Goal: Information Seeking & Learning: Learn about a topic

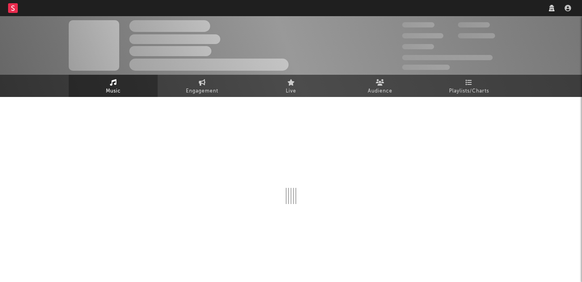
click at [431, 7] on nav "Dashboard Discovery Assistant Charts Leads" at bounding box center [291, 8] width 582 height 16
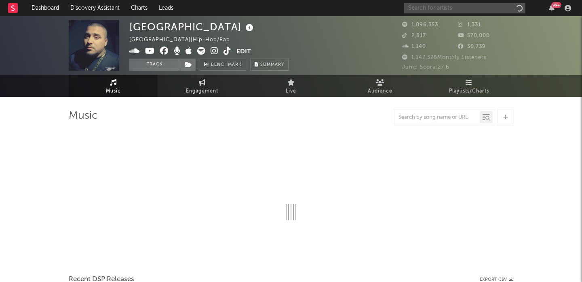
click at [432, 7] on input "text" at bounding box center [464, 8] width 121 height 10
paste input "https://open.spotify.com/track/2lrQZQcIBGTJ7DGxhzTuEC?si=08a2bbb37dbc4925"
type input "https://open.spotify.com/track/2lrQZQcIBGTJ7DGxhzTuEC?si=08a2bbb37dbc4925"
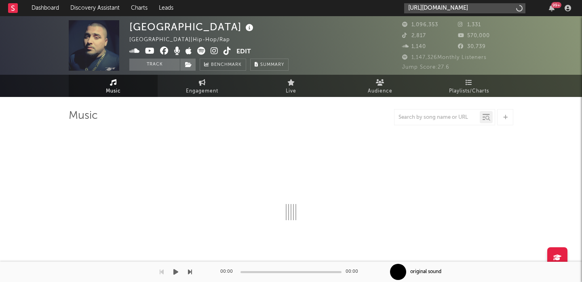
select select "6m"
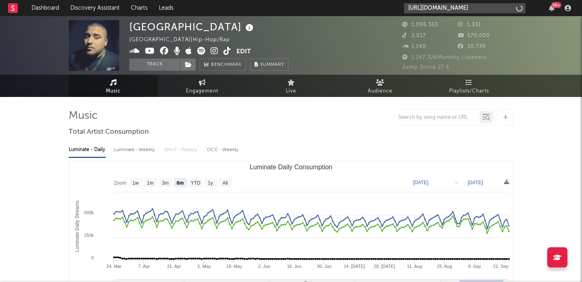
type input "https://open.spotify.com/track/2lrQZQcIBGTJ7DGxhzTuEC?si=08a2bbb37dbc4925"
click at [357, 140] on div "Luminate - Daily Luminate - Weekly BMAT - Weekly OCC - Weekly Zoom 1w 1m 3m 6m …" at bounding box center [291, 232] width 445 height 186
click at [452, 6] on input "https://open.spotify.com/track/2lrQZQcIBGTJ7DGxhzTuEC?si=08a2bbb37dbc4925" at bounding box center [464, 8] width 121 height 10
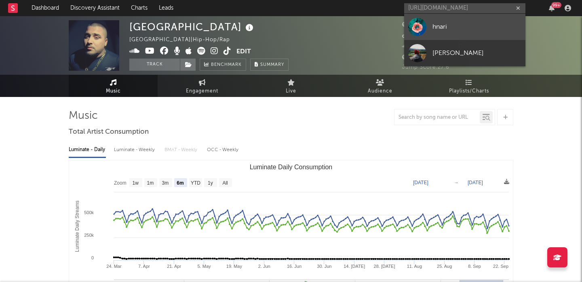
click at [453, 27] on div "hnari" at bounding box center [477, 27] width 89 height 10
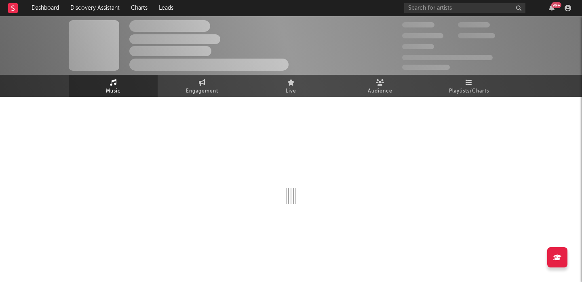
select select "1w"
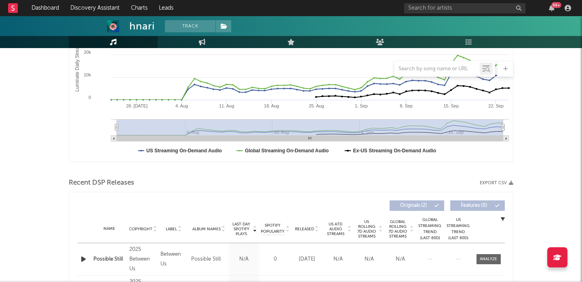
scroll to position [245, 0]
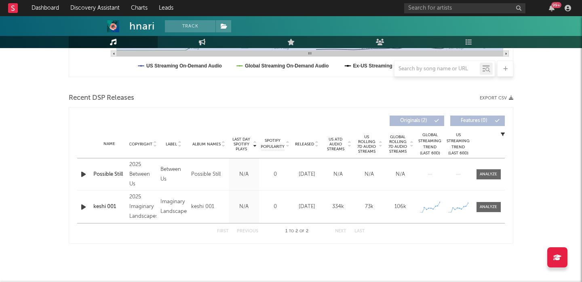
click at [89, 211] on div at bounding box center [84, 207] width 10 height 10
click at [85, 207] on icon "button" at bounding box center [83, 207] width 8 height 10
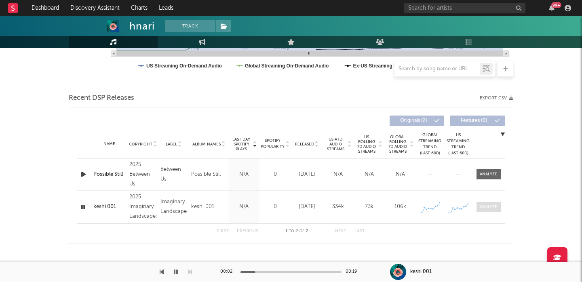
click at [489, 207] on div at bounding box center [488, 207] width 17 height 6
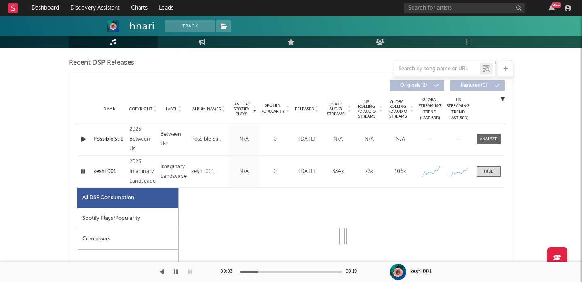
select select "1w"
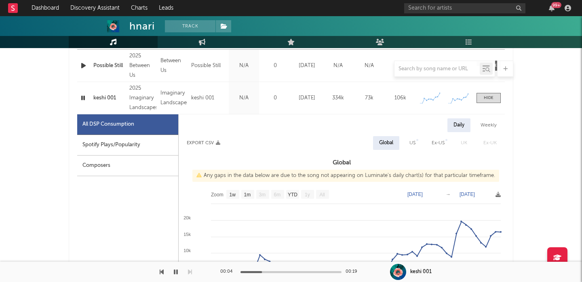
scroll to position [351, 0]
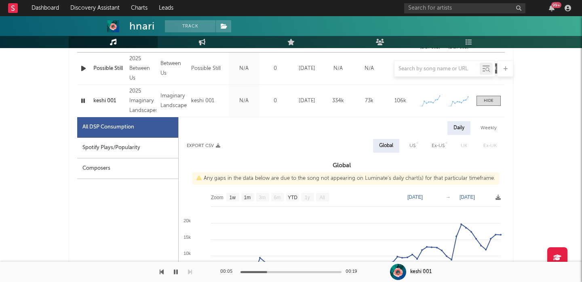
click at [414, 144] on div "US" at bounding box center [413, 146] width 6 height 10
select select "1w"
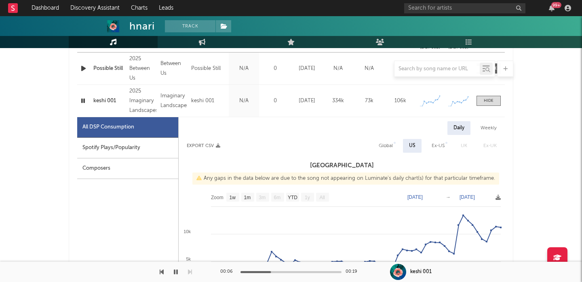
click at [155, 150] on div "Spotify Plays/Popularity" at bounding box center [127, 148] width 101 height 21
select select "1w"
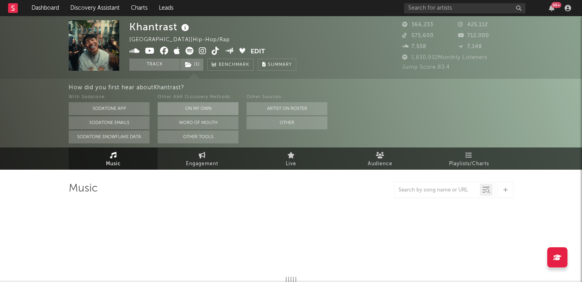
select select "6m"
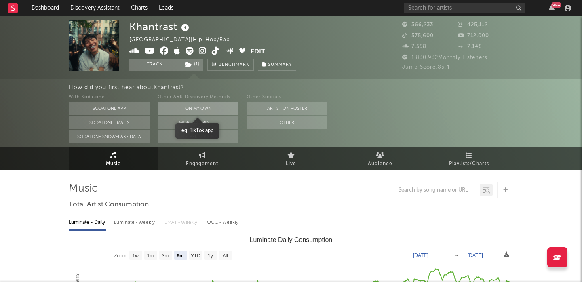
click at [194, 111] on button "On My Own" at bounding box center [198, 108] width 81 height 13
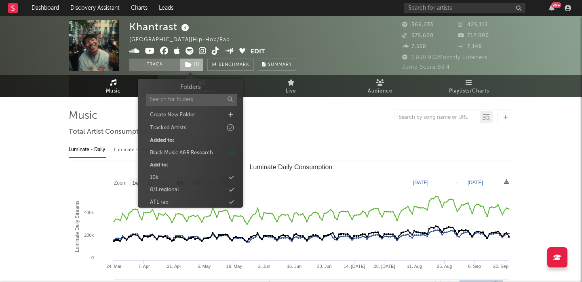
click at [196, 66] on span "( 1 )" at bounding box center [192, 65] width 24 height 12
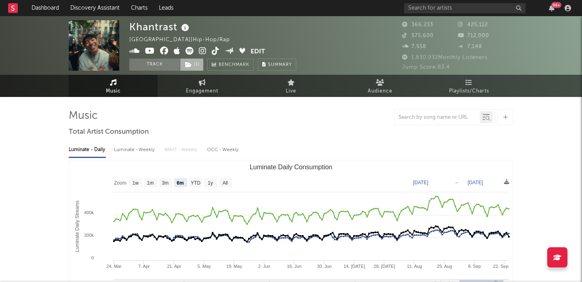
click at [196, 66] on span "( 1 )" at bounding box center [192, 65] width 24 height 12
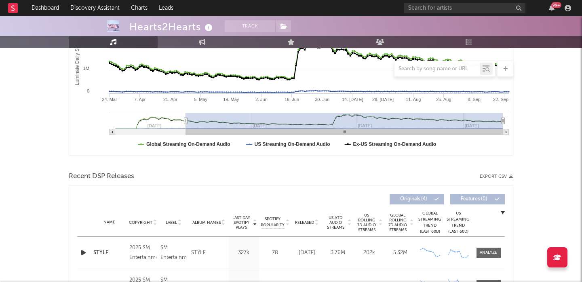
scroll to position [299, 0]
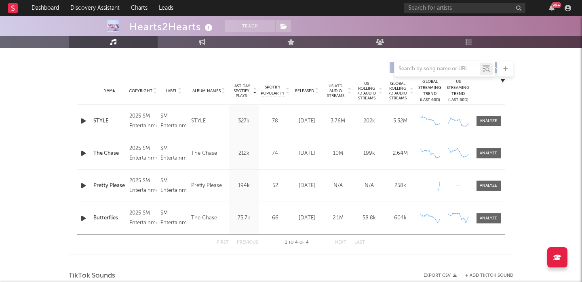
click at [83, 120] on icon "button" at bounding box center [83, 121] width 8 height 10
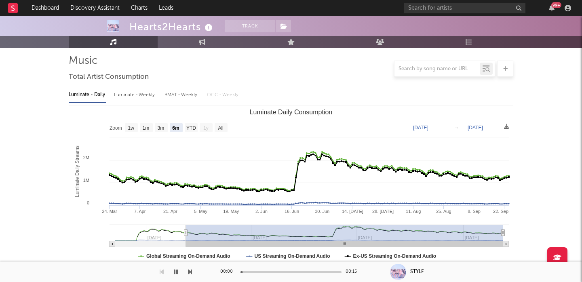
scroll to position [22, 0]
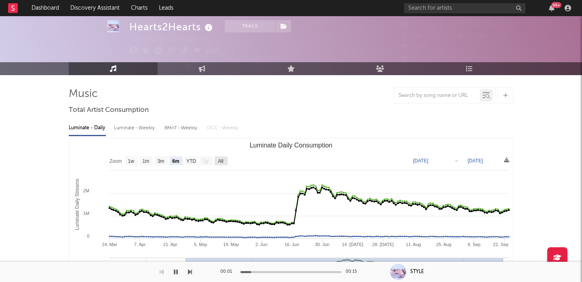
click at [222, 159] on text "All" at bounding box center [220, 162] width 5 height 6
select select "All"
type input "[DATE]"
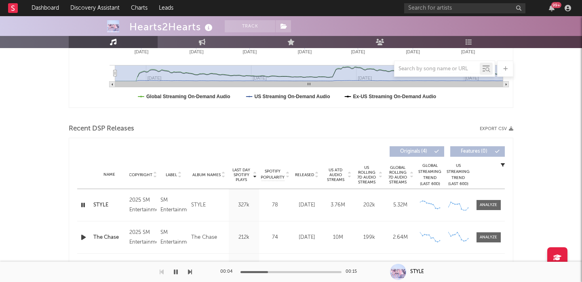
scroll to position [272, 0]
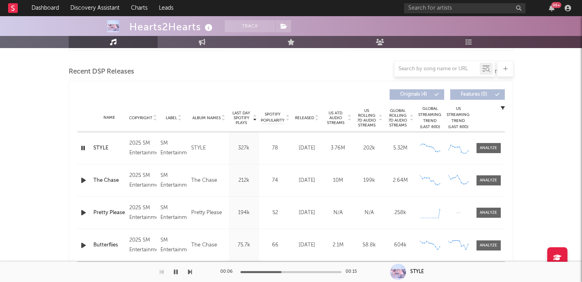
click at [316, 113] on div "Name Copyright Label Album Names Composer Names 7 Day Spotify Plays Last Day Sp…" at bounding box center [291, 118] width 428 height 28
click at [311, 117] on span "Released" at bounding box center [304, 118] width 19 height 5
click at [486, 145] on span at bounding box center [489, 148] width 24 height 10
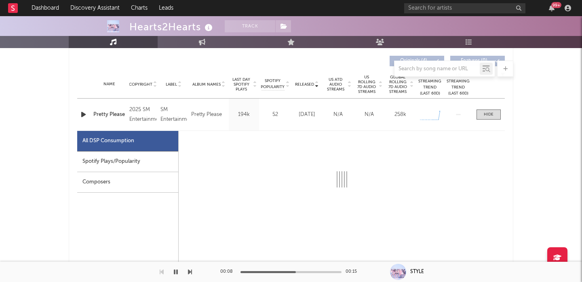
scroll to position [343, 0]
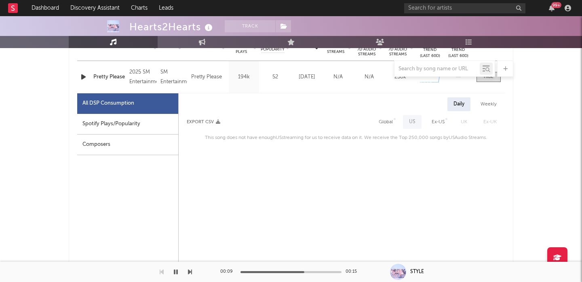
click at [390, 120] on div "Global" at bounding box center [386, 122] width 14 height 10
select select "1w"
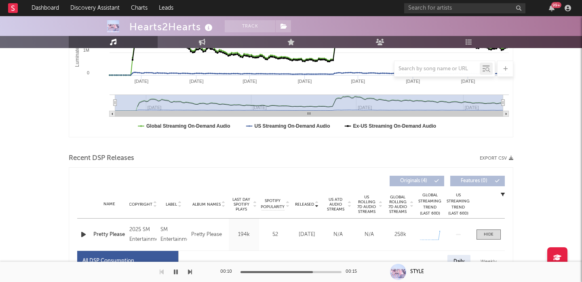
scroll to position [0, 0]
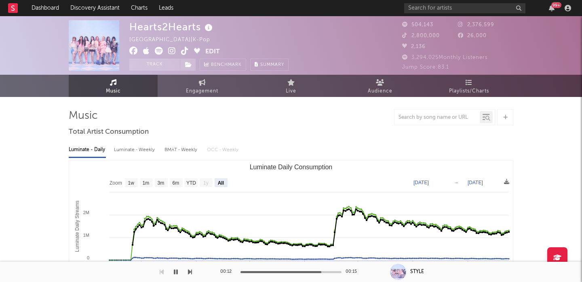
click at [174, 52] on icon at bounding box center [172, 51] width 8 height 8
click at [162, 27] on div "Hearts2Hearts" at bounding box center [171, 26] width 85 height 13
copy div "Hearts2Hearts"
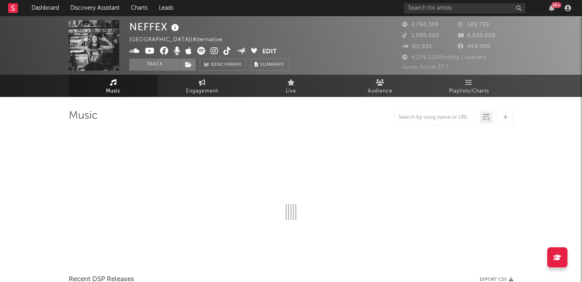
select select "6m"
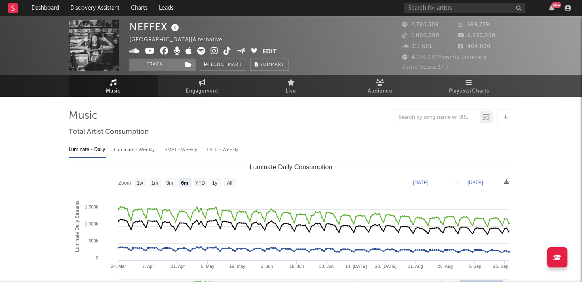
click at [142, 149] on div "Luminate - Weekly" at bounding box center [135, 150] width 42 height 14
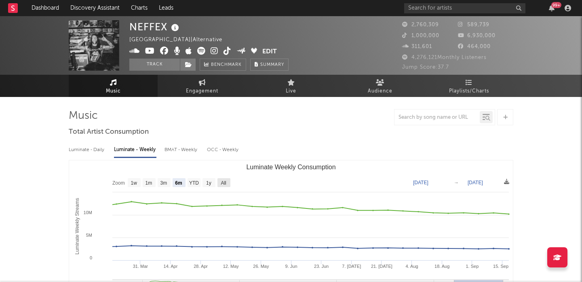
click at [224, 180] on text "All" at bounding box center [223, 183] width 5 height 6
select select "All"
type input "2021-09-30"
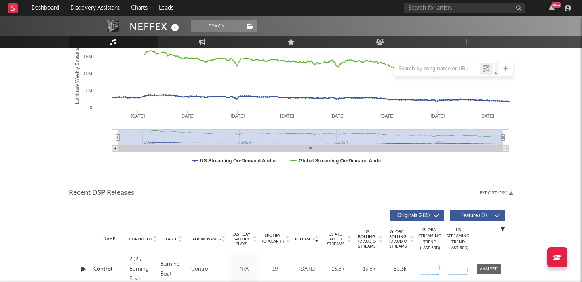
scroll to position [224, 0]
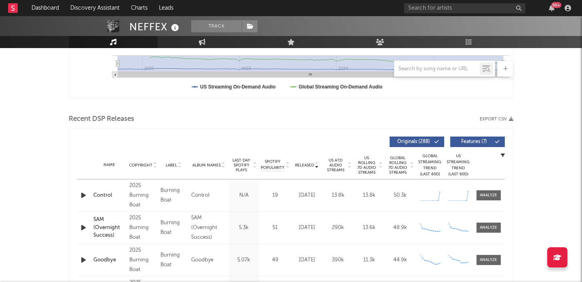
click at [464, 142] on span "Features ( 7 )" at bounding box center [474, 142] width 37 height 5
click at [371, 161] on span "US Rolling 7D Audio Streams" at bounding box center [367, 165] width 22 height 19
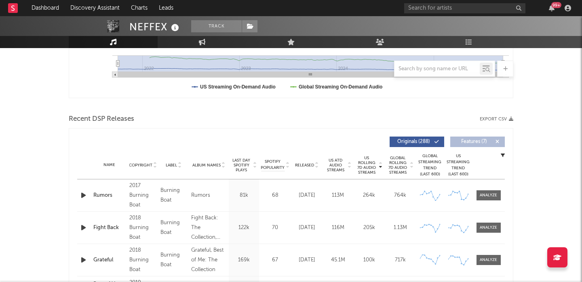
click at [485, 197] on div at bounding box center [488, 195] width 17 height 6
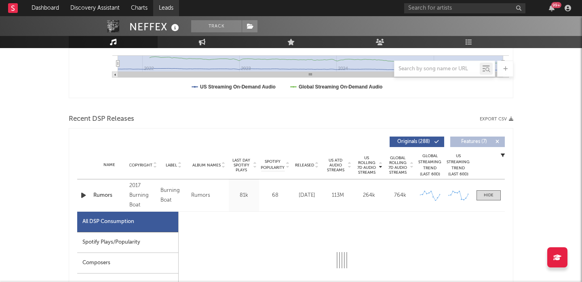
select select "6m"
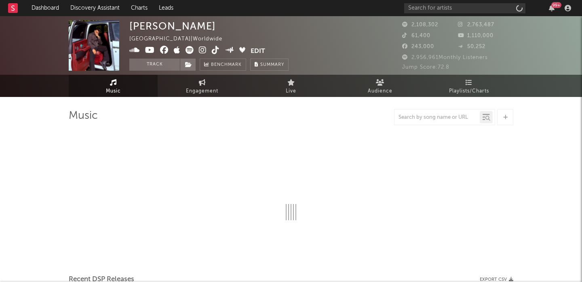
select select "6m"
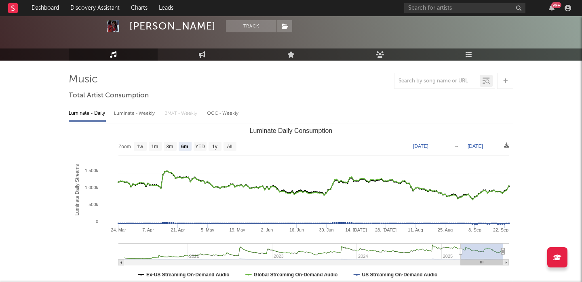
scroll to position [37, 0]
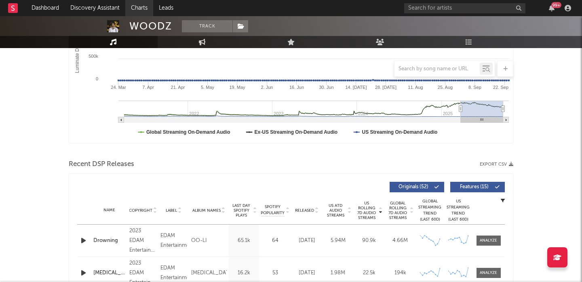
scroll to position [6, 0]
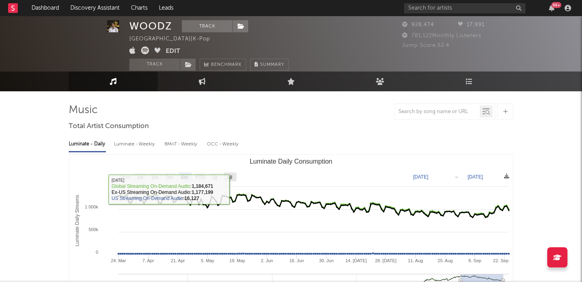
click at [232, 176] on text "All" at bounding box center [229, 178] width 5 height 6
select select "All"
type input "2021-03-31"
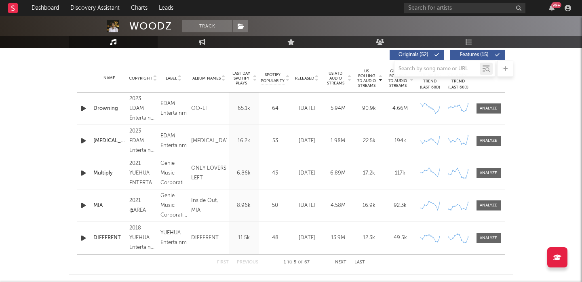
scroll to position [307, 0]
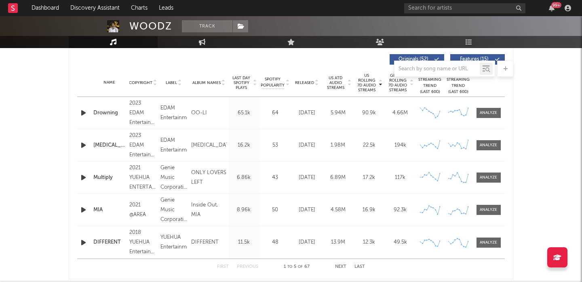
click at [302, 84] on span "Released" at bounding box center [304, 82] width 19 height 5
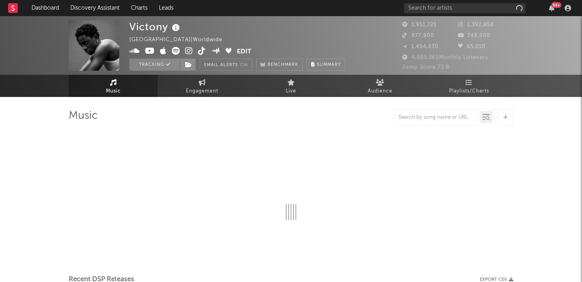
select select "6m"
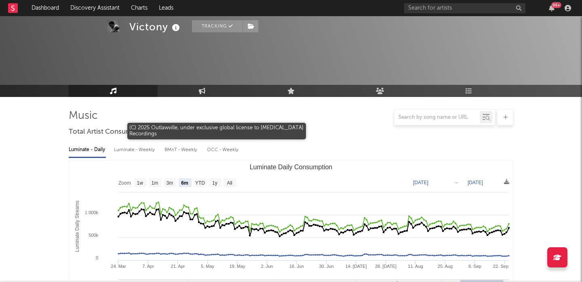
scroll to position [281, 0]
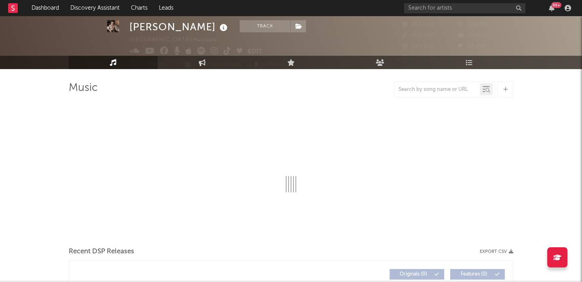
select select "6m"
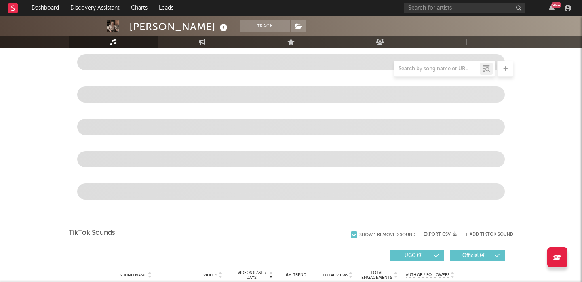
scroll to position [520, 0]
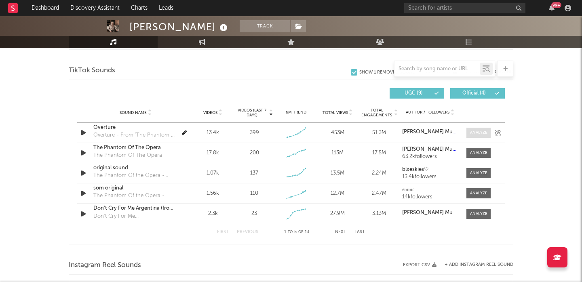
click at [477, 133] on div at bounding box center [478, 133] width 17 height 6
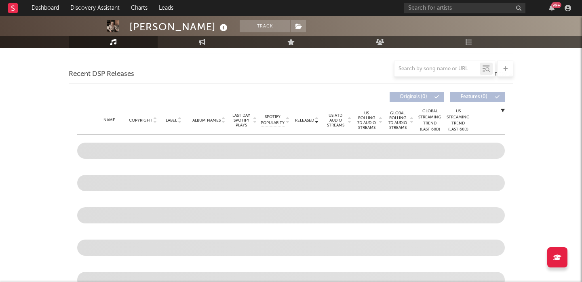
scroll to position [245, 0]
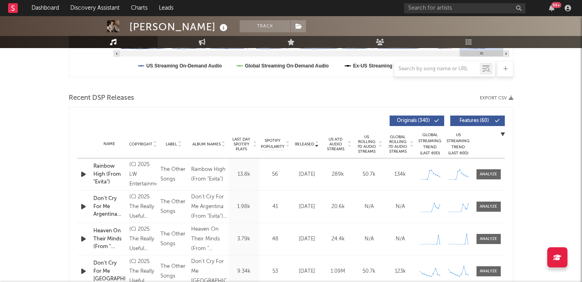
select select "6m"
click at [371, 148] on span "US Rolling 7D Audio Streams" at bounding box center [367, 144] width 22 height 19
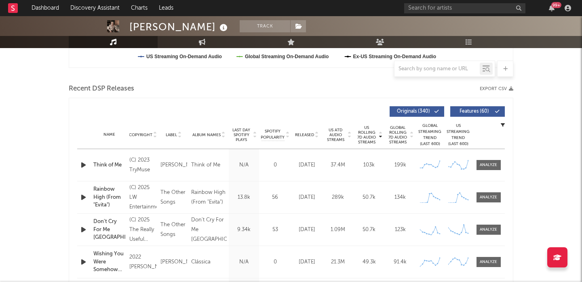
scroll to position [254, 0]
click at [242, 131] on span "Last Day Spotify Plays" at bounding box center [241, 135] width 21 height 15
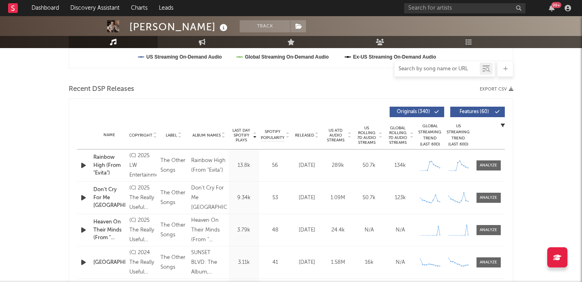
click at [424, 70] on input "text" at bounding box center [437, 69] width 85 height 6
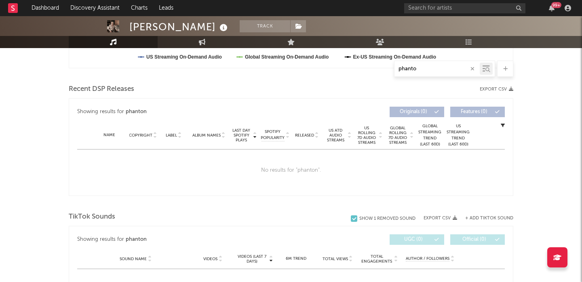
type input "phantom"
select select "6m"
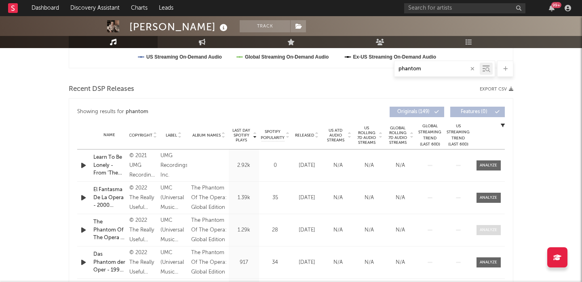
type input "phantom"
click at [492, 230] on div at bounding box center [488, 230] width 17 height 6
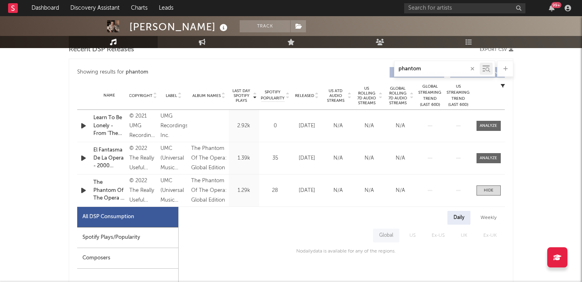
scroll to position [290, 0]
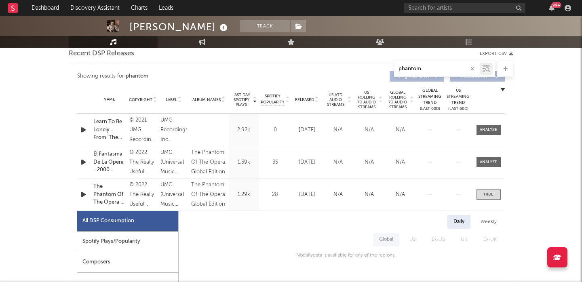
click at [372, 100] on span "US Rolling 7D Audio Streams" at bounding box center [367, 99] width 22 height 19
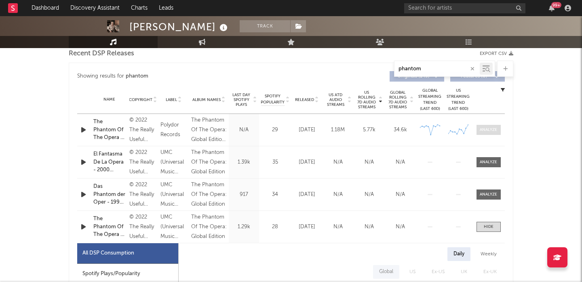
click at [491, 127] on div at bounding box center [488, 130] width 17 height 6
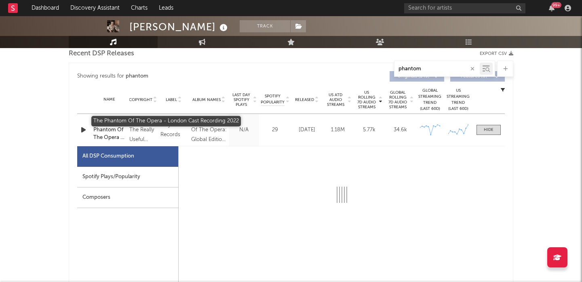
select select "6m"
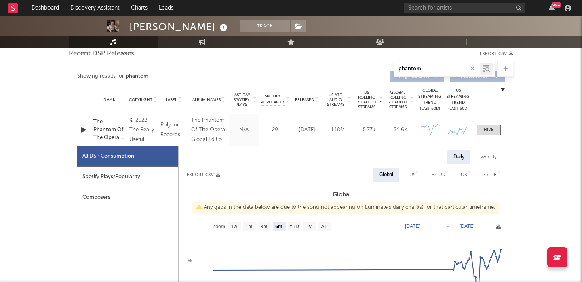
click at [82, 127] on icon "button" at bounding box center [83, 130] width 8 height 10
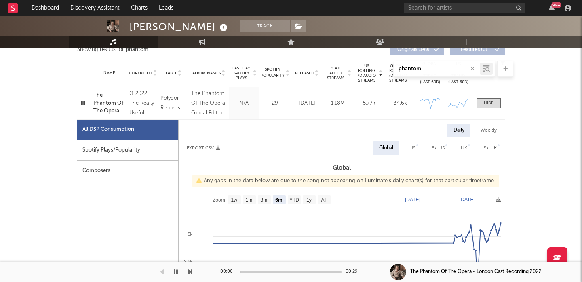
scroll to position [317, 0]
click at [414, 143] on div "US" at bounding box center [413, 148] width 6 height 10
select select "6m"
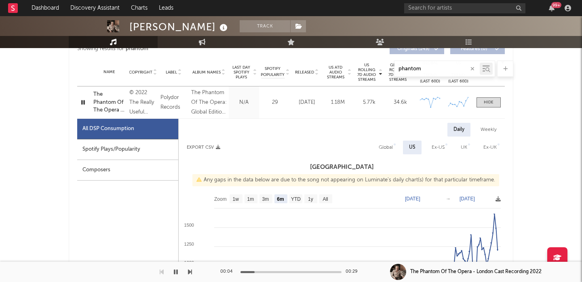
click at [105, 152] on div "Spotify Plays/Popularity" at bounding box center [127, 150] width 101 height 21
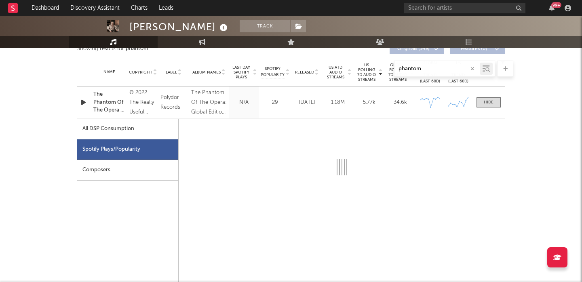
click at [435, 67] on input "phantom" at bounding box center [437, 69] width 85 height 6
type input "p"
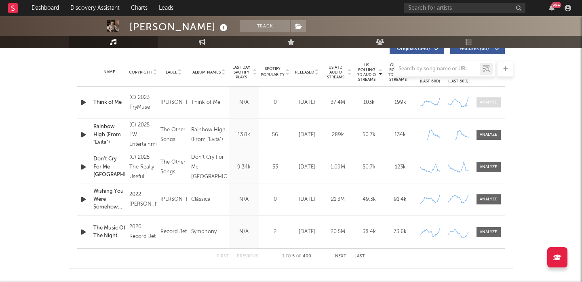
click at [486, 106] on span at bounding box center [489, 102] width 24 height 10
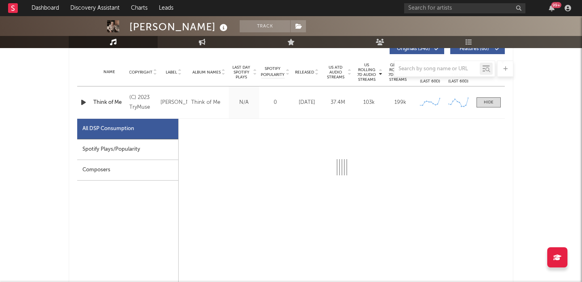
click at [83, 103] on icon "button" at bounding box center [83, 102] width 8 height 10
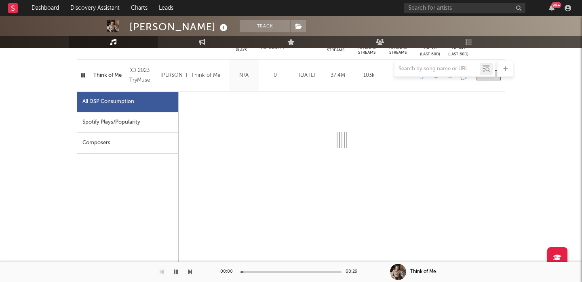
select select "6m"
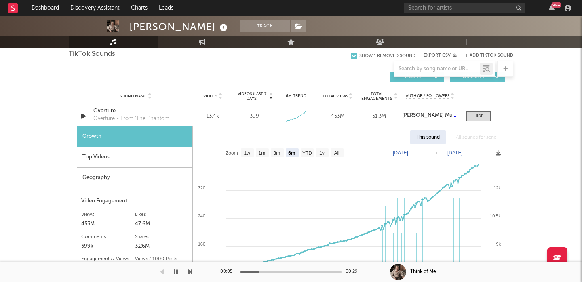
scroll to position [945, 0]
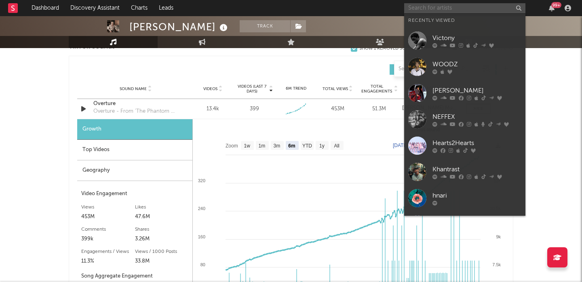
click at [448, 4] on input "text" at bounding box center [464, 8] width 121 height 10
paste input "https://open.spotify.com/artist/4tGnFjmjmMdZZh7NxWjNaw?si=COggH2aXQEGT3-WKChbTTQ"
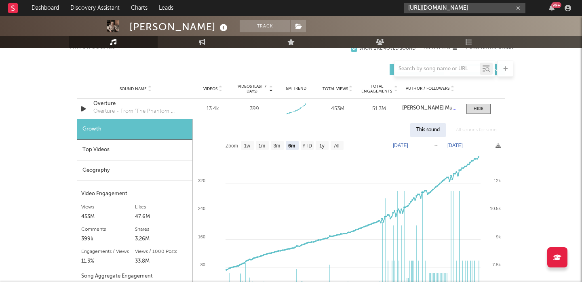
click at [442, 9] on input "https://open.spotify.com/artist/4tGnFjmjmMdZZh7NxWjNaw?si=COggH2aXQEGT3-WKChbTTQ" at bounding box center [464, 8] width 121 height 10
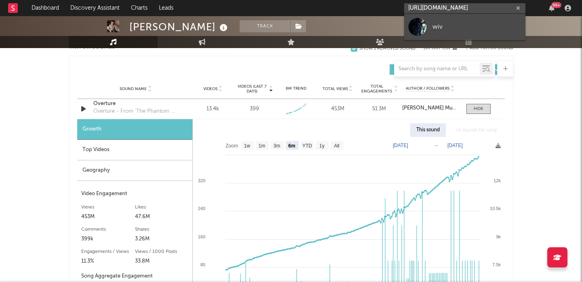
type input "https://open.spotify.com/artist/4tGnFjmjmMdZZh7NxWjNaw?si=COggH2aXQEGT3-WKChbTTQ"
click at [446, 19] on link "wiv" at bounding box center [464, 27] width 121 height 26
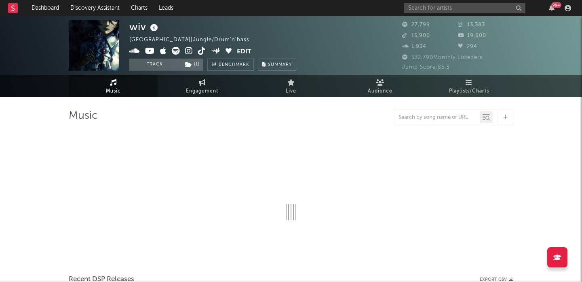
select select "6m"
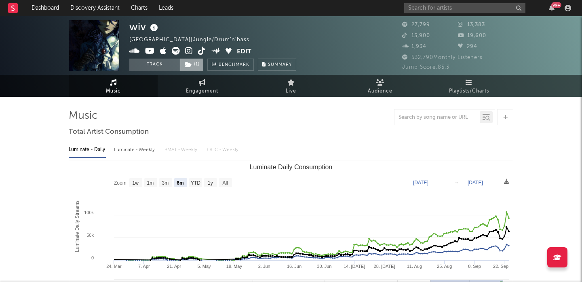
click at [190, 69] on span "( 1 )" at bounding box center [192, 65] width 24 height 12
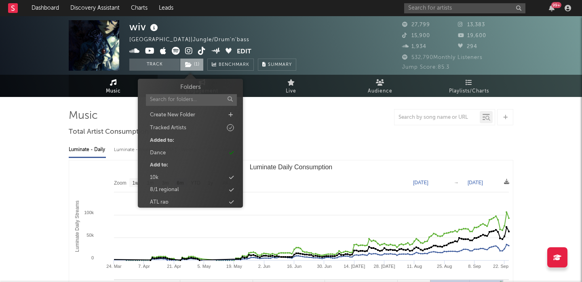
click at [190, 69] on span "( 1 )" at bounding box center [192, 65] width 24 height 12
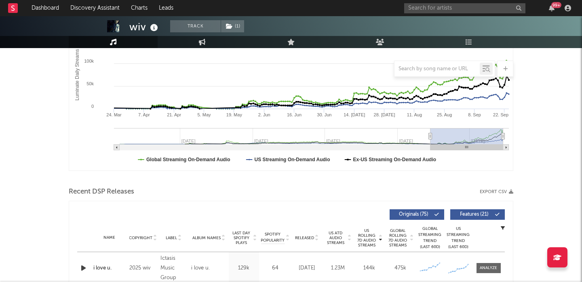
scroll to position [207, 0]
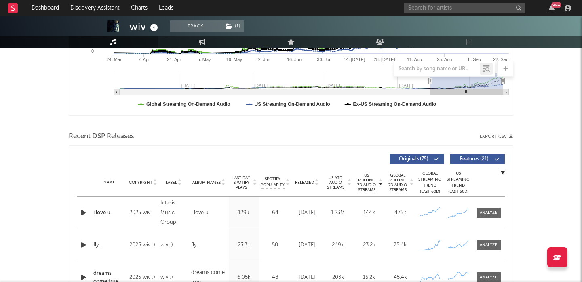
click at [78, 210] on div at bounding box center [84, 213] width 14 height 10
click at [84, 212] on icon "button" at bounding box center [83, 213] width 8 height 10
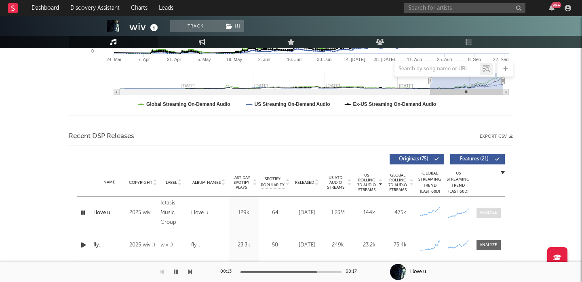
click at [495, 211] on div at bounding box center [488, 213] width 17 height 6
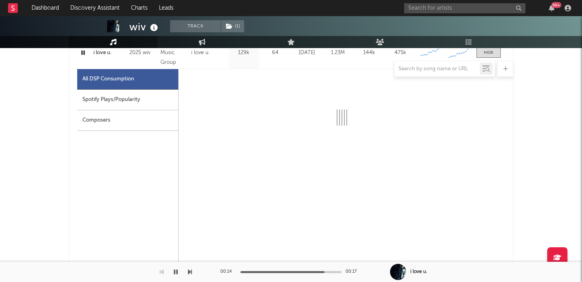
scroll to position [373, 0]
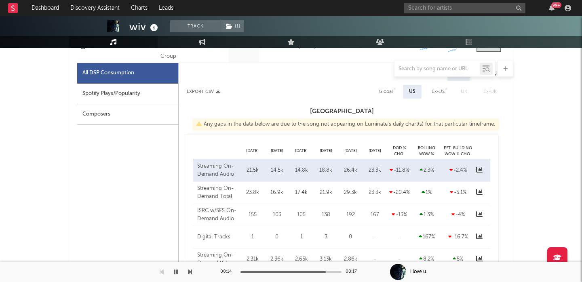
select select "1w"
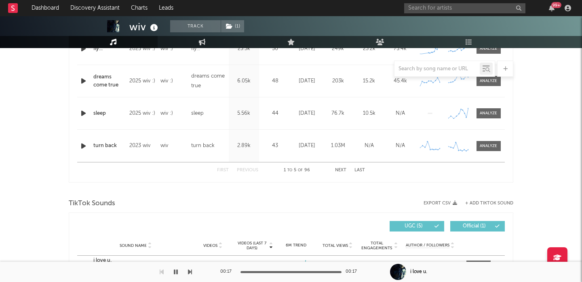
scroll to position [865, 0]
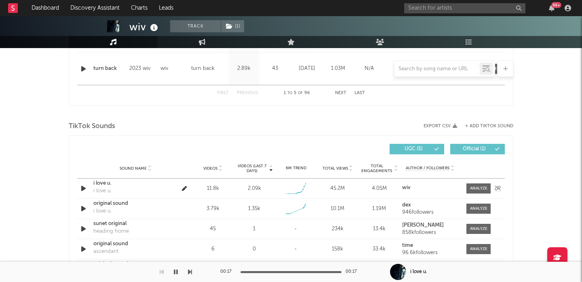
click at [81, 188] on icon "button" at bounding box center [83, 189] width 8 height 10
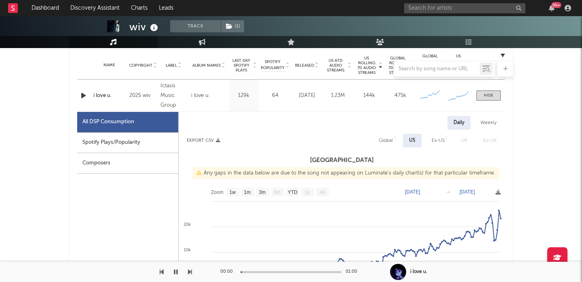
scroll to position [150, 0]
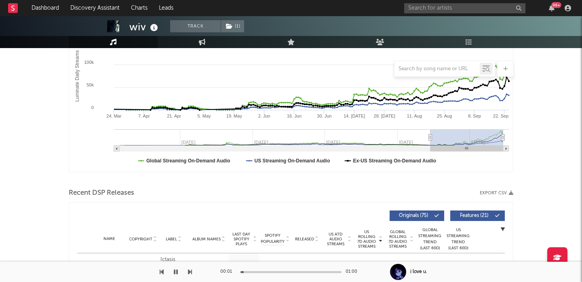
click at [133, 29] on div "wiv" at bounding box center [144, 26] width 31 height 13
copy div "wiv"
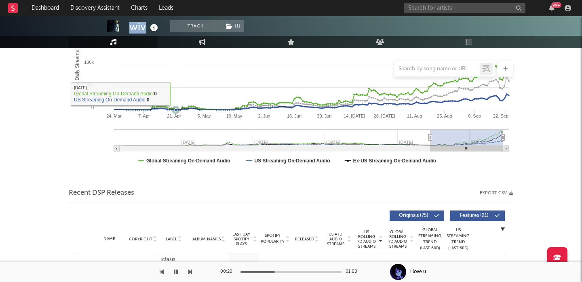
scroll to position [0, 0]
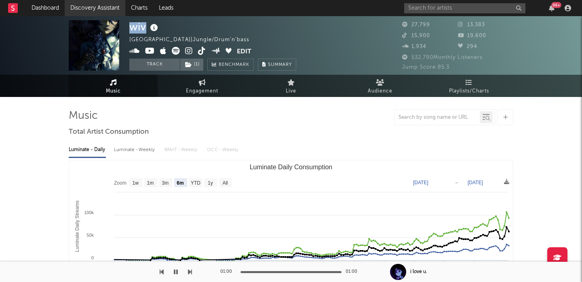
click at [93, 8] on link "Discovery Assistant" at bounding box center [95, 8] width 61 height 16
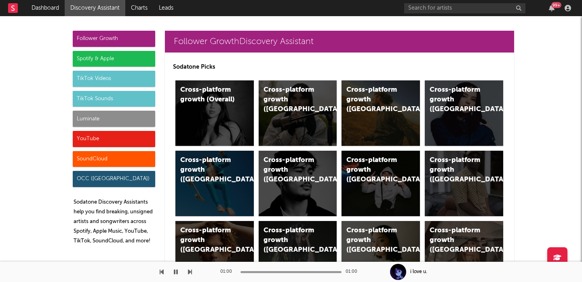
click at [410, 1] on div "99 +" at bounding box center [489, 8] width 170 height 16
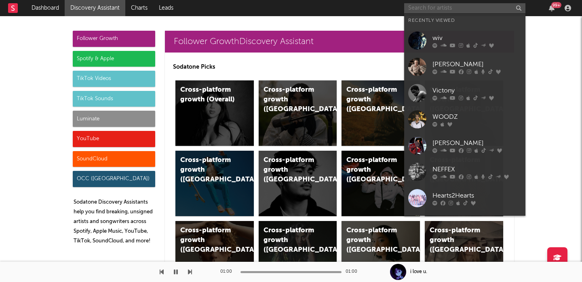
click at [412, 7] on input "text" at bounding box center [464, 8] width 121 height 10
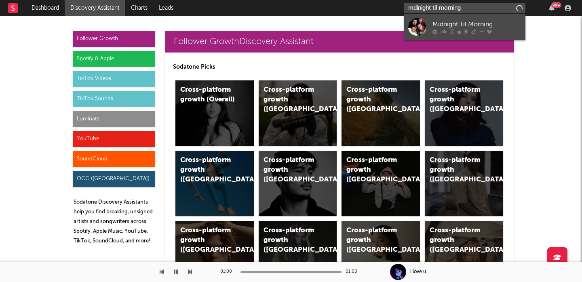
type input "mdinight til morning"
click at [439, 30] on div at bounding box center [477, 31] width 89 height 5
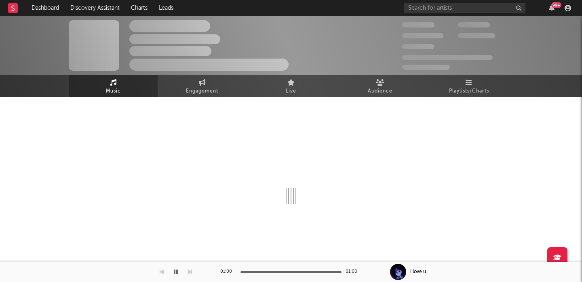
select select "1w"
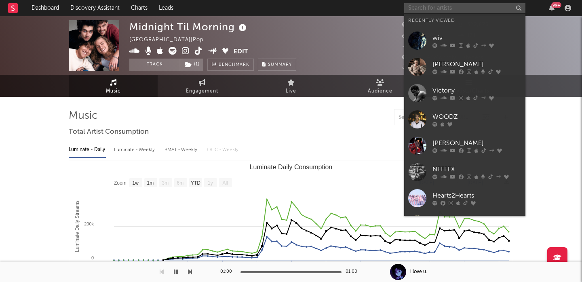
click at [422, 7] on input "text" at bounding box center [464, 8] width 121 height 10
paste input "Tayler Holder"
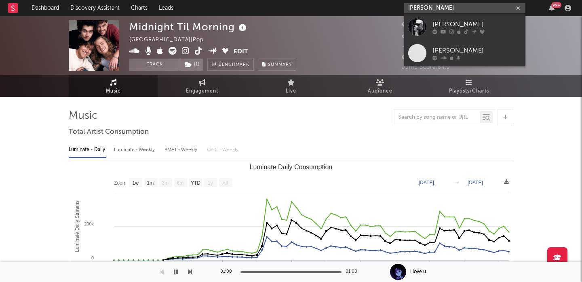
type input "Tayler Holder"
click at [443, 18] on link "Tayler Holder" at bounding box center [464, 27] width 121 height 26
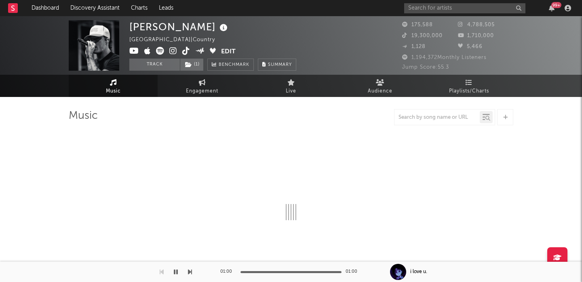
select select "6m"
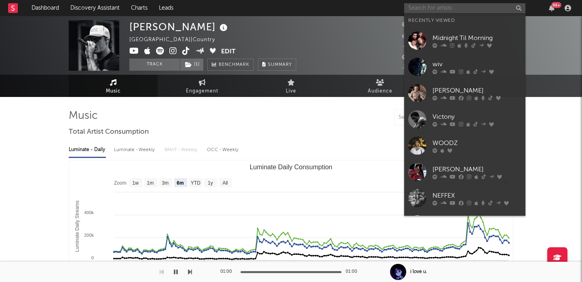
click at [427, 12] on input "text" at bounding box center [464, 8] width 121 height 10
paste input "Swimming Paul"
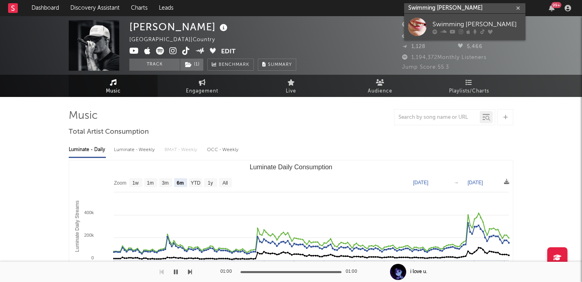
type input "Swimming Paul"
click at [452, 34] on icon at bounding box center [453, 31] width 6 height 5
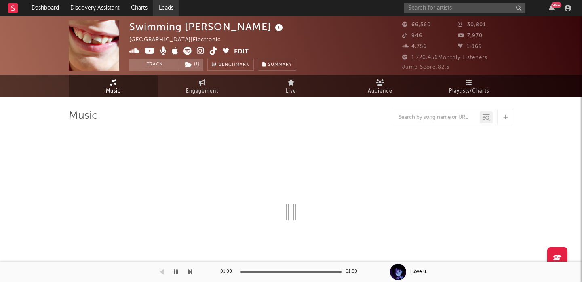
select select "6m"
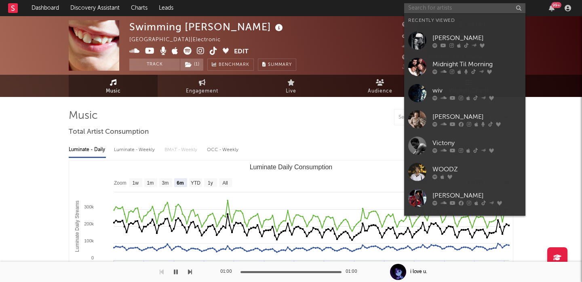
click at [422, 7] on input "text" at bounding box center [464, 8] width 121 height 10
paste input "Eddie & The Getaway"
type input "Eddie & The Getaway"
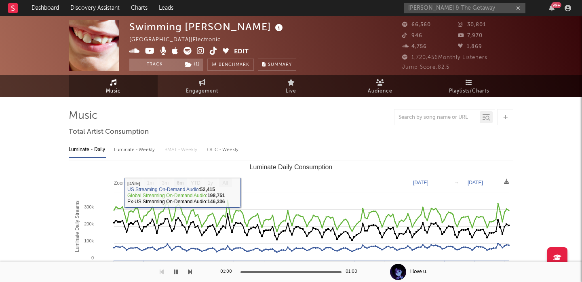
click at [225, 183] on text "All" at bounding box center [224, 183] width 5 height 6
select select "All"
type input "2023-04-23"
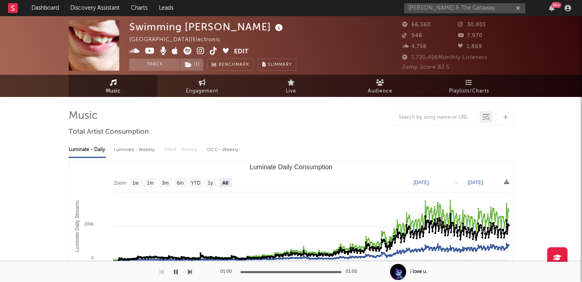
click at [434, 8] on input "Eddie & The Getaway" at bounding box center [464, 8] width 121 height 10
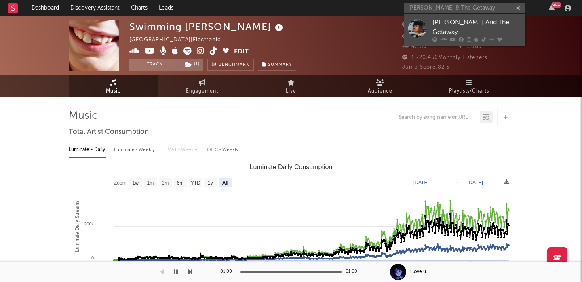
type input "Eddie & The Getaway"
click at [442, 25] on div "Eddie And The Getaway" at bounding box center [477, 27] width 89 height 19
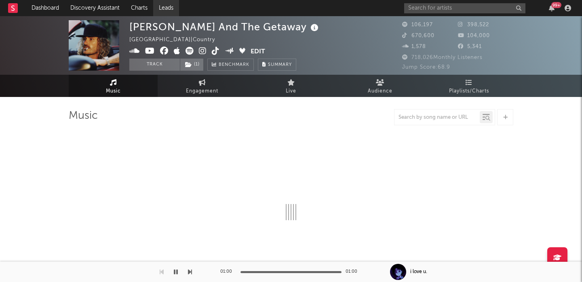
select select "6m"
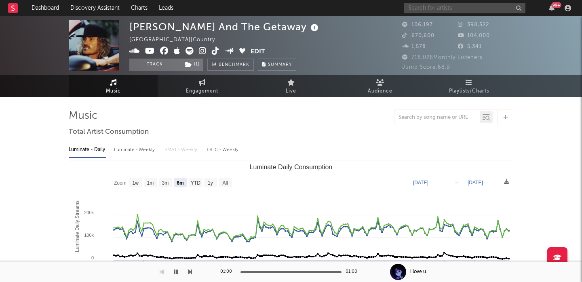
click at [433, 8] on input "text" at bounding box center [464, 8] width 121 height 10
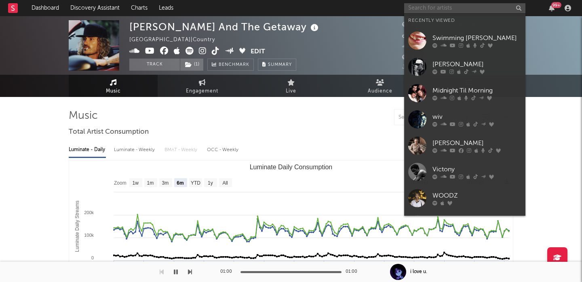
paste input "Eddie & The Getaway"
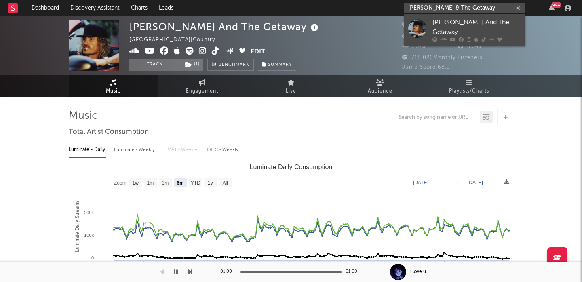
type input "Eddie & The Getaway"
click at [469, 37] on icon at bounding box center [469, 39] width 4 height 5
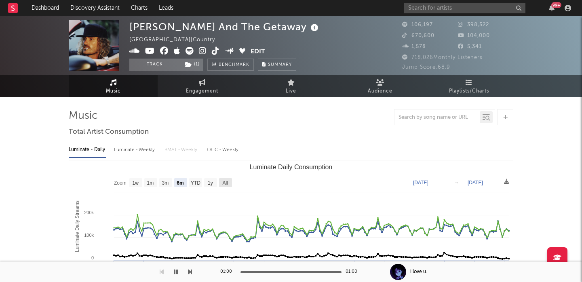
click at [224, 181] on text "All" at bounding box center [224, 183] width 5 height 6
select select "All"
type input "2021-10-17"
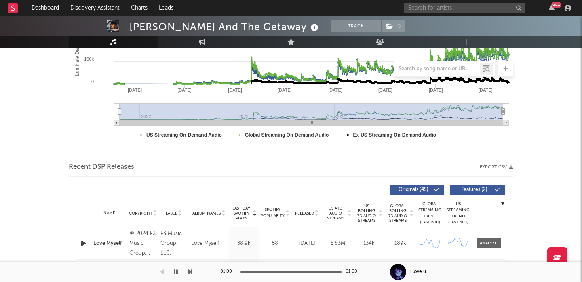
scroll to position [277, 0]
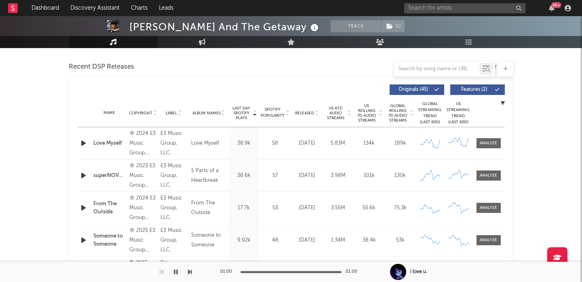
click at [308, 112] on span "Released" at bounding box center [304, 113] width 19 height 5
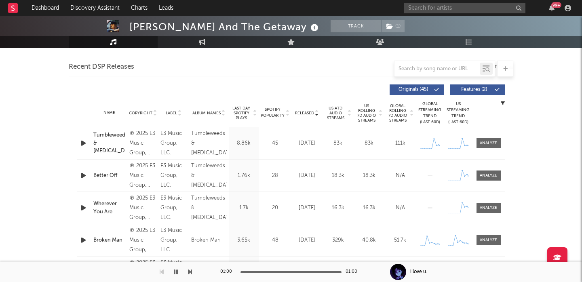
click at [476, 87] on button "Features ( 2 )" at bounding box center [477, 90] width 55 height 11
click at [487, 144] on div at bounding box center [488, 143] width 17 height 6
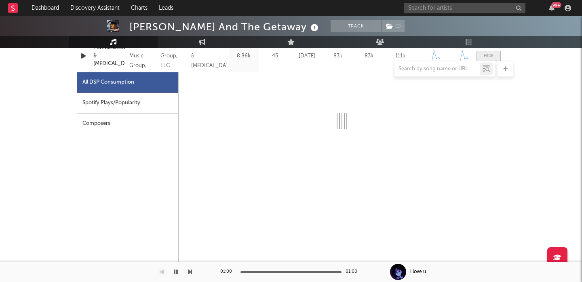
scroll to position [364, 0]
select select "1w"
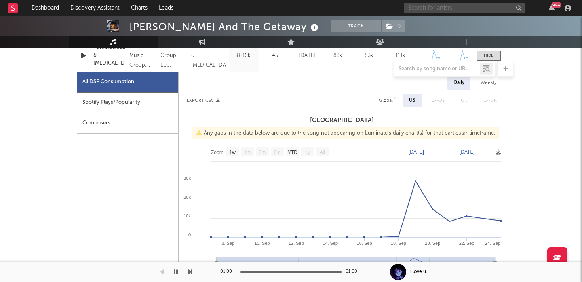
click at [433, 8] on input "text" at bounding box center [464, 8] width 121 height 10
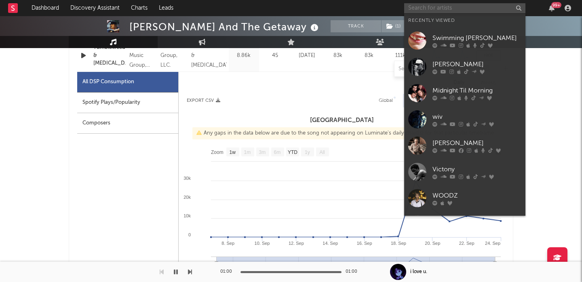
paste input "cloudyfield"
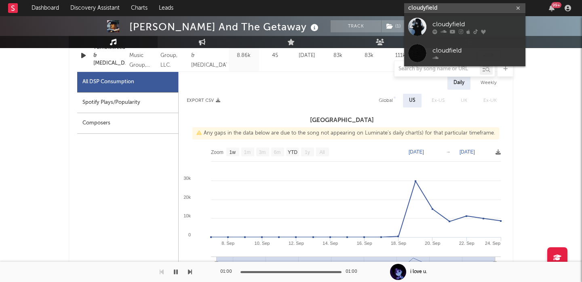
type input "cloudyfield"
click at [476, 22] on div "cloudyfield" at bounding box center [477, 24] width 89 height 10
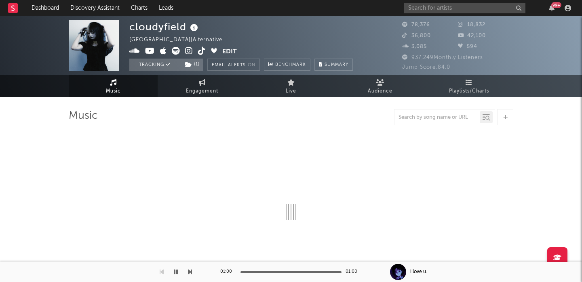
select select "6m"
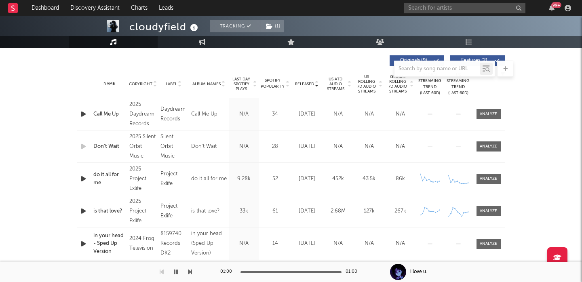
scroll to position [278, 0]
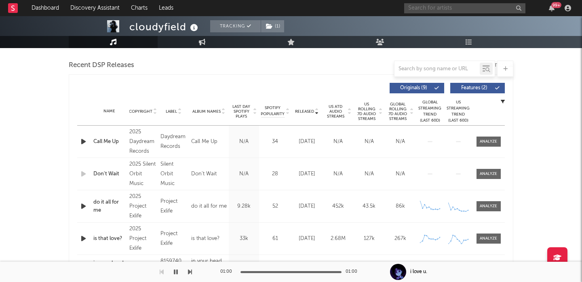
click at [426, 8] on input "text" at bounding box center [464, 8] width 121 height 10
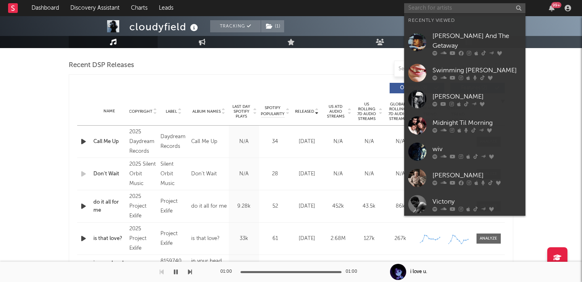
paste input "Ash to Eden"
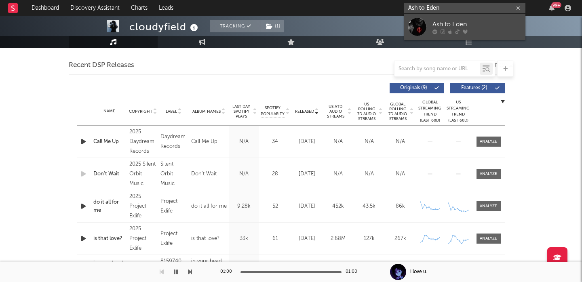
type input "Ash to Eden"
click at [471, 27] on div "Ash to Eden" at bounding box center [477, 24] width 89 height 10
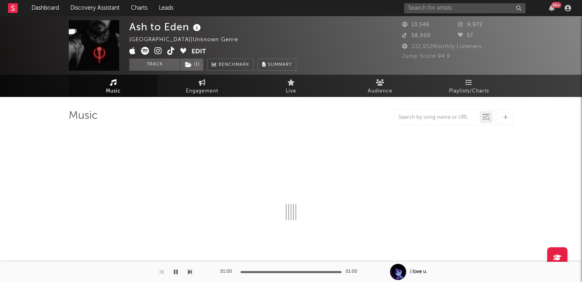
select select "1w"
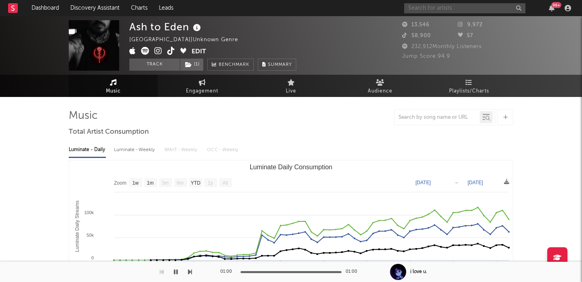
click at [422, 8] on input "text" at bounding box center [464, 8] width 121 height 10
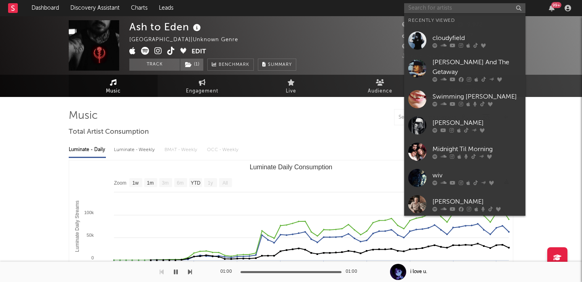
paste input "Zleepyfred"
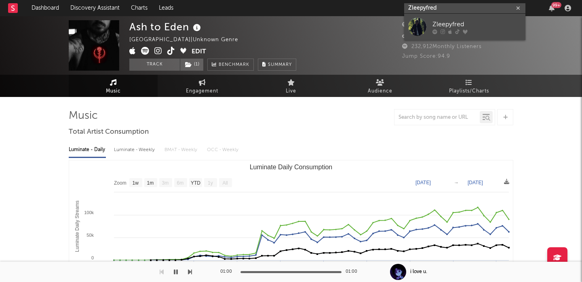
type input "Zleepyfred"
click at [482, 26] on div "Zleepyfred" at bounding box center [477, 24] width 89 height 10
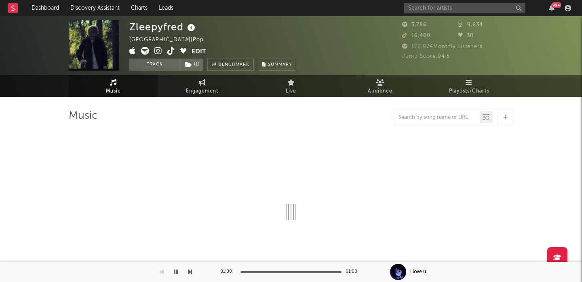
select select "6m"
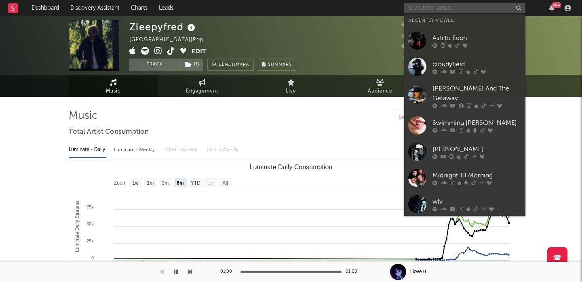
click at [435, 5] on input "text" at bounding box center [464, 8] width 121 height 10
paste input "Devi McCallion"
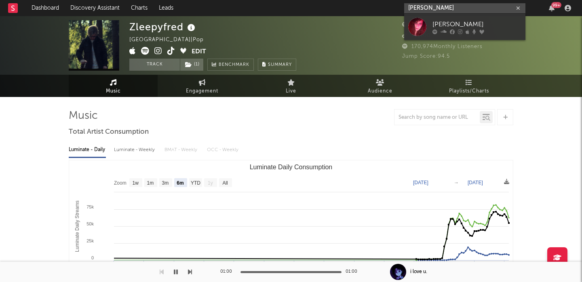
type input "Devi McCallion"
click at [486, 20] on div "Devi McCallion" at bounding box center [477, 24] width 89 height 10
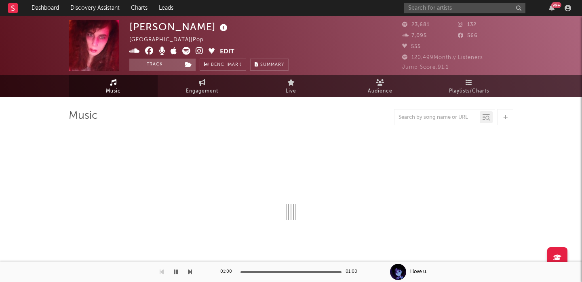
select select "1w"
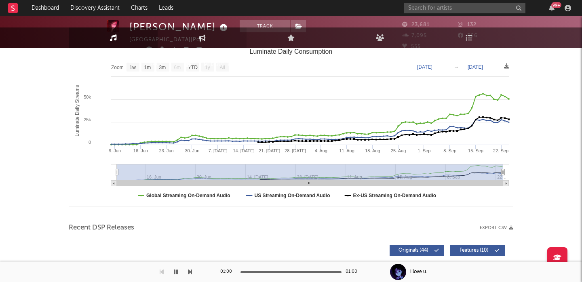
scroll to position [4, 0]
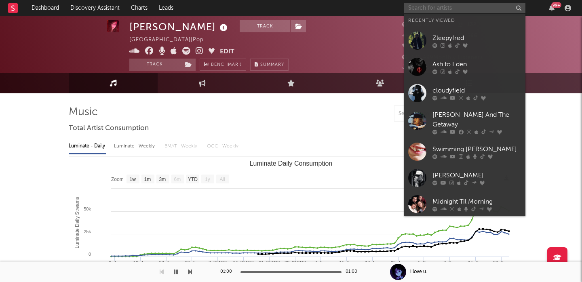
click at [415, 8] on input "text" at bounding box center [464, 8] width 121 height 10
paste input "Tate Butts"
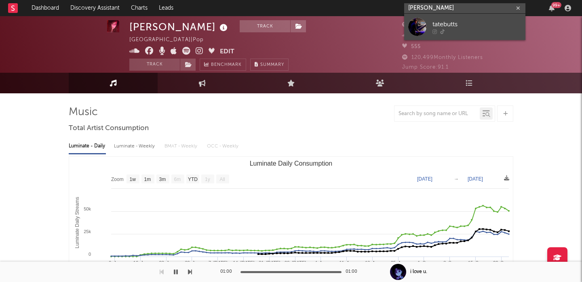
type input "Tate Butts"
click at [459, 25] on div "tatebutts" at bounding box center [477, 24] width 89 height 10
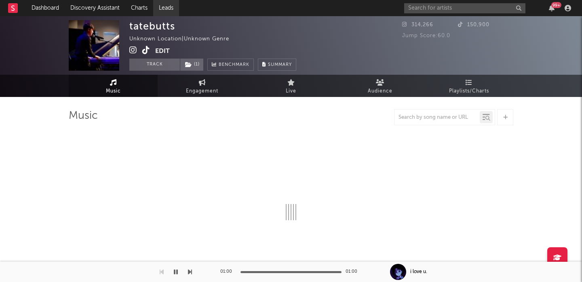
select select "1w"
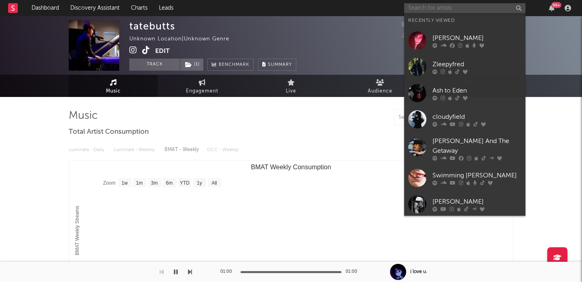
click at [424, 6] on input "text" at bounding box center [464, 8] width 121 height 10
paste input "lunaluxe"
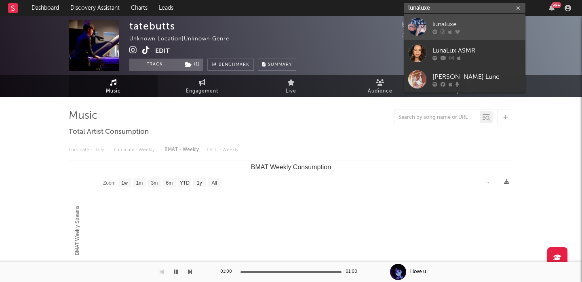
type input "lunaluxe"
click at [475, 23] on div "lunaluxe" at bounding box center [477, 24] width 89 height 10
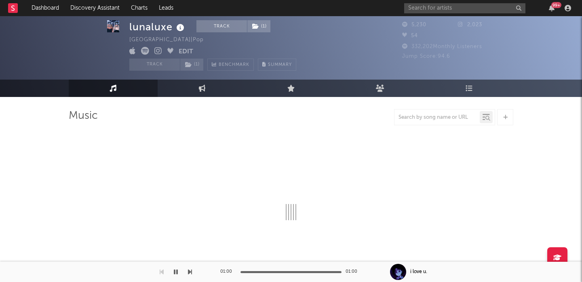
select select "1w"
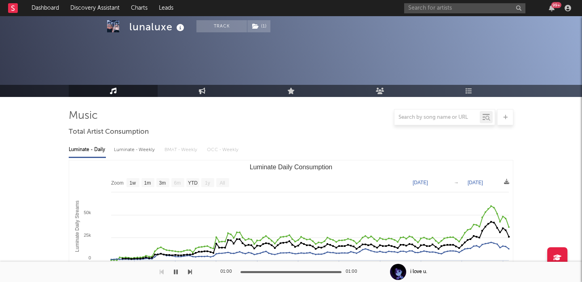
scroll to position [64, 0]
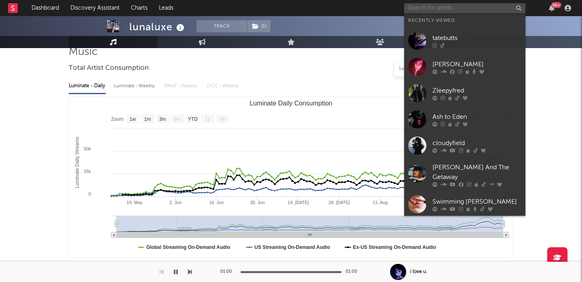
click at [425, 4] on input "text" at bounding box center [464, 8] width 121 height 10
paste input "Ashley Singh"
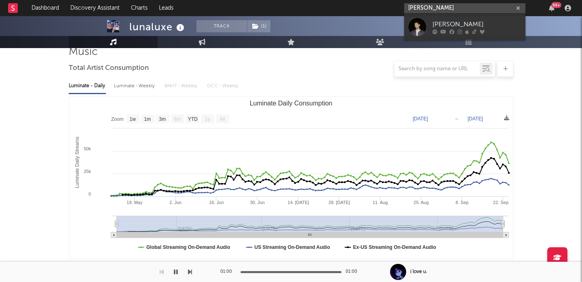
type input "Ashley Singh"
click at [466, 28] on div "Ashley Singh" at bounding box center [477, 24] width 89 height 10
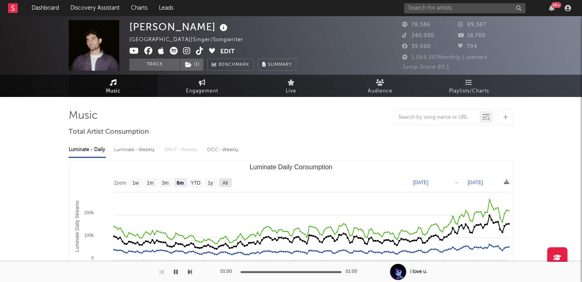
click at [224, 180] on text "All" at bounding box center [224, 183] width 5 height 6
select select "All"
type input "2021-07-16"
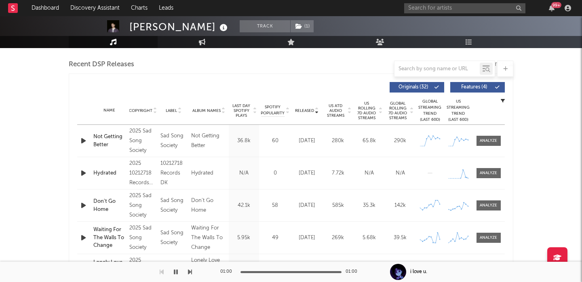
scroll to position [272, 0]
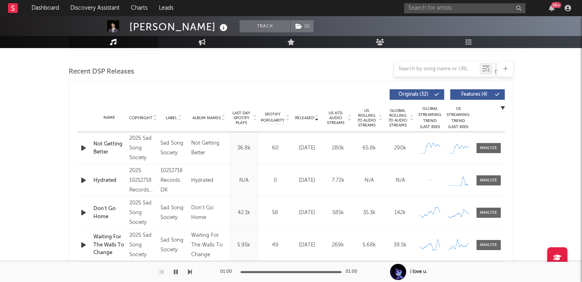
click at [469, 98] on button "Features ( 4 )" at bounding box center [477, 94] width 55 height 11
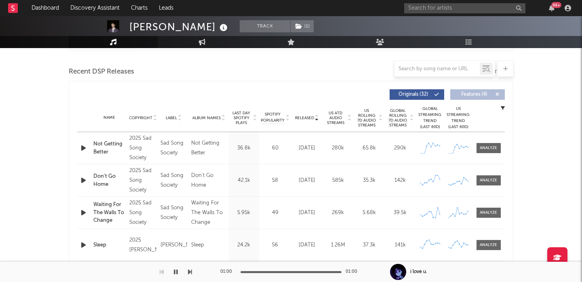
click at [365, 119] on span "US Rolling 7D Audio Streams" at bounding box center [367, 117] width 22 height 19
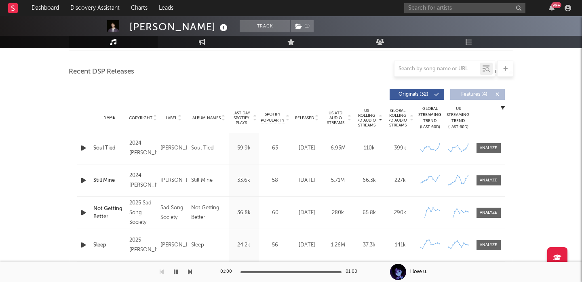
scroll to position [0, 0]
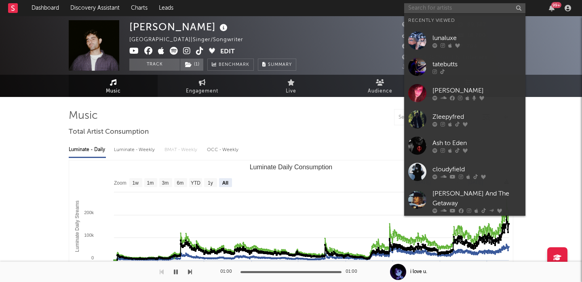
click at [435, 11] on input "text" at bounding box center [464, 8] width 121 height 10
paste input "MR. FANTASY"
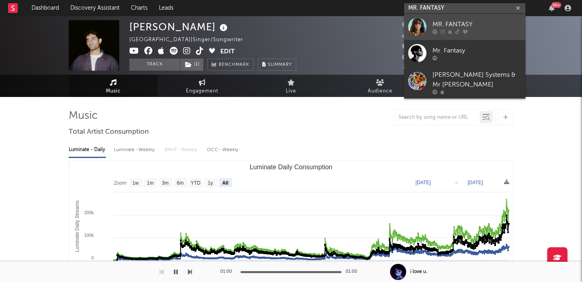
type input "MR. FANTASY"
click at [449, 17] on link "MR. FANTASY" at bounding box center [464, 27] width 121 height 26
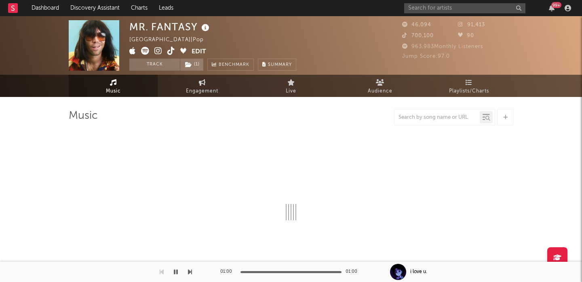
select select "1w"
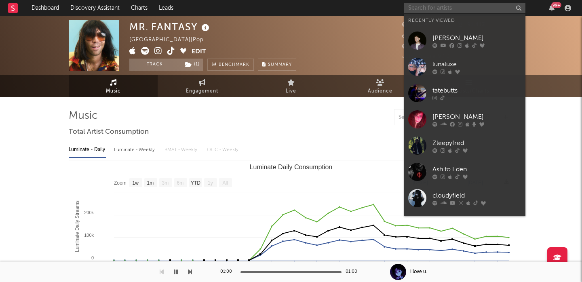
click at [433, 10] on input "text" at bounding box center [464, 8] width 121 height 10
paste input "Lydia Kenny"
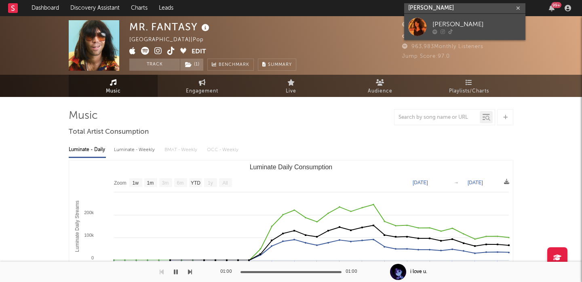
type input "Lydia Kenny"
click at [437, 25] on div "Lydia Kenny" at bounding box center [477, 24] width 89 height 10
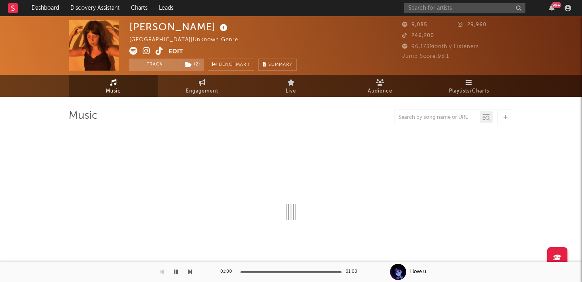
select select "1w"
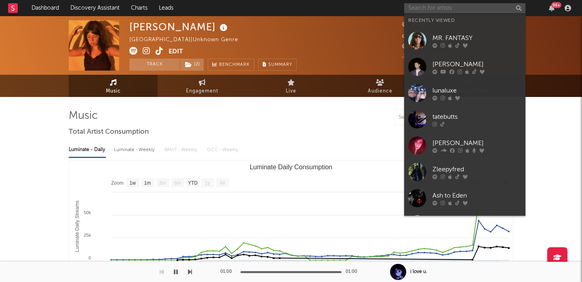
click at [434, 7] on input "text" at bounding box center [464, 8] width 121 height 10
paste input "Grant Stella"
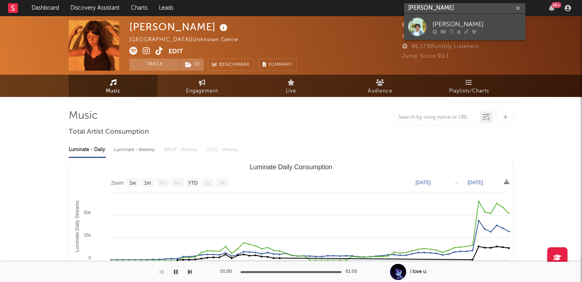
type input "Grant Steller"
click at [433, 32] on icon at bounding box center [435, 31] width 5 height 5
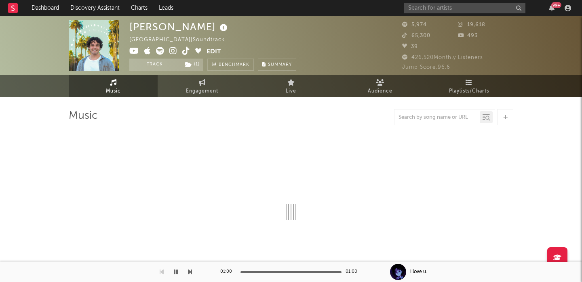
select select "1w"
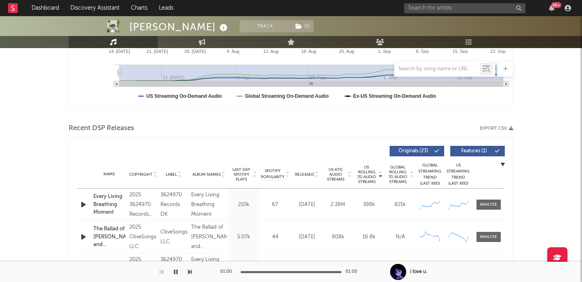
scroll to position [233, 0]
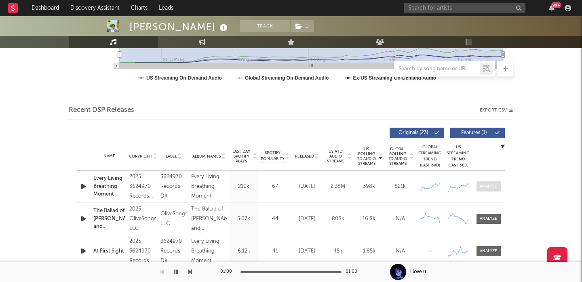
click at [487, 188] on div at bounding box center [488, 187] width 17 height 6
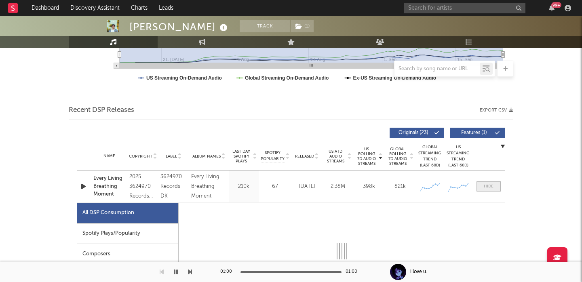
scroll to position [368, 0]
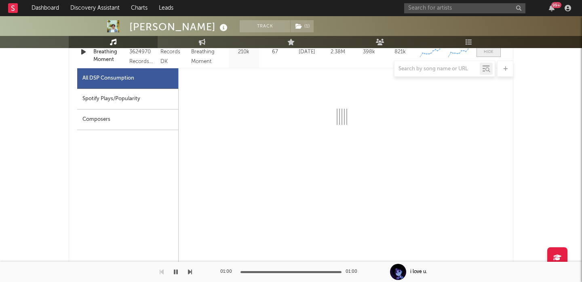
select select "1w"
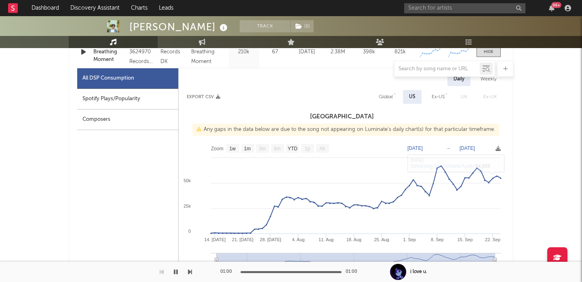
click at [389, 100] on div "Global" at bounding box center [386, 97] width 14 height 10
select select "1w"
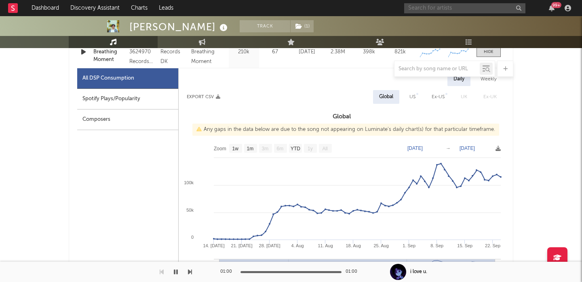
click at [440, 11] on input "text" at bounding box center [464, 8] width 121 height 10
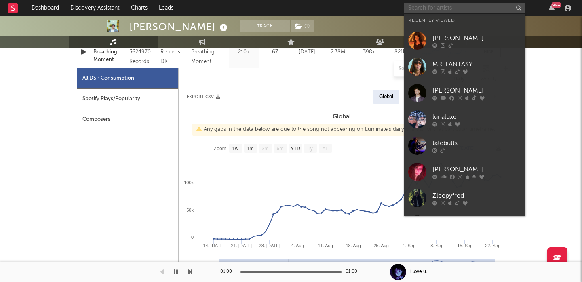
paste input "KatzPascale"
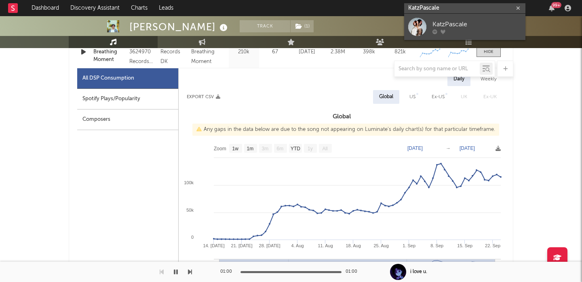
type input "KatzPascale"
click at [462, 22] on div "KatzPascale" at bounding box center [477, 24] width 89 height 10
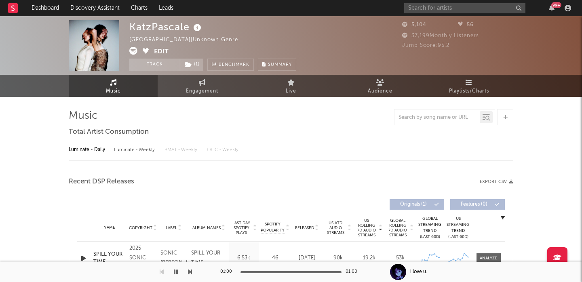
select select "1w"
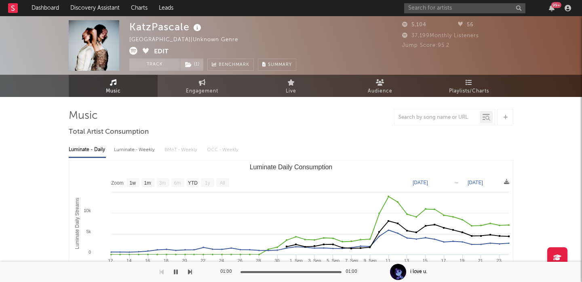
select select "1w"
click at [444, 10] on input "text" at bounding box center [464, 8] width 121 height 10
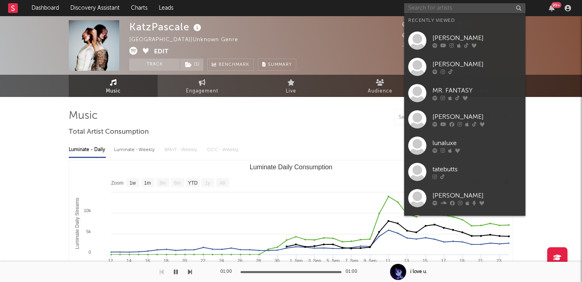
paste input "[PERSON_NAME]"
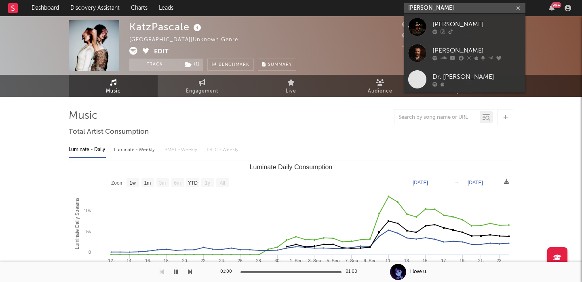
type input "[PERSON_NAME]"
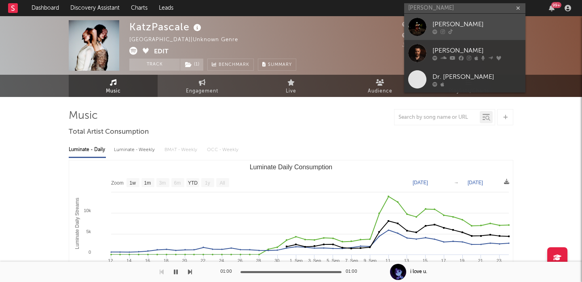
click at [470, 24] on div "[PERSON_NAME]" at bounding box center [477, 24] width 89 height 10
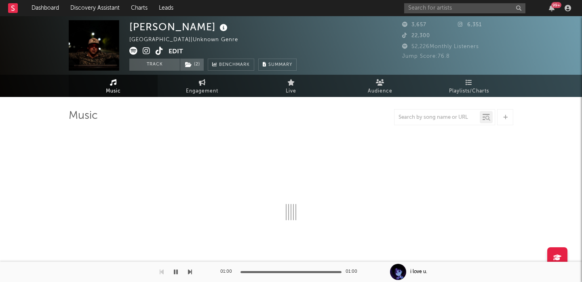
select select "1w"
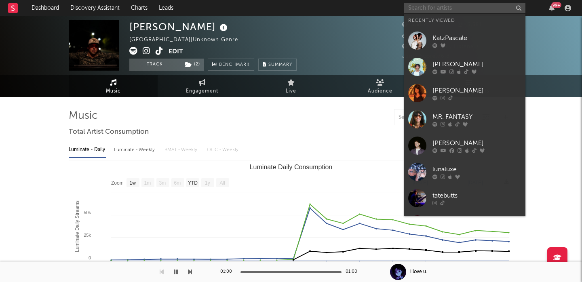
click at [417, 10] on input "text" at bounding box center [464, 8] width 121 height 10
paste input "[PERSON_NAME]"
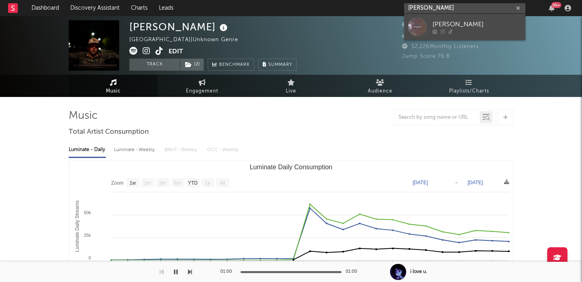
type input "Isaac Pedersen"
click at [461, 28] on div "Isaac Pedersen" at bounding box center [477, 24] width 89 height 10
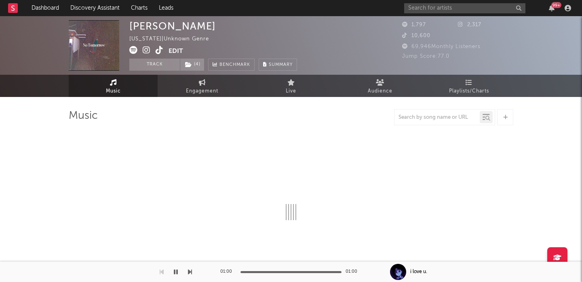
select select "1w"
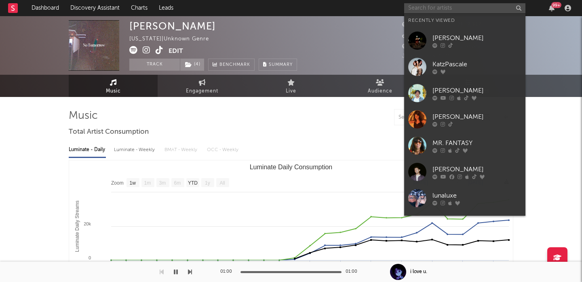
click at [423, 9] on input "text" at bounding box center [464, 8] width 121 height 10
paste input "Synestia"
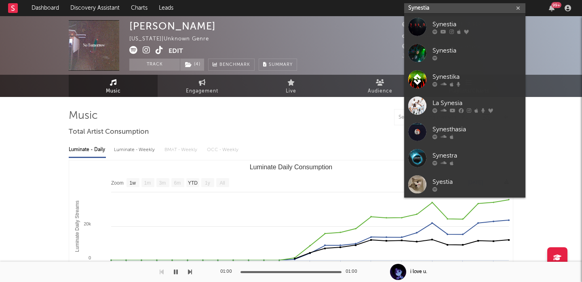
type input "Synestia"
click at [467, 32] on icon at bounding box center [466, 31] width 5 height 5
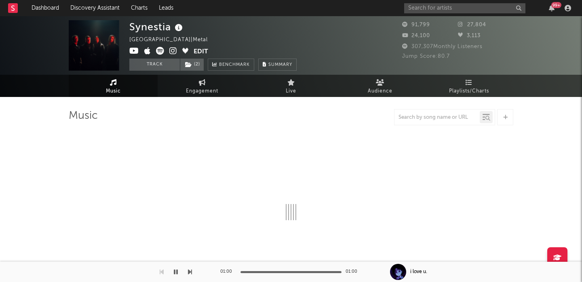
select select "6m"
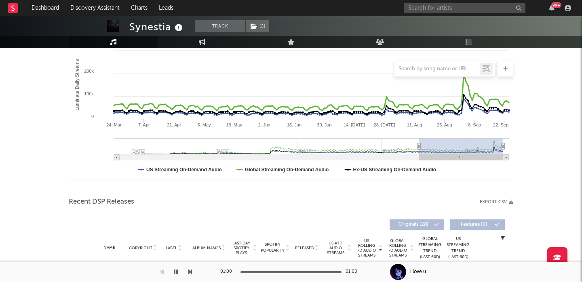
scroll to position [203, 0]
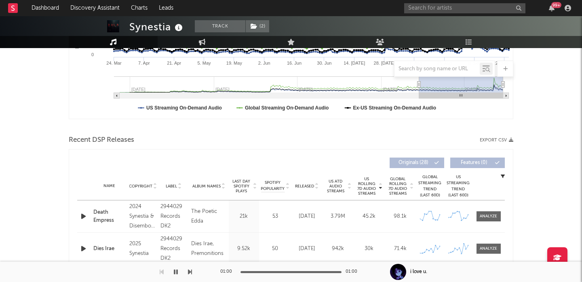
click at [300, 185] on span "Released" at bounding box center [304, 186] width 19 height 5
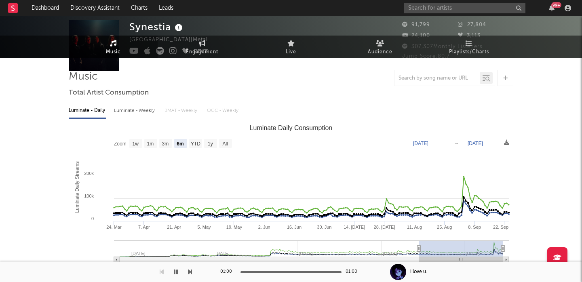
scroll to position [0, 0]
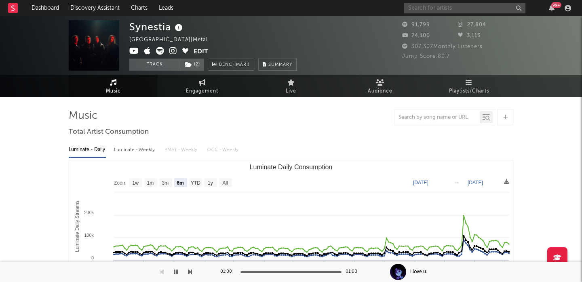
click at [432, 7] on input "text" at bounding box center [464, 8] width 121 height 10
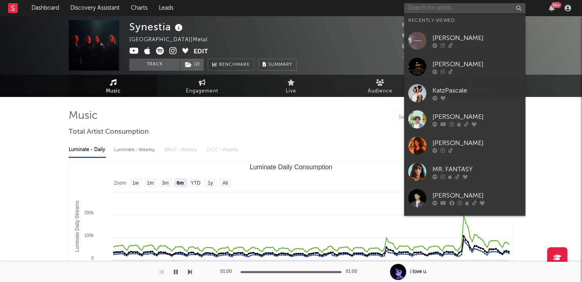
paste input "avii"
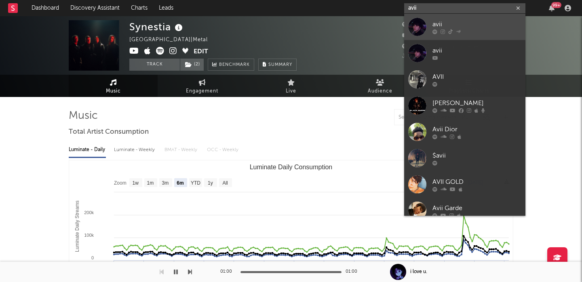
type input "avii"
click at [446, 19] on div "avii" at bounding box center [477, 24] width 89 height 10
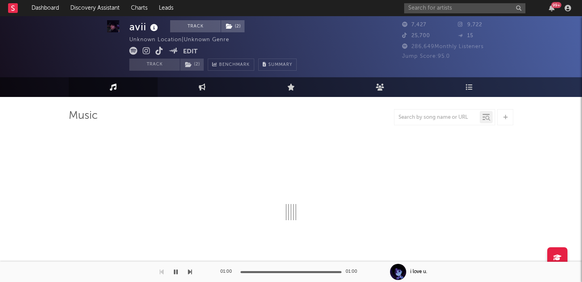
scroll to position [36, 0]
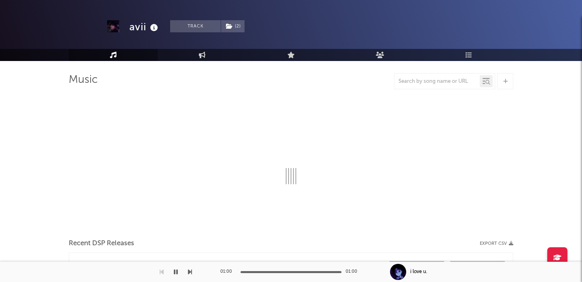
select select "1w"
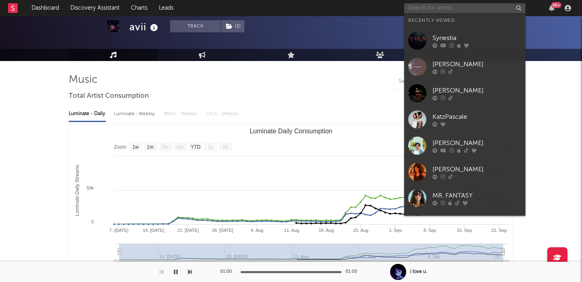
click at [425, 9] on input "text" at bounding box center [464, 8] width 121 height 10
paste input "Ryael"
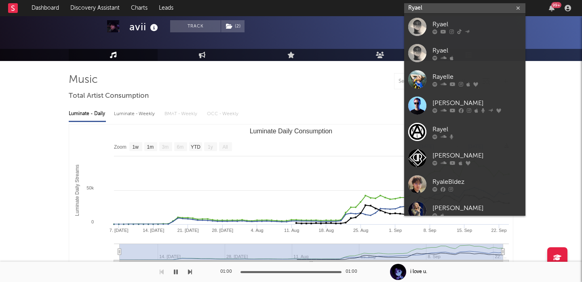
type input "Ryael"
click at [466, 29] on icon at bounding box center [467, 31] width 5 height 5
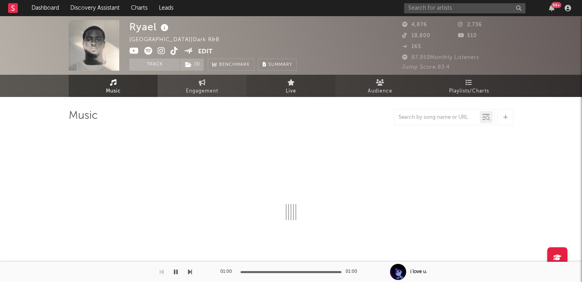
select select "1w"
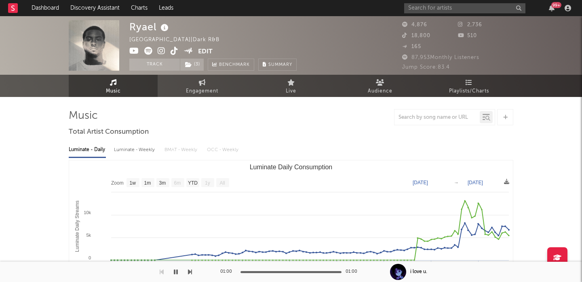
click at [147, 146] on div "Luminate - Weekly" at bounding box center [135, 150] width 42 height 14
select select "6m"
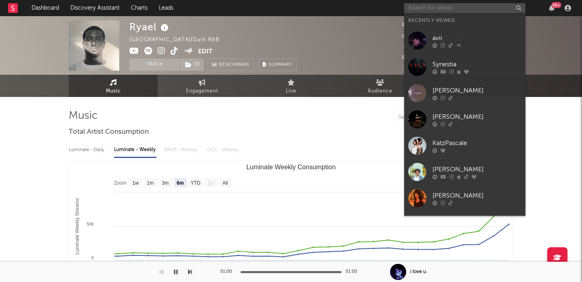
click at [444, 8] on input "text" at bounding box center [464, 8] width 121 height 10
paste input "Druidess"
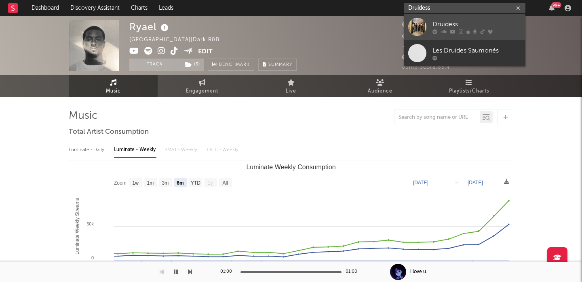
type input "Druidess"
click at [453, 23] on div "Druidess" at bounding box center [477, 24] width 89 height 10
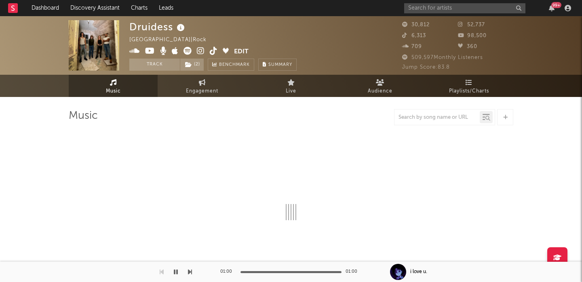
select select "6m"
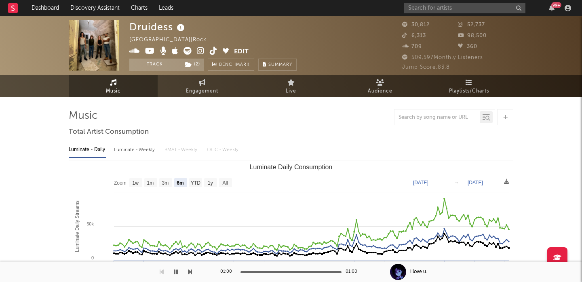
scroll to position [9, 0]
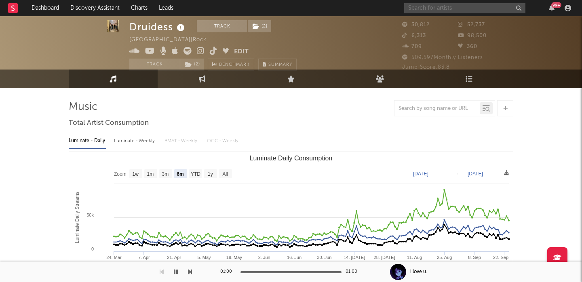
click at [450, 7] on input "text" at bounding box center [464, 8] width 121 height 10
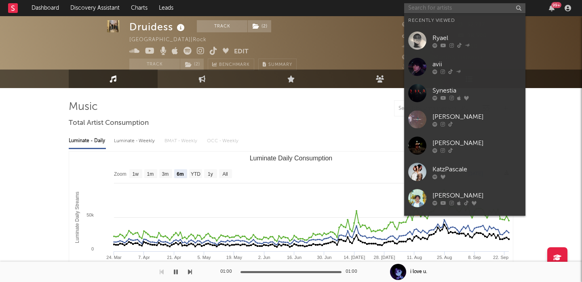
paste input "Vincemp3"
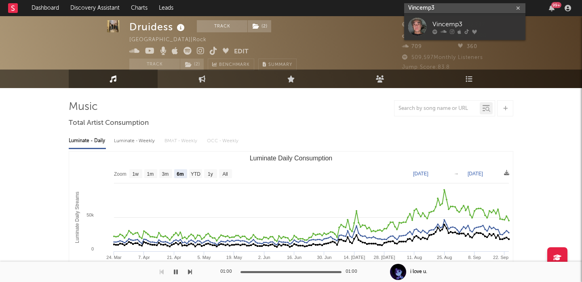
type input "Vincemp3"
click at [476, 24] on div "Vincemp3" at bounding box center [477, 24] width 89 height 10
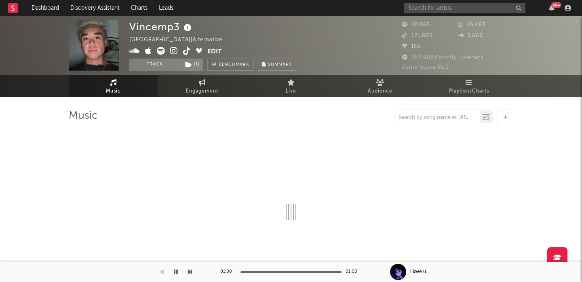
select select "6m"
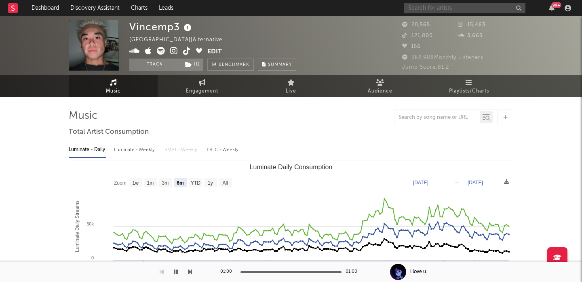
click at [442, 8] on input "text" at bounding box center [464, 8] width 121 height 10
paste input "Nico Play"
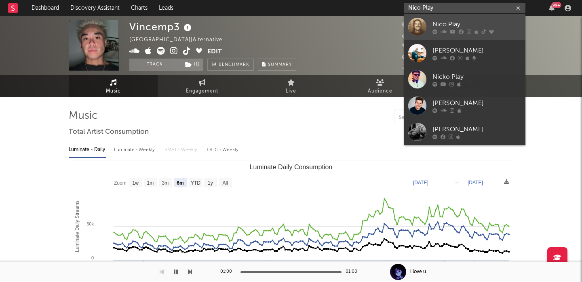
type input "Nico Play"
click at [469, 26] on div "Nico Play" at bounding box center [477, 24] width 89 height 10
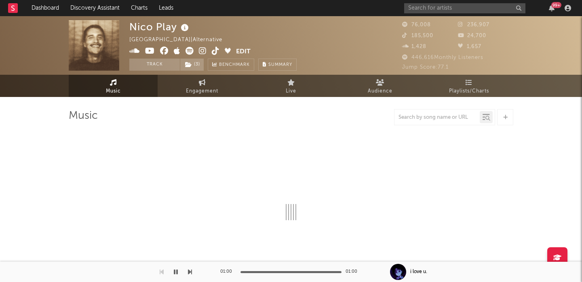
select select "6m"
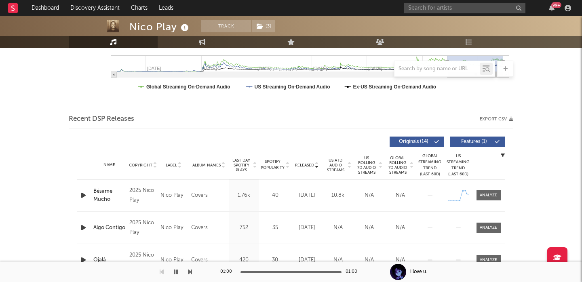
scroll to position [286, 0]
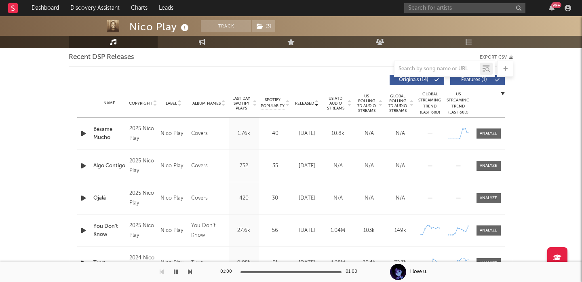
click at [368, 106] on span "US Rolling 7D Audio Streams" at bounding box center [367, 103] width 22 height 19
click at [488, 135] on div at bounding box center [488, 134] width 17 height 6
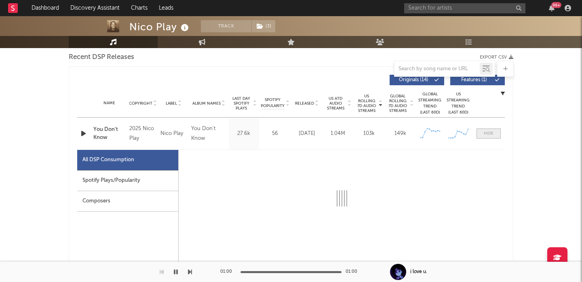
select select "6m"
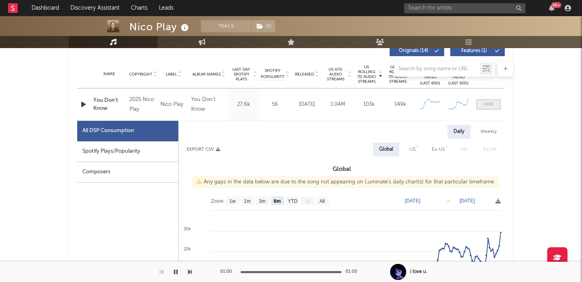
scroll to position [341, 0]
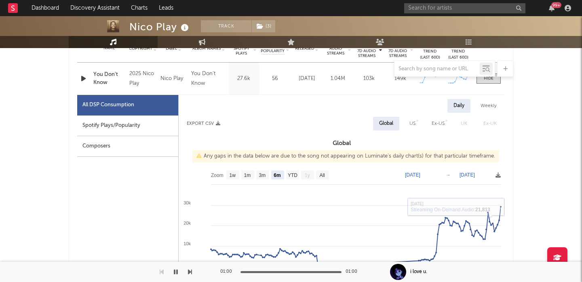
click at [412, 125] on div "US" at bounding box center [413, 124] width 6 height 10
select select "6m"
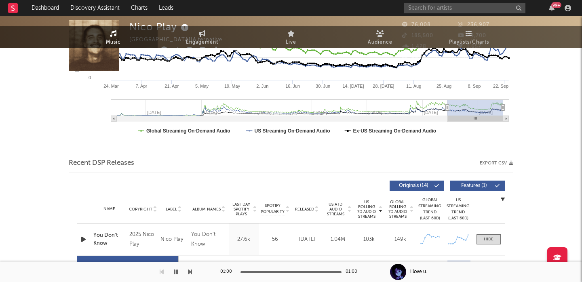
scroll to position [0, 0]
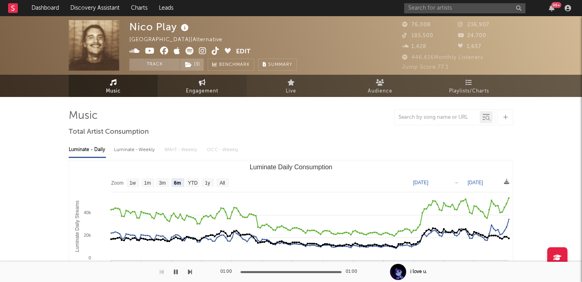
click at [201, 89] on span "Engagement" at bounding box center [202, 92] width 32 height 10
select select "1w"
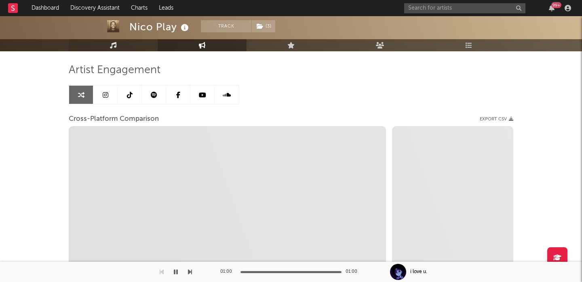
scroll to position [159, 0]
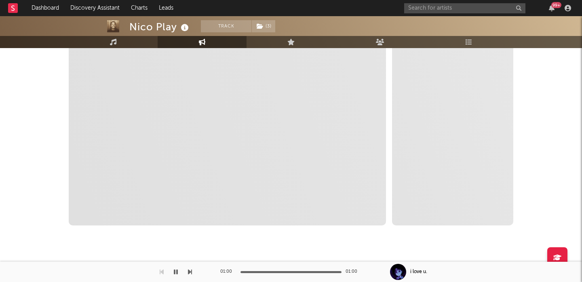
select select "1m"
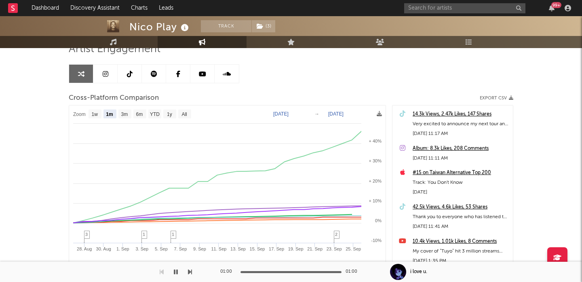
scroll to position [41, 0]
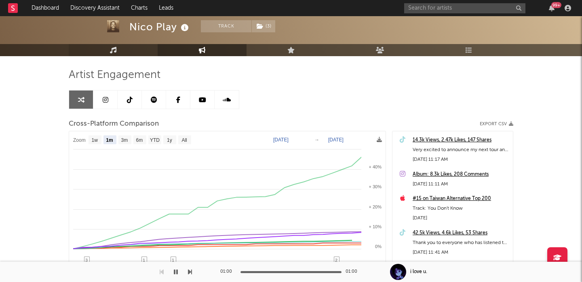
click at [128, 50] on link "Music" at bounding box center [113, 50] width 89 height 12
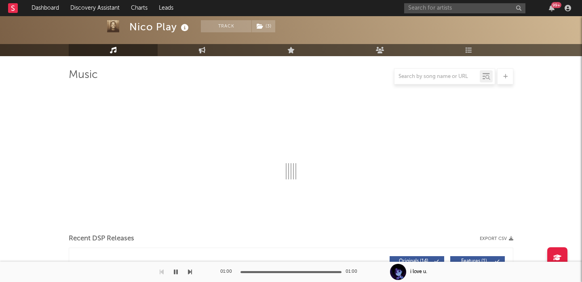
select select "6m"
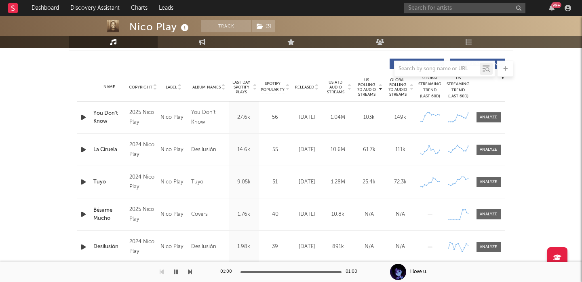
scroll to position [298, 0]
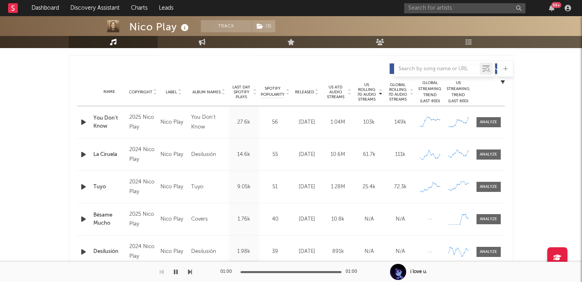
click at [486, 129] on div "Name You Don't Know Copyright 2025 Nico Play Label Nico Play Album Names You Do…" at bounding box center [291, 122] width 428 height 32
click at [489, 123] on div at bounding box center [488, 122] width 17 height 6
select select "6m"
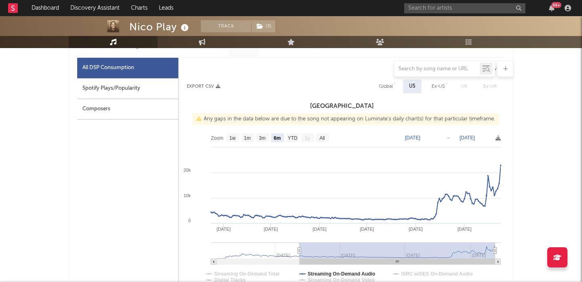
scroll to position [0, 0]
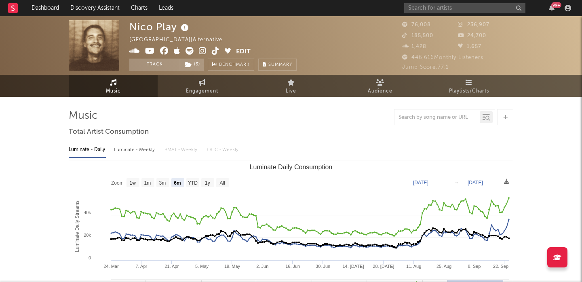
click at [216, 50] on icon at bounding box center [216, 51] width 8 height 8
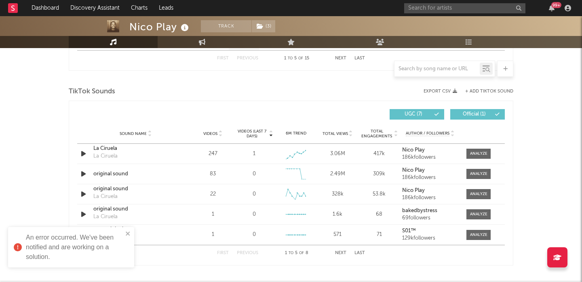
scroll to position [966, 0]
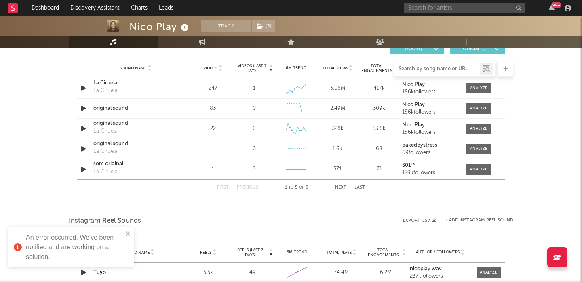
click at [419, 69] on input "text" at bounding box center [437, 69] width 85 height 6
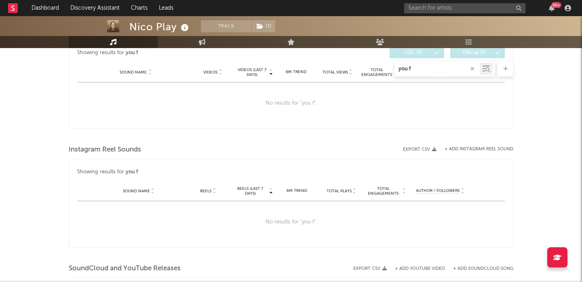
scroll to position [823, 0]
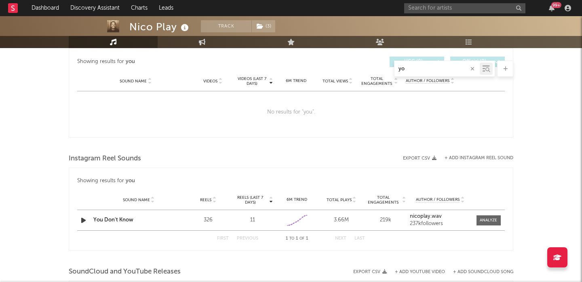
type input "y"
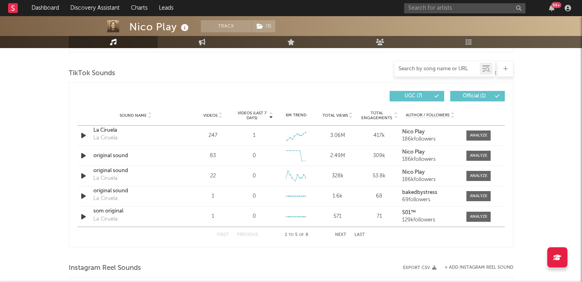
scroll to position [892, 0]
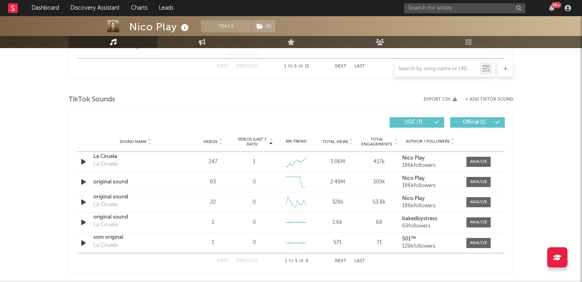
click at [492, 97] on div "+ Add TikTok Sound" at bounding box center [485, 99] width 56 height 5
click at [494, 100] on button "+ Add TikTok Sound" at bounding box center [489, 99] width 48 height 4
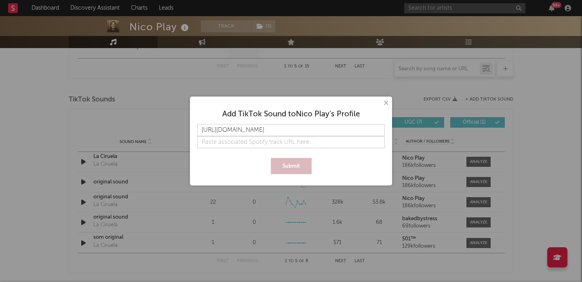
scroll to position [0, 19]
type input "https://www.tiktok.com/music/You-Don't-Know-7455843748162619408"
click at [302, 164] on button "Submit" at bounding box center [291, 166] width 41 height 16
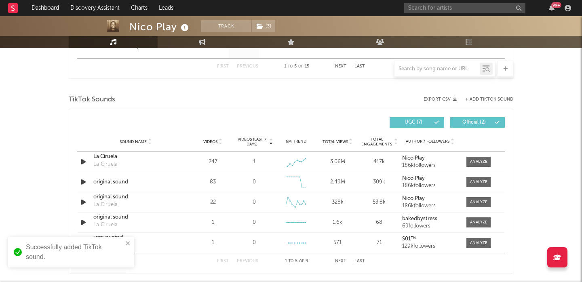
click at [219, 142] on icon at bounding box center [220, 143] width 4 height 3
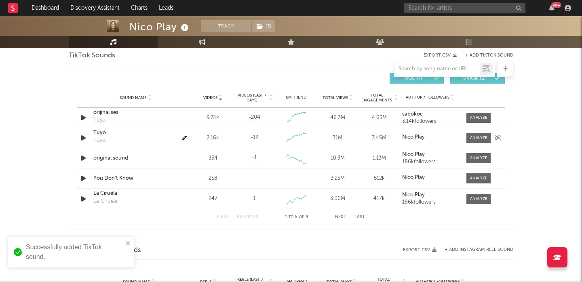
scroll to position [936, 0]
click at [480, 180] on div at bounding box center [478, 178] width 17 height 6
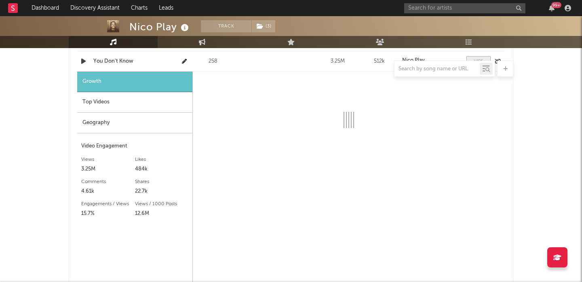
scroll to position [1055, 0]
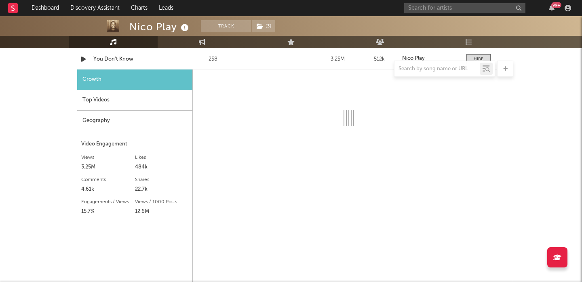
click at [146, 97] on div "Top Videos" at bounding box center [134, 100] width 115 height 21
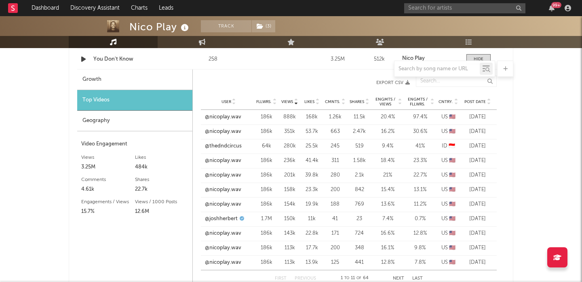
click at [480, 102] on span "Post Date" at bounding box center [475, 101] width 21 height 5
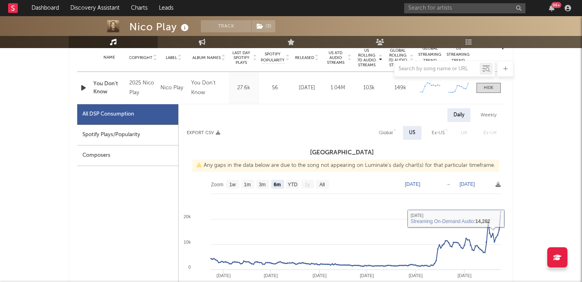
scroll to position [327, 0]
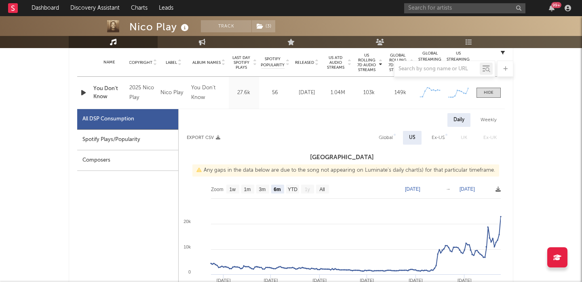
click at [156, 141] on div "Spotify Plays/Popularity" at bounding box center [127, 140] width 101 height 21
select select "6m"
select select "1w"
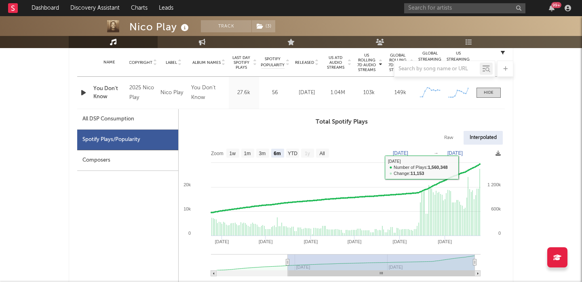
click at [146, 116] on div "All DSP Consumption" at bounding box center [127, 119] width 101 height 21
select select "6m"
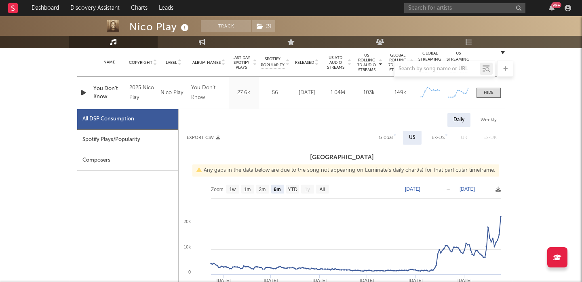
click at [383, 139] on div "Global" at bounding box center [386, 138] width 14 height 10
select select "6m"
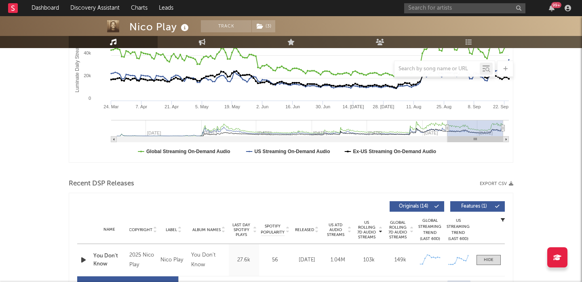
scroll to position [0, 0]
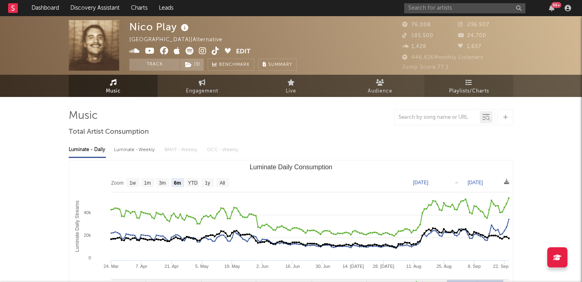
click at [474, 84] on link "Playlists/Charts" at bounding box center [469, 86] width 89 height 22
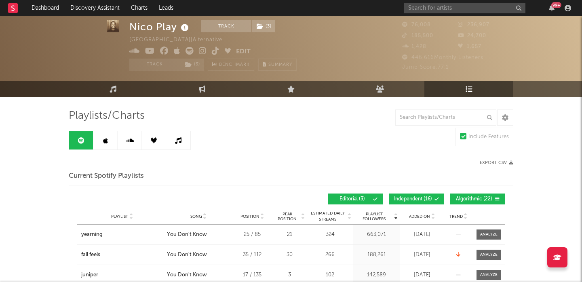
scroll to position [33, 0]
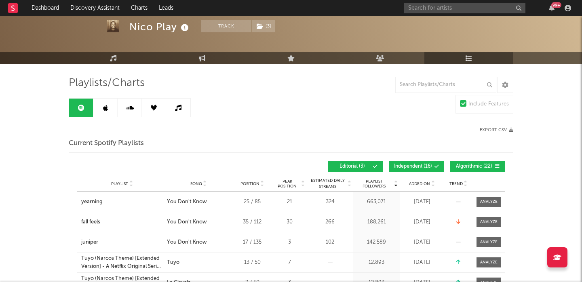
click at [421, 183] on span "Added On" at bounding box center [419, 184] width 21 height 5
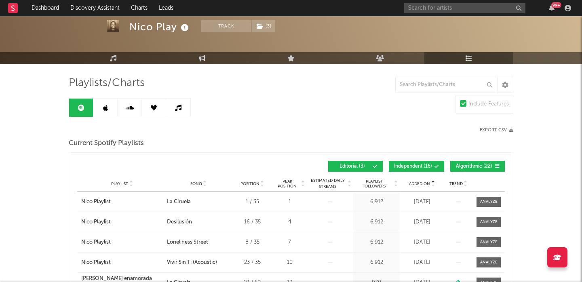
click at [421, 183] on span "Added On" at bounding box center [419, 184] width 21 height 5
click at [416, 163] on button "Independent ( 16 )" at bounding box center [416, 166] width 55 height 11
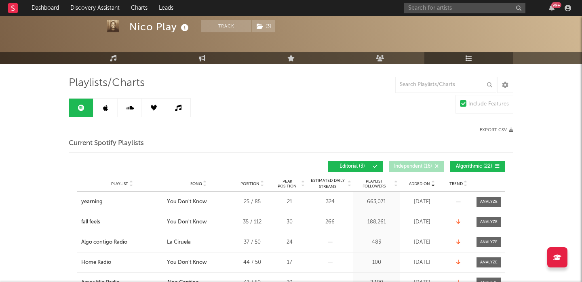
click at [358, 163] on button "Editorial ( 3 )" at bounding box center [355, 166] width 55 height 11
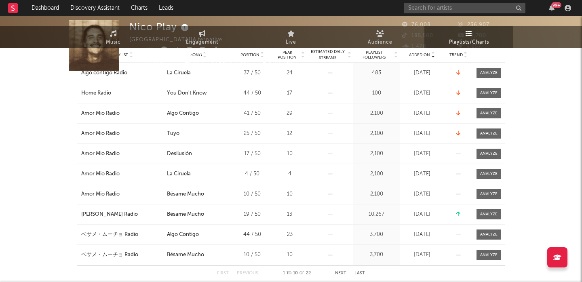
scroll to position [0, 0]
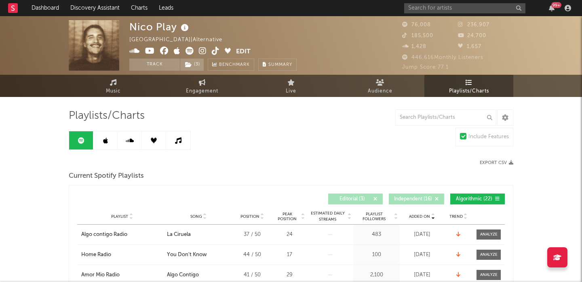
click at [108, 142] on link at bounding box center [105, 140] width 24 height 18
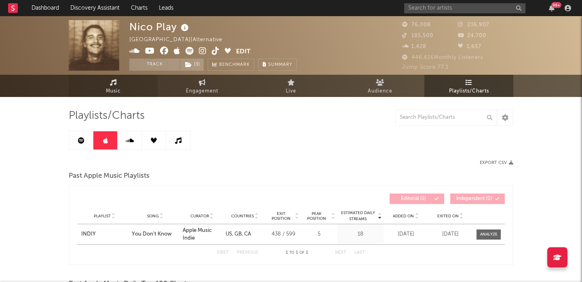
click at [111, 80] on icon at bounding box center [113, 82] width 7 height 6
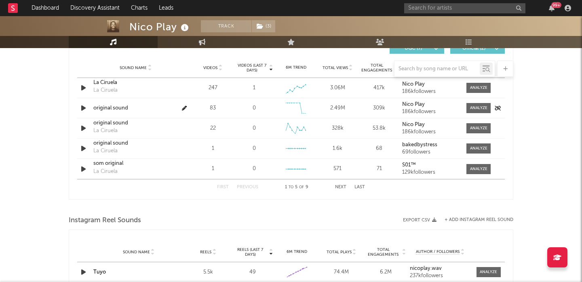
select select "6m"
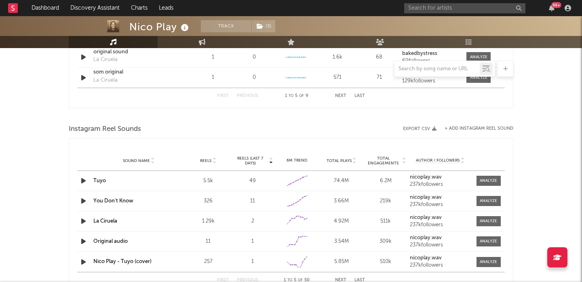
scroll to position [678, 0]
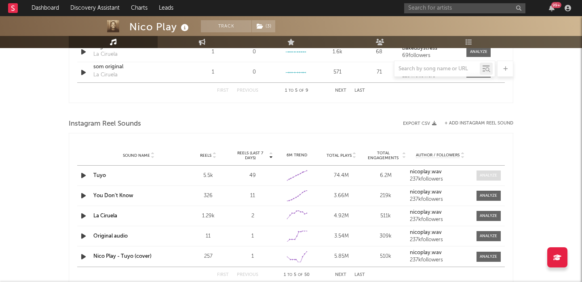
click at [486, 176] on div at bounding box center [488, 176] width 17 height 6
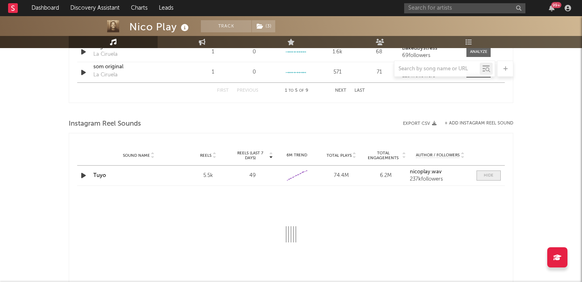
click at [486, 176] on div at bounding box center [489, 176] width 10 height 6
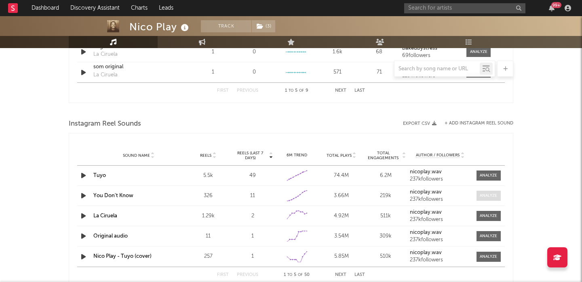
click at [490, 196] on div at bounding box center [488, 196] width 17 height 6
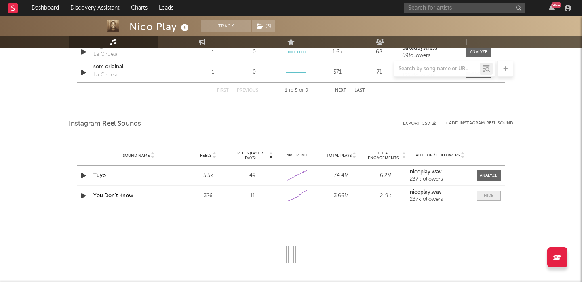
select select "6m"
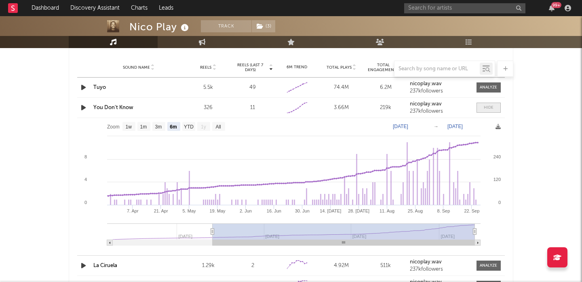
scroll to position [767, 0]
click at [113, 107] on link "You Don't Know" at bounding box center [113, 107] width 40 height 5
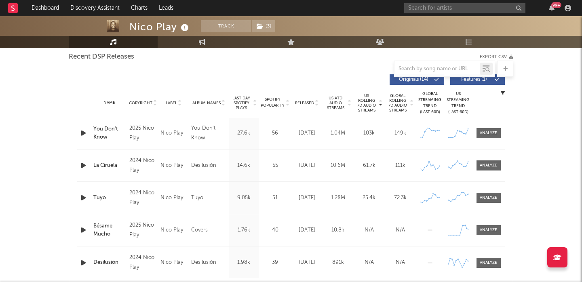
scroll to position [284, 0]
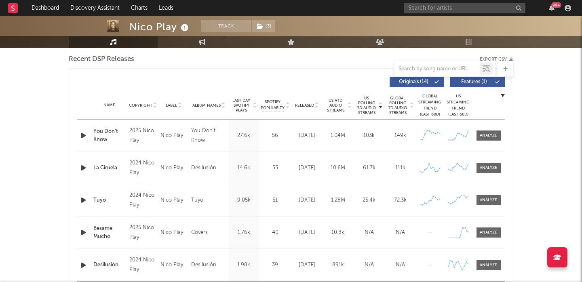
click at [478, 129] on div "Name You Don't Know Copyright 2025 Nico Play Label Nico Play Album Names You Do…" at bounding box center [291, 136] width 428 height 32
click at [486, 135] on div at bounding box center [488, 136] width 17 height 6
select select "6m"
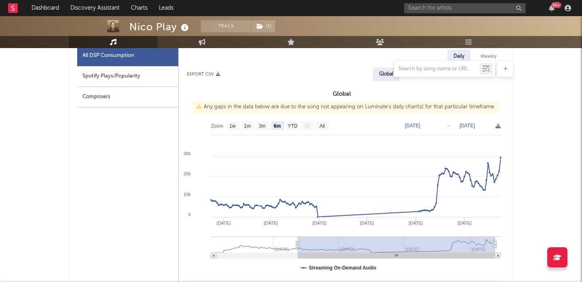
scroll to position [391, 0]
click at [425, 13] on input "text" at bounding box center [464, 8] width 121 height 10
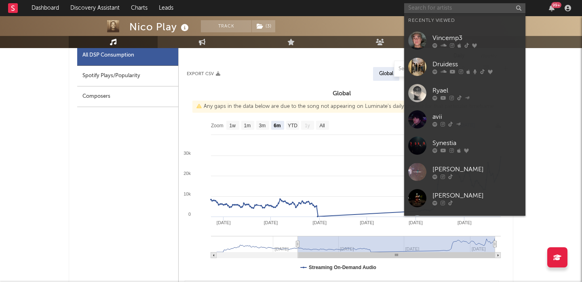
paste input "https://open.spotify.com/artist/3b4xdR11Lg8MqoAjhP9N1o?si=D9y-dHx4R1yDoVylPBVuRA"
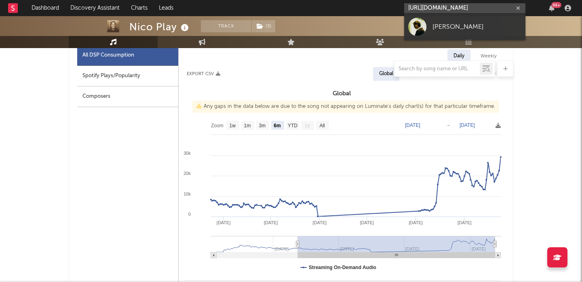
type input "https://open.spotify.com/artist/3b4xdR11Lg8MqoAjhP9N1o?si=D9y-dHx4R1yDoVylPBVuRA"
click at [447, 20] on link "[PERSON_NAME]" at bounding box center [464, 27] width 121 height 26
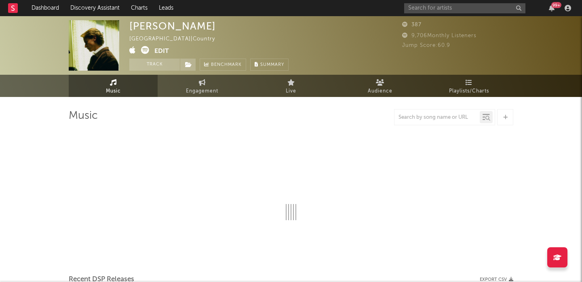
select select "1w"
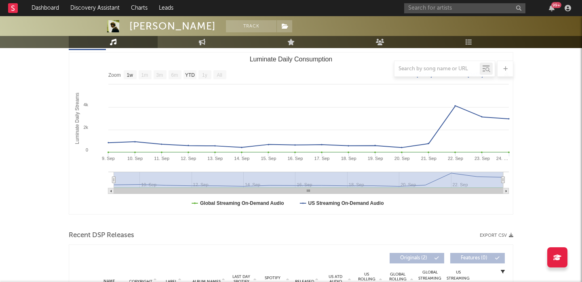
scroll to position [236, 0]
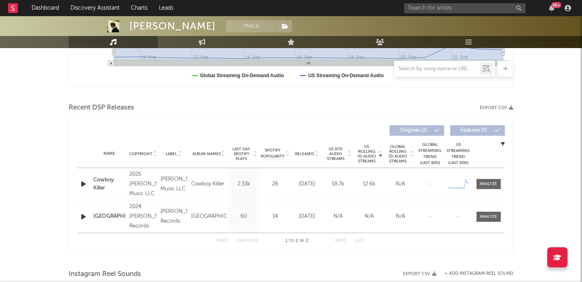
click at [83, 180] on icon "button" at bounding box center [83, 184] width 8 height 10
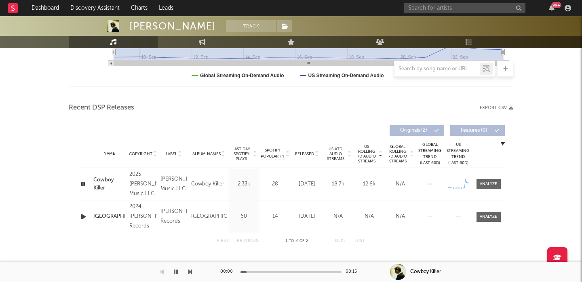
click at [307, 154] on span "Released" at bounding box center [304, 154] width 19 height 5
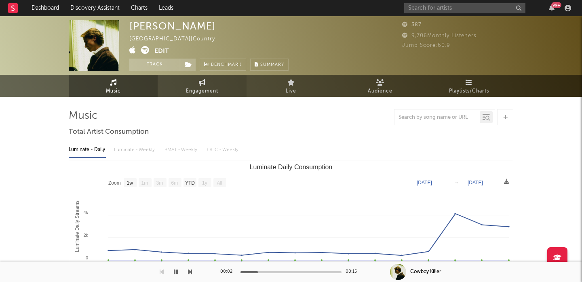
click at [194, 87] on span "Engagement" at bounding box center [202, 92] width 32 height 10
select select "1w"
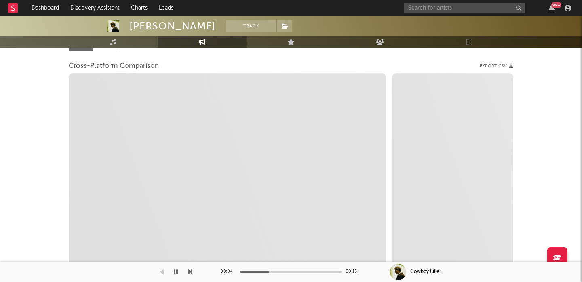
scroll to position [99, 0]
select select "1m"
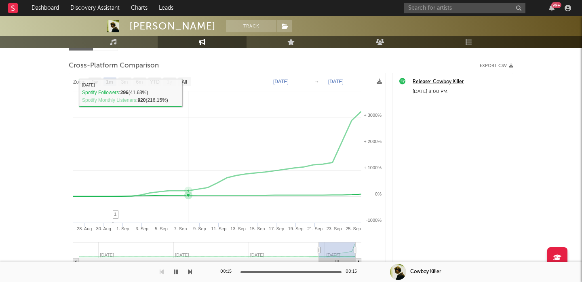
scroll to position [0, 0]
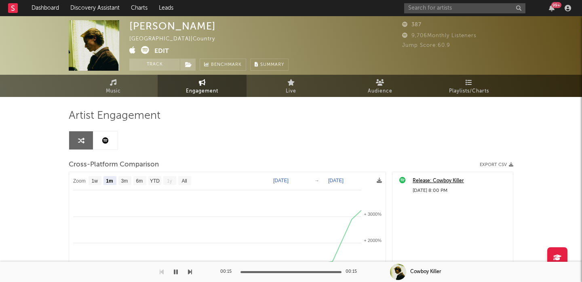
click at [162, 50] on button "Edit" at bounding box center [161, 51] width 15 height 10
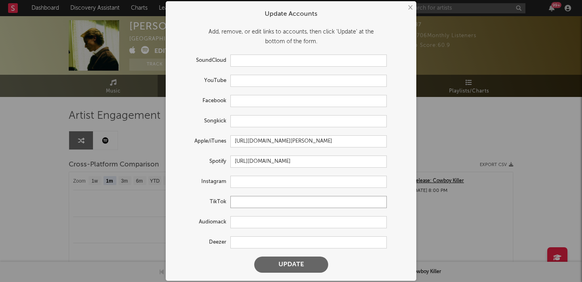
click at [247, 203] on input "text" at bounding box center [308, 202] width 156 height 12
paste input "https://www.tiktok.com/@phillipkane_"
type input "https://www.tiktok.com/@phillipkane_"
click at [281, 268] on button "Update" at bounding box center [291, 265] width 74 height 16
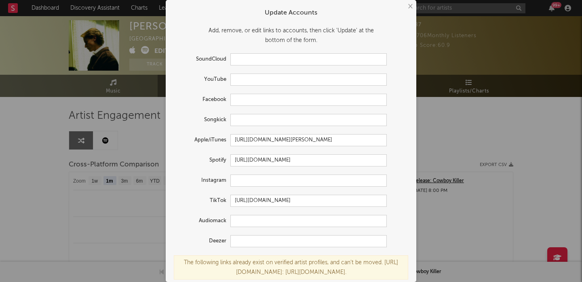
scroll to position [40, 0]
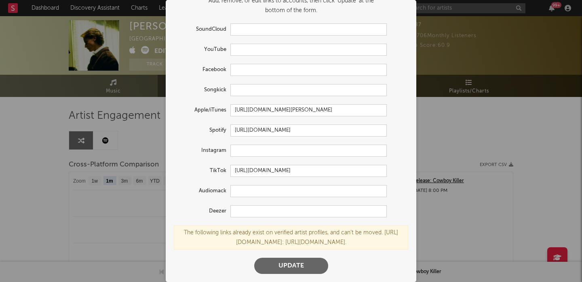
click at [334, 241] on div "The following links already exist on verified artist profiles, and can't be mov…" at bounding box center [291, 238] width 235 height 24
copy div "2589040"
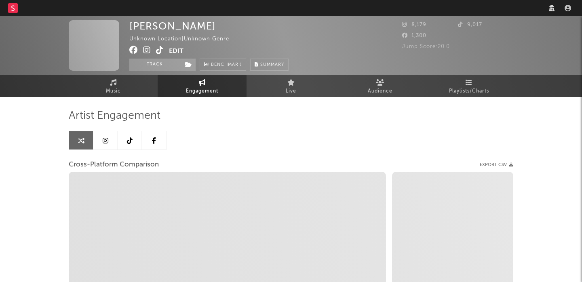
select select "1w"
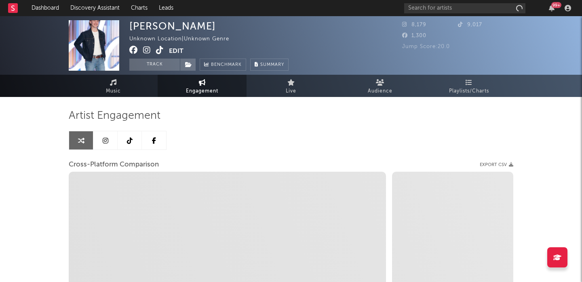
select select "1m"
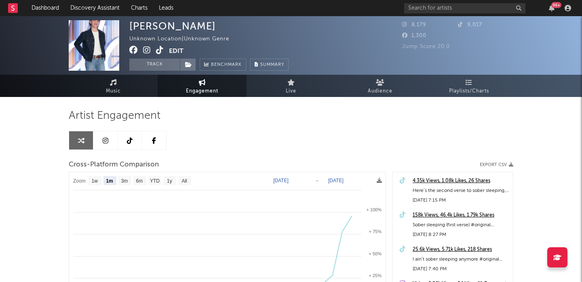
select select "1m"
click at [147, 51] on icon at bounding box center [147, 50] width 8 height 8
click at [430, 10] on input "text" at bounding box center [464, 8] width 121 height 10
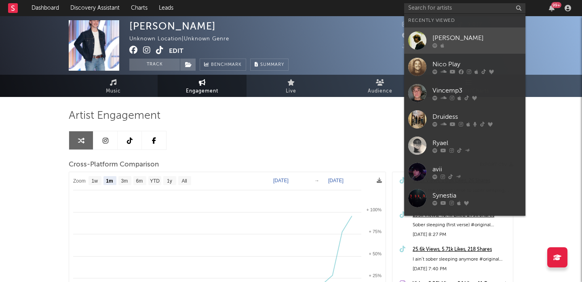
click at [446, 33] on div "[PERSON_NAME]" at bounding box center [477, 38] width 89 height 10
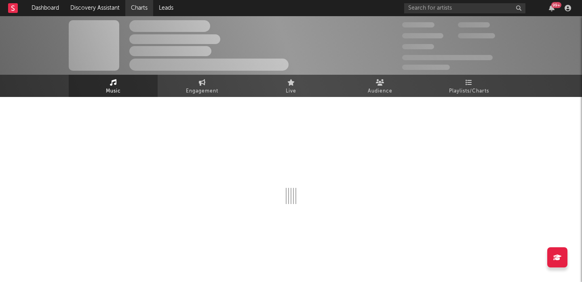
select select "1w"
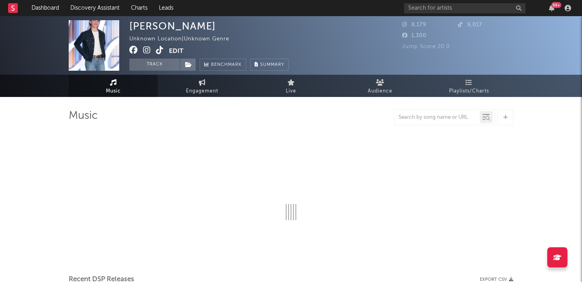
select select "1w"
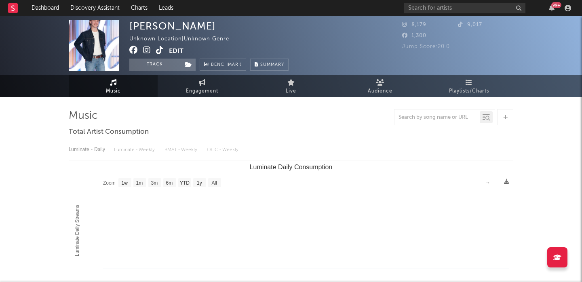
click at [172, 49] on button "Edit" at bounding box center [176, 51] width 15 height 10
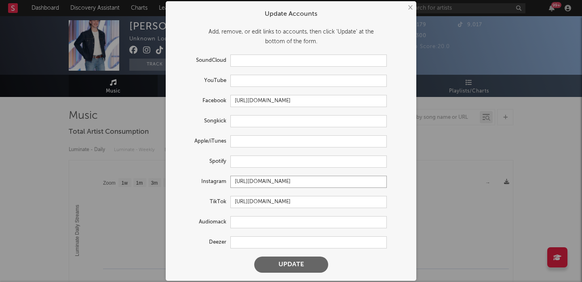
click at [250, 180] on input "https://www.instagram.com/phillipkane_/" at bounding box center [308, 182] width 156 height 12
click at [290, 268] on button "Update" at bounding box center [291, 265] width 74 height 16
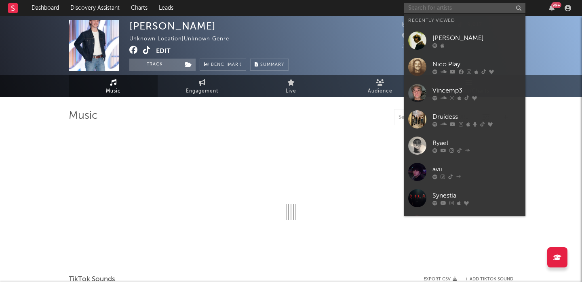
click at [446, 8] on input "text" at bounding box center [464, 8] width 121 height 10
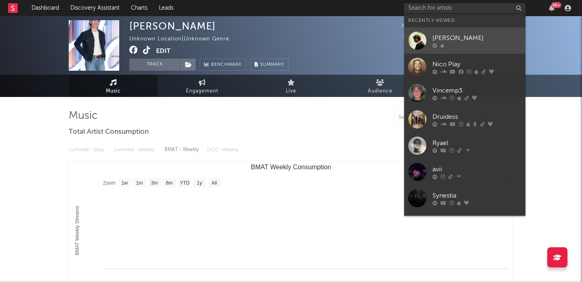
click at [457, 36] on div "[PERSON_NAME]" at bounding box center [477, 38] width 89 height 10
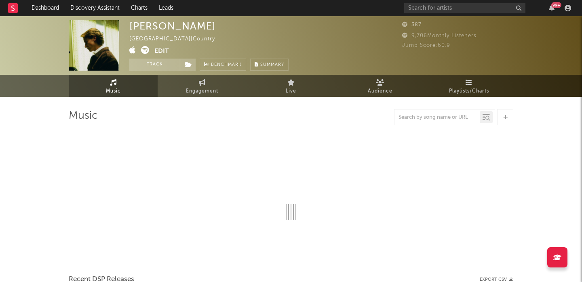
select select "1w"
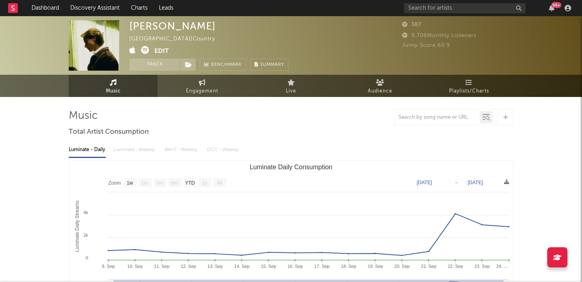
click at [165, 47] on button "Edit" at bounding box center [161, 51] width 15 height 10
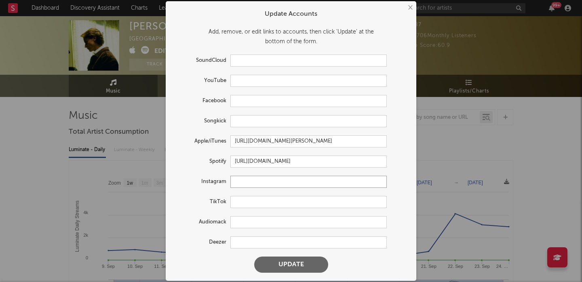
click at [247, 181] on input "text" at bounding box center [308, 182] width 156 height 12
paste input "https://www.instagram.com/phillipkane_/"
type input "https://www.instagram.com/phillipkane_/"
click at [289, 271] on button "Update" at bounding box center [291, 265] width 74 height 16
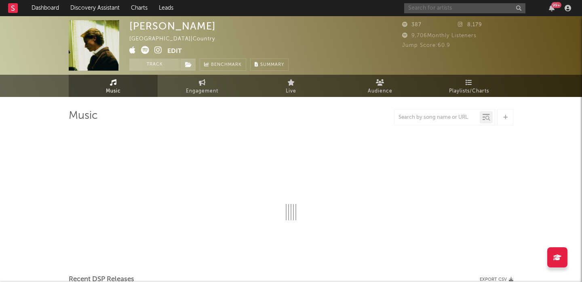
click at [425, 5] on input "text" at bounding box center [464, 8] width 121 height 10
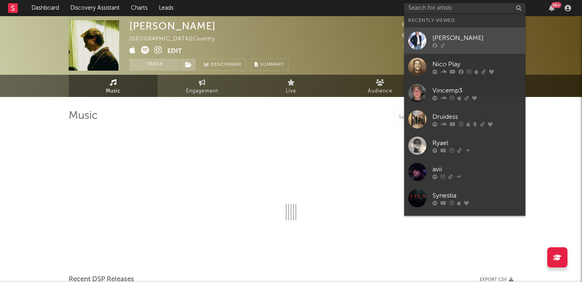
click at [443, 34] on div "[PERSON_NAME]" at bounding box center [477, 38] width 89 height 10
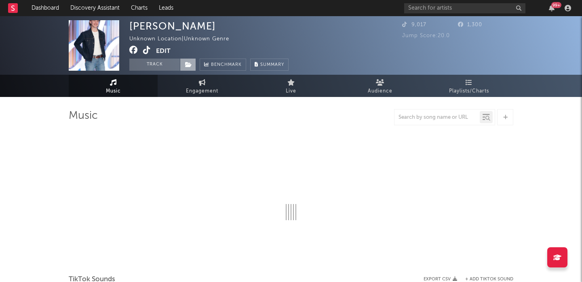
select select "1w"
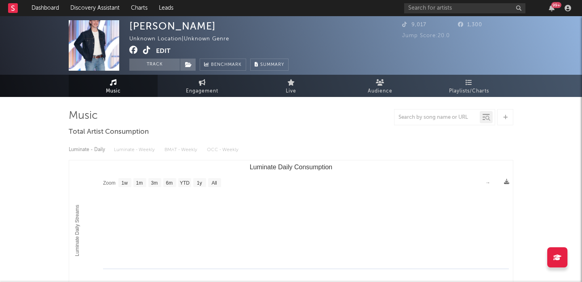
click at [163, 51] on button "Edit" at bounding box center [163, 51] width 15 height 10
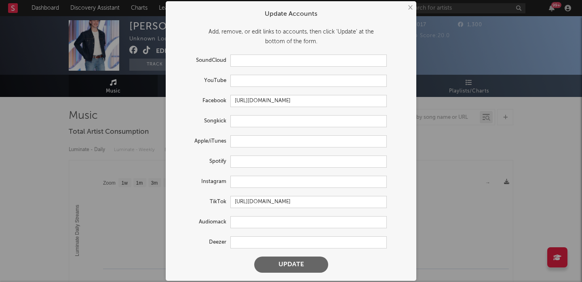
click at [248, 195] on form "Update Accounts Add, remove, or edit links to accounts, then click 'Update' at …" at bounding box center [291, 141] width 243 height 272
drag, startPoint x: 287, startPoint y: 265, endPoint x: 330, endPoint y: 205, distance: 74.4
click at [330, 205] on form "Update Accounts Add, remove, or edit links to accounts, then click 'Update' at …" at bounding box center [291, 141] width 243 height 272
click at [321, 201] on input "https://www.tiktok.com/share/user/6622065968066789381" at bounding box center [308, 202] width 156 height 12
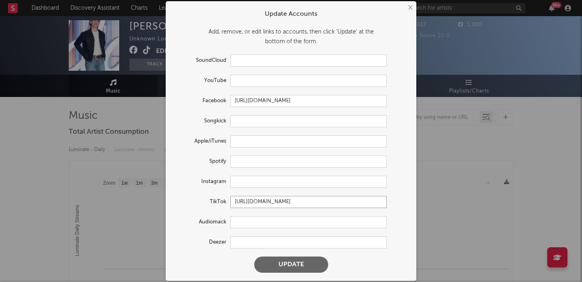
click at [321, 201] on input "https://www.tiktok.com/share/user/6622065968066789381" at bounding box center [308, 202] width 156 height 12
click at [304, 262] on button "Update" at bounding box center [291, 265] width 74 height 16
click at [447, 12] on div "× Update Accounts Add, remove, or edit links to accounts, then click 'Update' a…" at bounding box center [291, 141] width 582 height 282
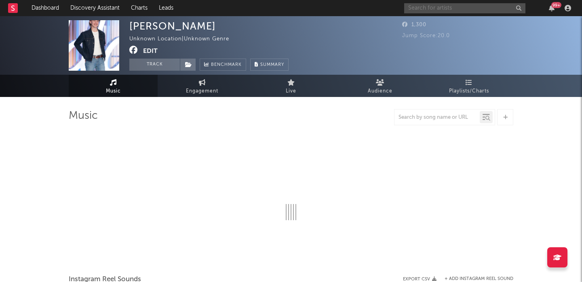
select select "1w"
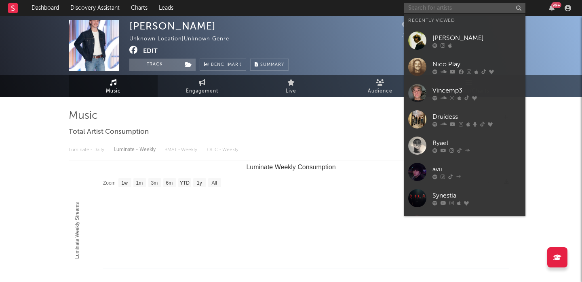
click at [444, 8] on input "text" at bounding box center [464, 8] width 121 height 10
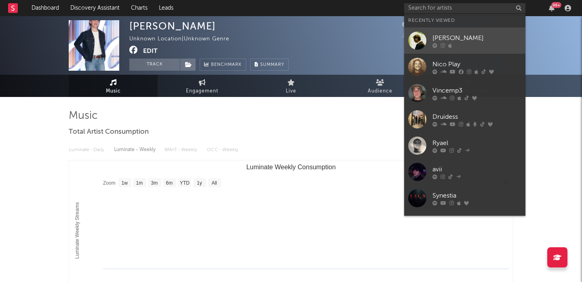
click at [455, 34] on div "[PERSON_NAME]" at bounding box center [477, 38] width 89 height 10
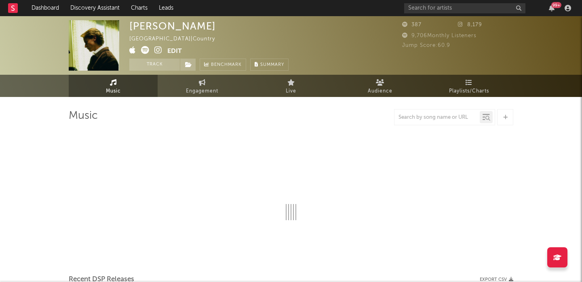
select select "1w"
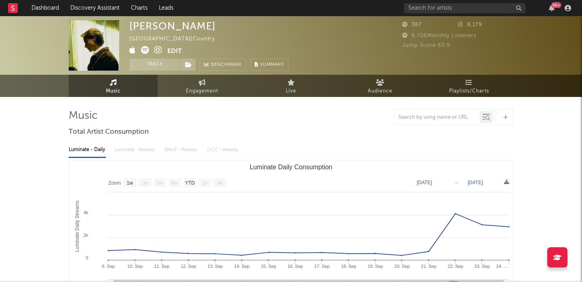
click at [180, 49] on button "Edit" at bounding box center [174, 51] width 15 height 10
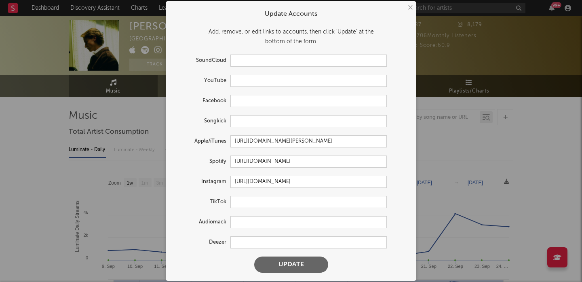
click at [237, 195] on form "Update Accounts Add, remove, or edit links to accounts, then click 'Update' at …" at bounding box center [291, 141] width 243 height 272
click at [240, 200] on input "text" at bounding box center [308, 202] width 156 height 12
paste input "https://www.tiktok.com/share/user/6622065968066789381"
type input "https://www.tiktok.com/share/user/6622065968066789381"
click at [283, 273] on form "Update Accounts Add, remove, or edit links to accounts, then click 'Update' at …" at bounding box center [291, 141] width 243 height 272
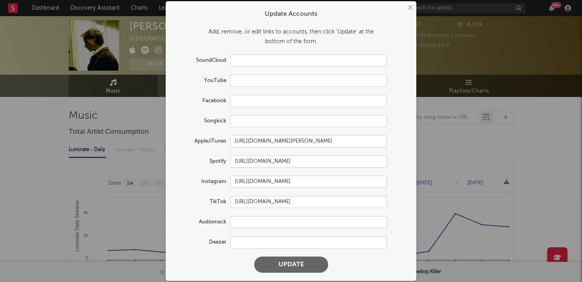
click at [283, 262] on button "Update" at bounding box center [291, 265] width 74 height 16
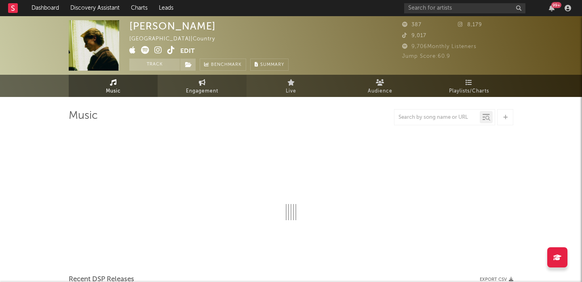
select select "1w"
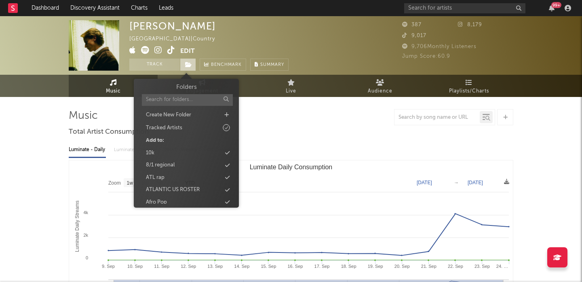
click at [189, 66] on icon at bounding box center [188, 65] width 7 height 6
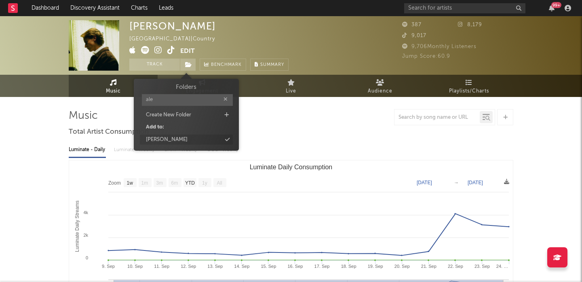
type input "ale"
click at [205, 140] on div "[PERSON_NAME]" at bounding box center [186, 140] width 93 height 11
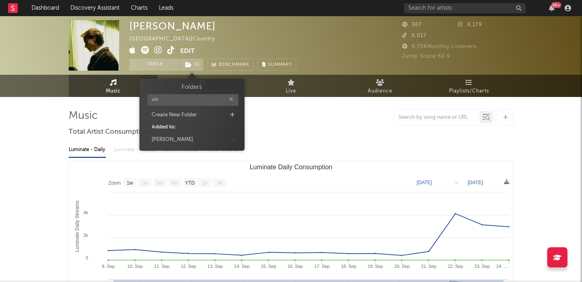
click at [157, 26] on div "[PERSON_NAME]" at bounding box center [172, 26] width 87 height 12
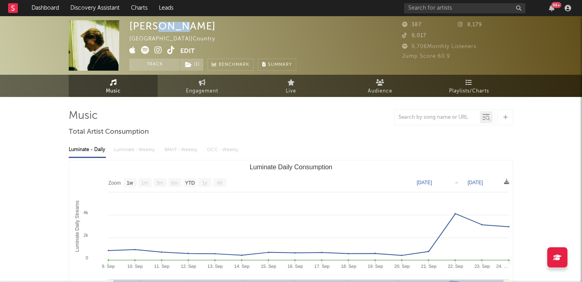
click at [157, 26] on div "[PERSON_NAME]" at bounding box center [172, 26] width 87 height 12
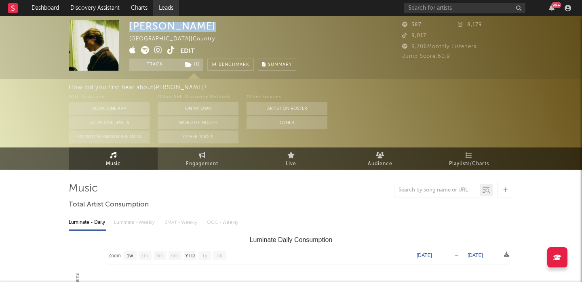
copy div "[PERSON_NAME]"
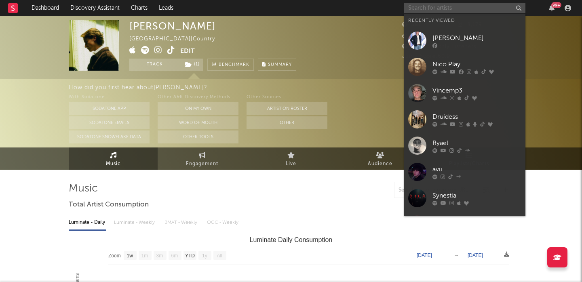
click at [417, 8] on input "text" at bounding box center [464, 8] width 121 height 10
paste input "voi"
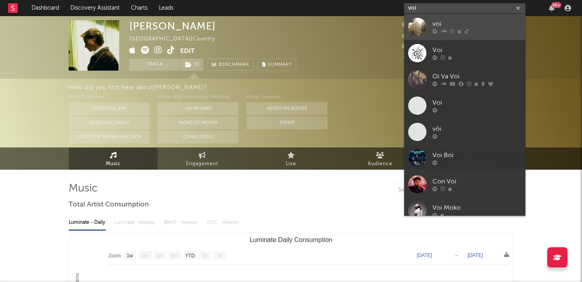
type input "voi"
click at [442, 26] on div "voi" at bounding box center [477, 24] width 89 height 10
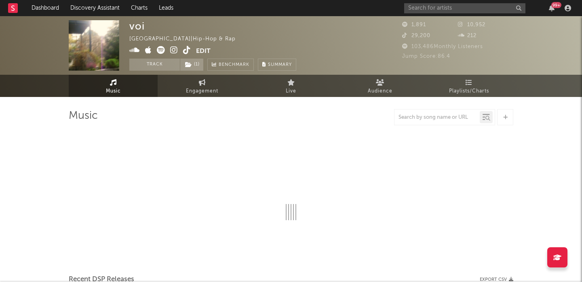
select select "1w"
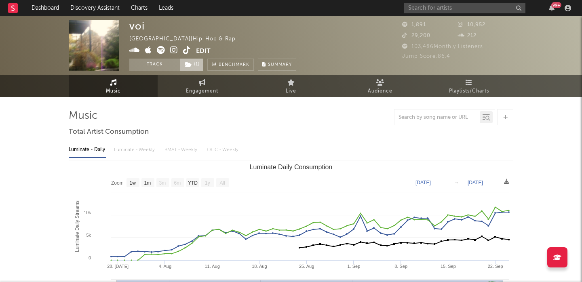
click at [195, 65] on span "( 1 )" at bounding box center [192, 65] width 24 height 12
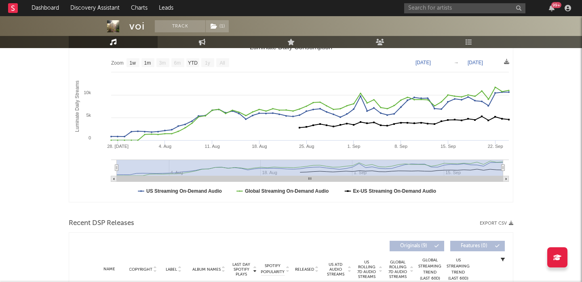
scroll to position [206, 0]
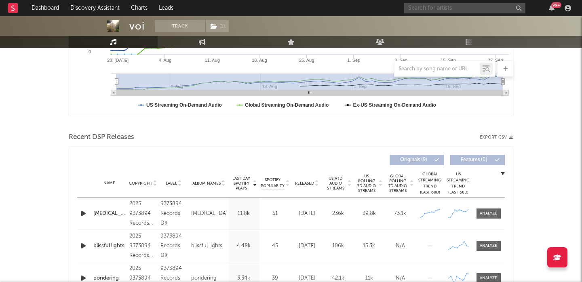
click at [420, 8] on input "text" at bounding box center [464, 8] width 121 height 10
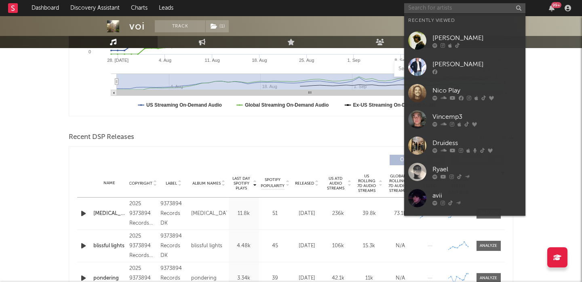
paste input "yaego"
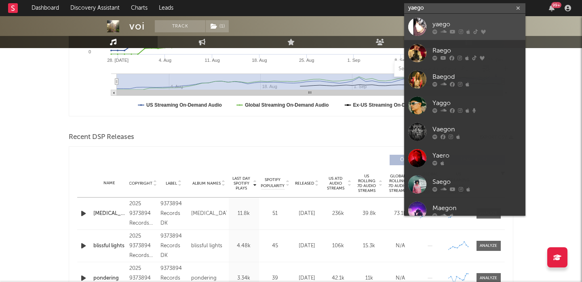
type input "yaego"
click at [455, 22] on div "yaego" at bounding box center [477, 24] width 89 height 10
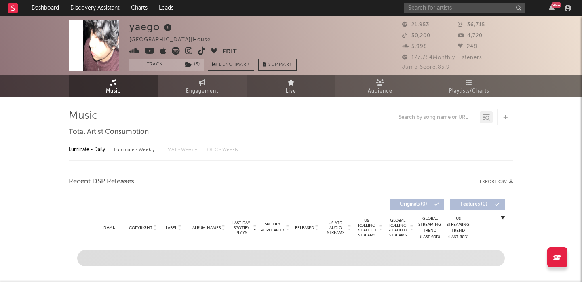
select select "6m"
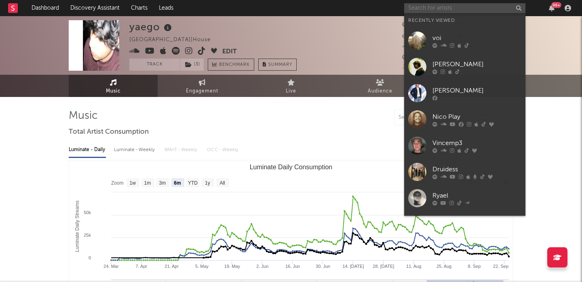
click at [441, 11] on input "text" at bounding box center [464, 8] width 121 height 10
paste input "[PERSON_NAME] Band"
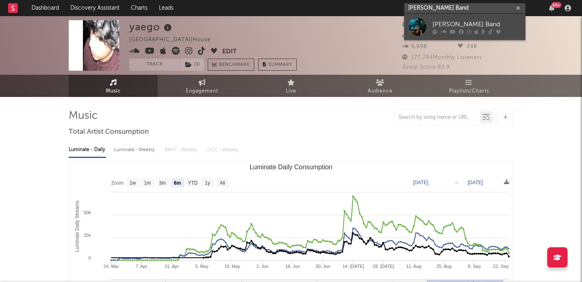
type input "[PERSON_NAME] Band"
click at [469, 28] on div "[PERSON_NAME] Band" at bounding box center [477, 24] width 89 height 10
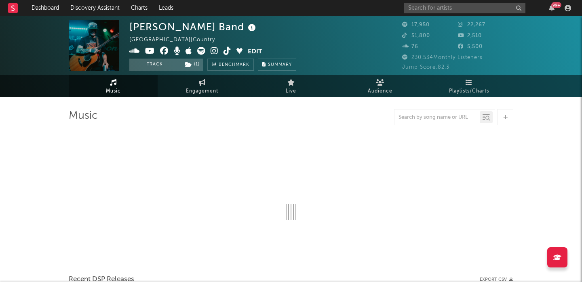
select select "6m"
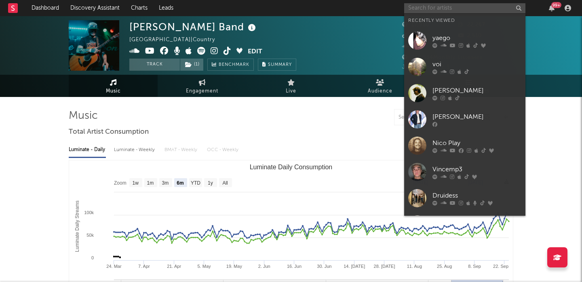
click at [446, 8] on input "text" at bounding box center [464, 8] width 121 height 10
paste input "hopeful."
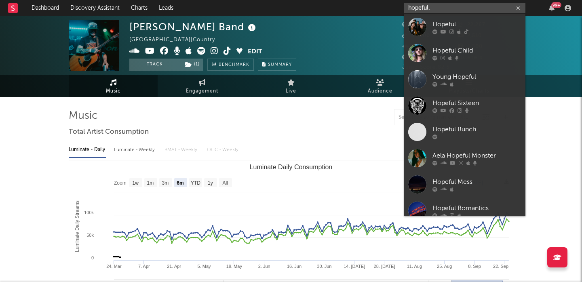
type input "hopeful."
click at [481, 25] on div "Hopeful." at bounding box center [477, 24] width 89 height 10
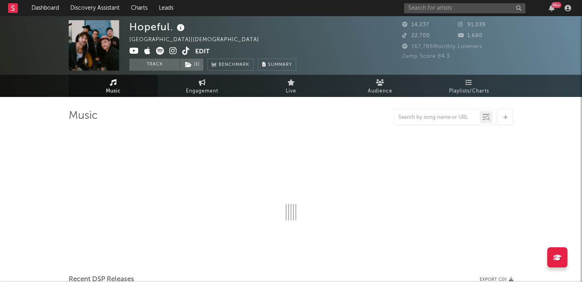
select select "6m"
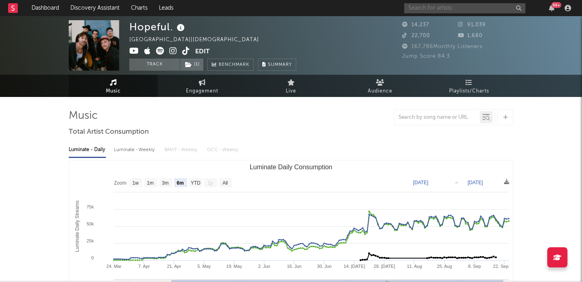
click at [455, 10] on input "text" at bounding box center [464, 8] width 121 height 10
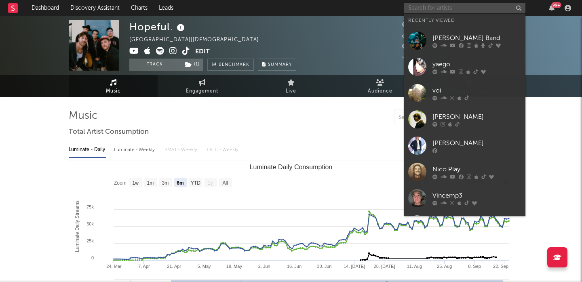
paste input "The Sways"
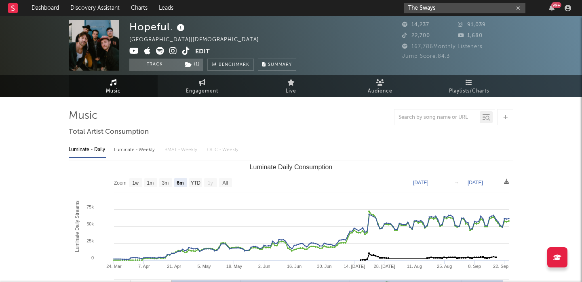
click at [446, 13] on input "The Sways" at bounding box center [464, 8] width 121 height 10
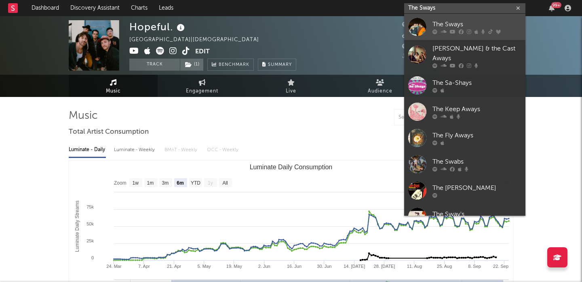
type input "The Sways"
click at [452, 30] on icon at bounding box center [453, 31] width 6 height 5
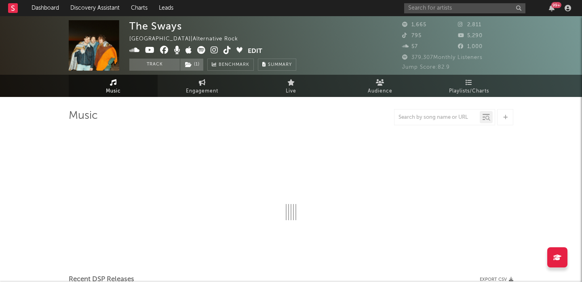
select select "1w"
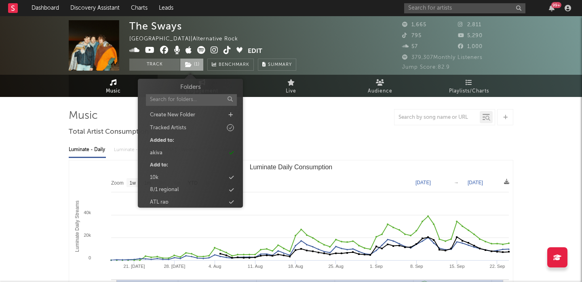
click at [193, 63] on span "( 1 )" at bounding box center [192, 65] width 24 height 12
click at [438, 6] on input "text" at bounding box center [464, 8] width 121 height 10
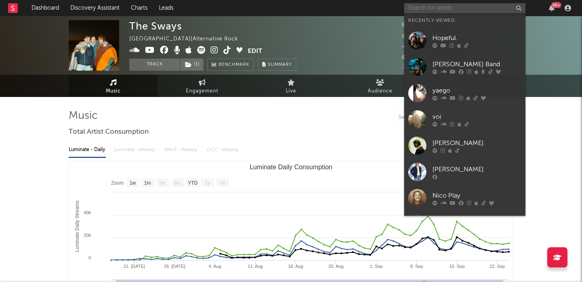
paste input "Makeout Reef"
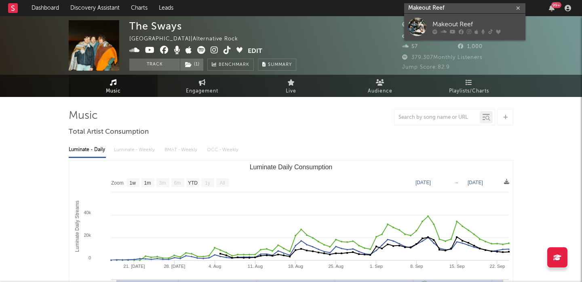
type input "Makeout Reef"
click at [463, 25] on div "Makeout Reef" at bounding box center [477, 24] width 89 height 10
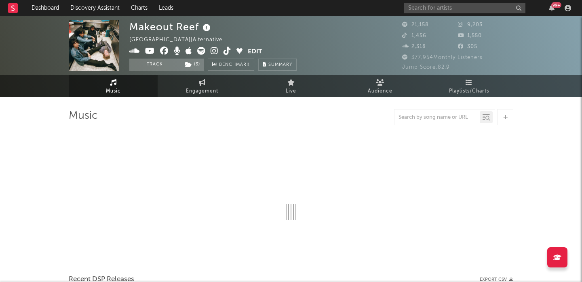
select select "6m"
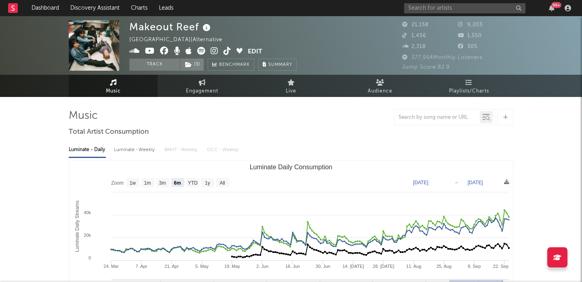
click at [152, 148] on div "Luminate - Weekly" at bounding box center [135, 150] width 42 height 14
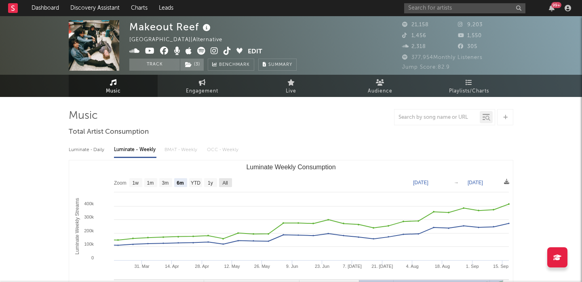
click at [226, 184] on text "All" at bounding box center [224, 183] width 5 height 6
select select "All"
type input "2024-05-16"
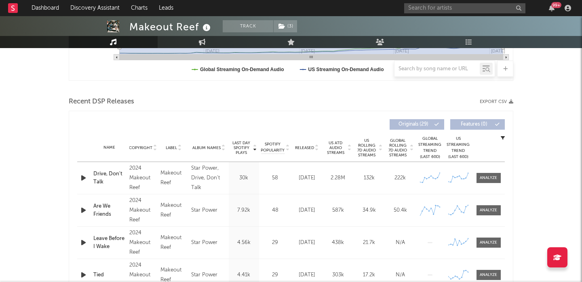
scroll to position [258, 0]
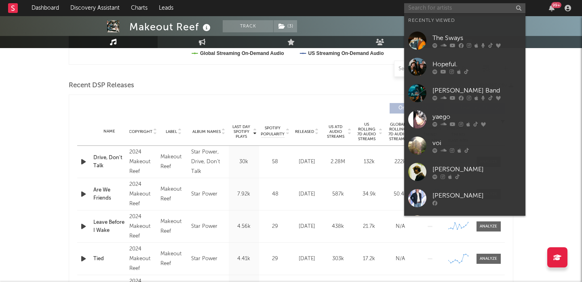
click at [459, 7] on input "text" at bounding box center [464, 8] width 121 height 10
paste input "Winyah"
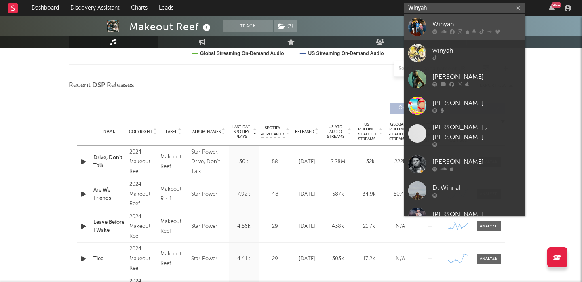
type input "Winyah"
click at [474, 22] on div "Winyah" at bounding box center [477, 24] width 89 height 10
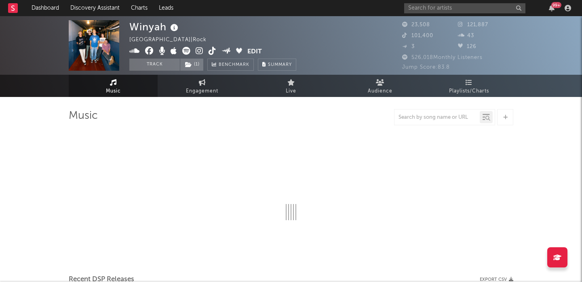
select select "6m"
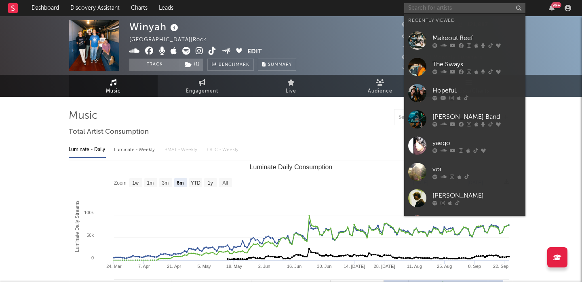
click at [447, 8] on input "text" at bounding box center [464, 8] width 121 height 10
paste input "Makeout Reef"
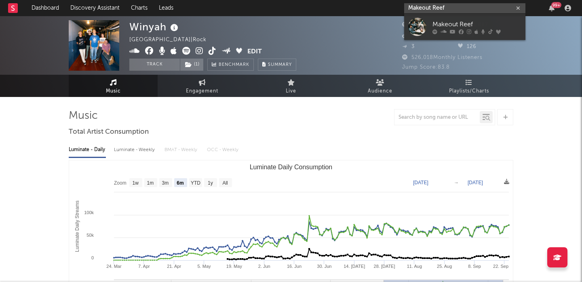
type input "Makeout Reef"
click at [477, 24] on div "Makeout Reef" at bounding box center [477, 24] width 89 height 10
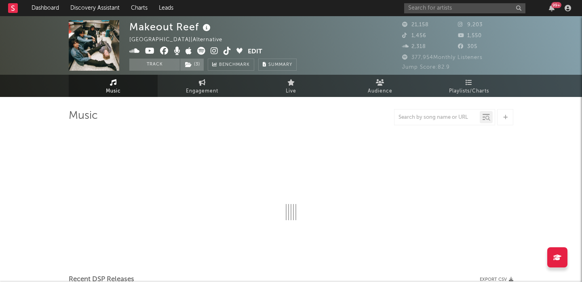
select select "6m"
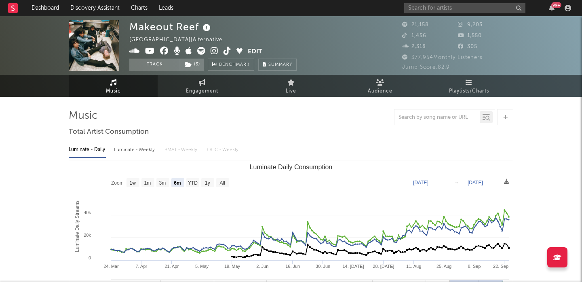
click at [133, 149] on div "Luminate - Weekly" at bounding box center [135, 150] width 42 height 14
select select "6m"
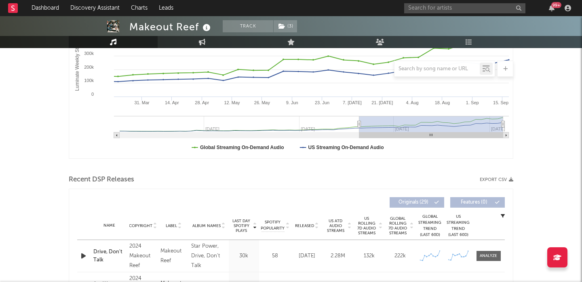
scroll to position [198, 0]
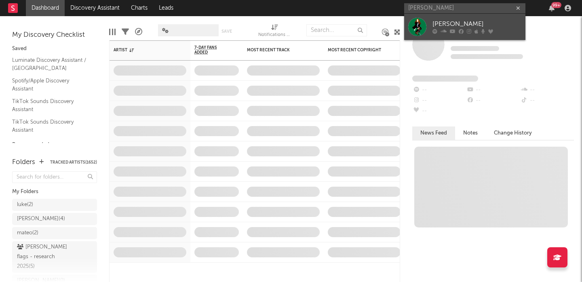
type input "[PERSON_NAME]"
click at [459, 21] on div "[PERSON_NAME]" at bounding box center [477, 24] width 89 height 10
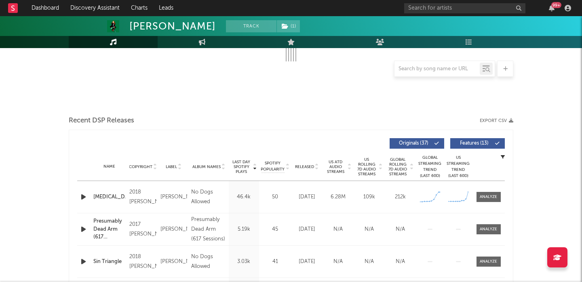
scroll to position [268, 0]
select select "6m"
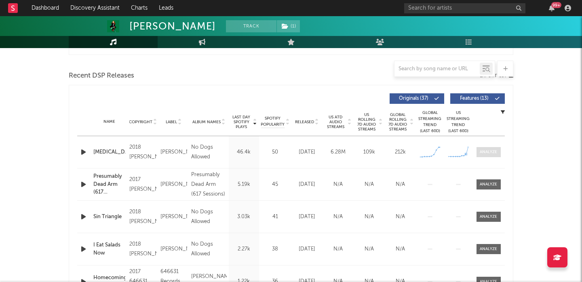
click at [490, 151] on div at bounding box center [488, 152] width 17 height 6
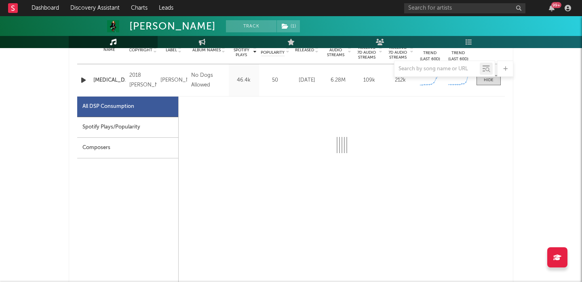
scroll to position [341, 0]
select select "6m"
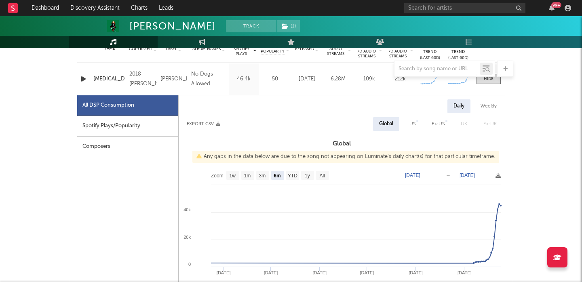
click at [135, 131] on div "Spotify Plays/Popularity" at bounding box center [127, 126] width 101 height 21
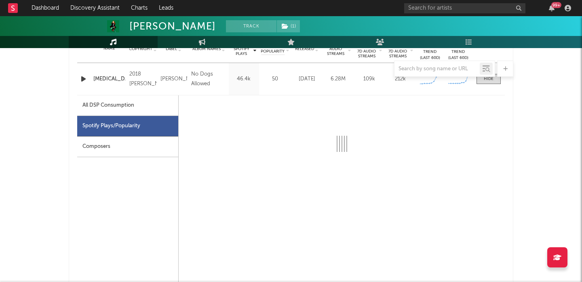
click at [442, 2] on div "99 +" at bounding box center [489, 8] width 170 height 16
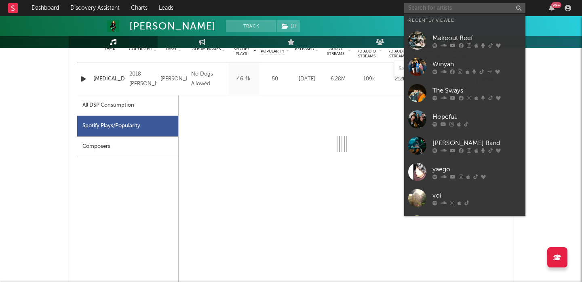
click at [442, 4] on input "text" at bounding box center [464, 8] width 121 height 10
paste input "r u s s e l b u c k"
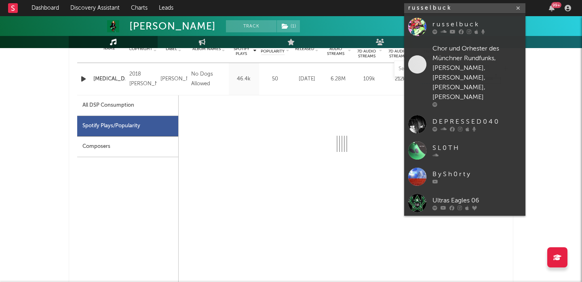
type input "r u s s e l b u c k"
click at [488, 21] on div "r u s s e l b u c k" at bounding box center [477, 24] width 89 height 10
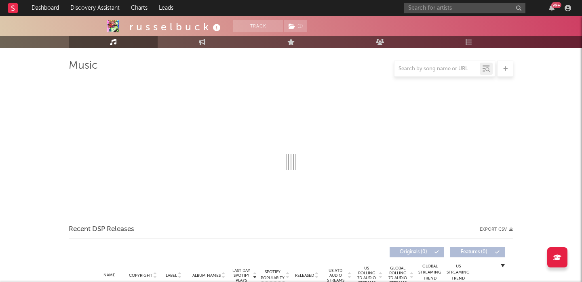
select select "6m"
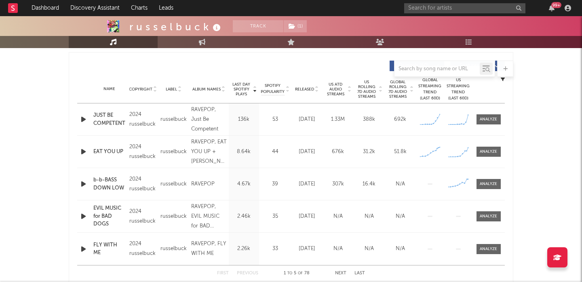
scroll to position [305, 0]
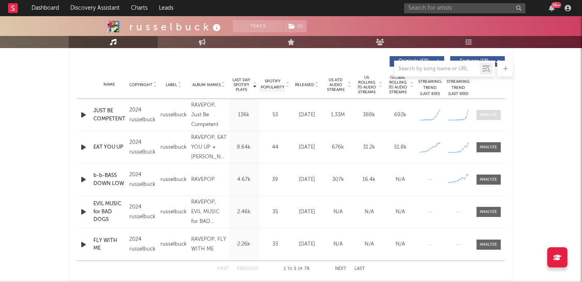
click at [488, 118] on div at bounding box center [488, 115] width 17 height 6
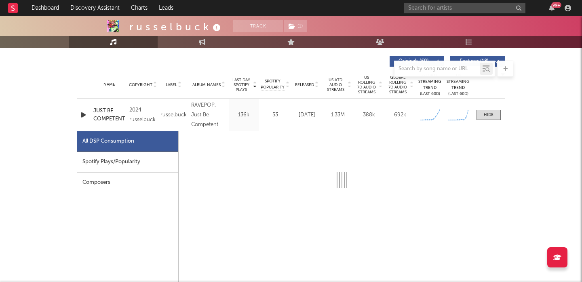
select select "1w"
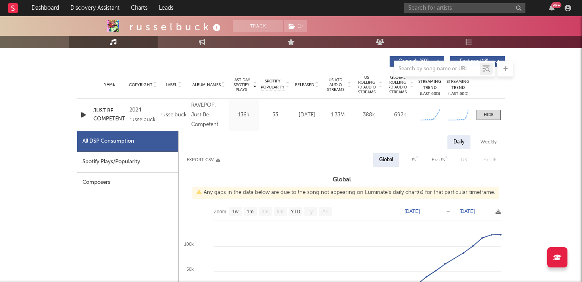
click at [83, 112] on icon "button" at bounding box center [83, 115] width 8 height 10
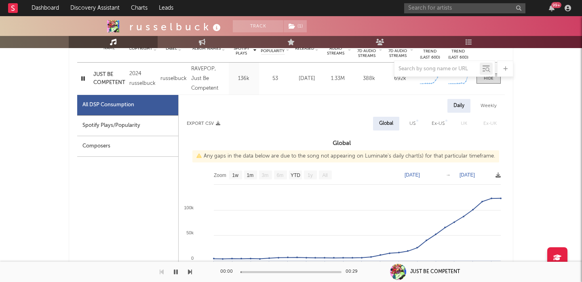
scroll to position [349, 0]
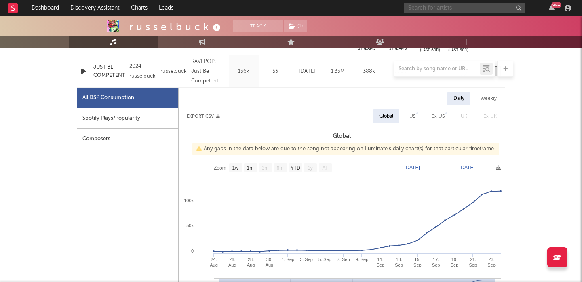
click at [446, 11] on input "text" at bounding box center [464, 8] width 121 height 10
paste input "Inuday"
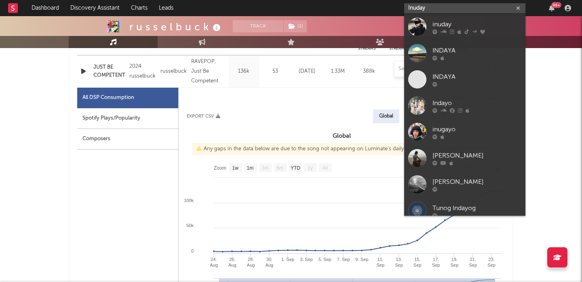
type input "Inuday"
click at [459, 17] on link "inuday" at bounding box center [464, 27] width 121 height 26
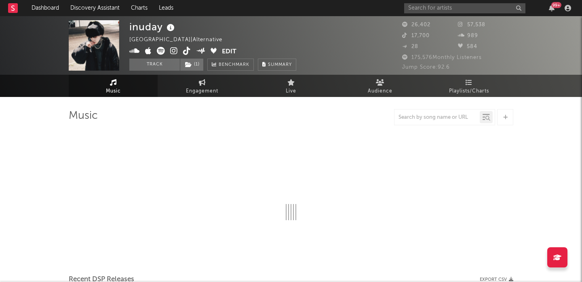
click at [160, 51] on icon at bounding box center [161, 51] width 8 height 8
select select "6m"
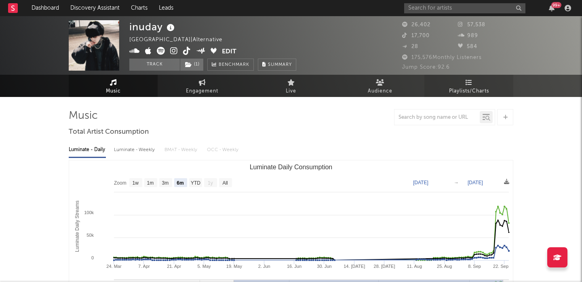
click at [467, 90] on span "Playlists/Charts" at bounding box center [469, 92] width 40 height 10
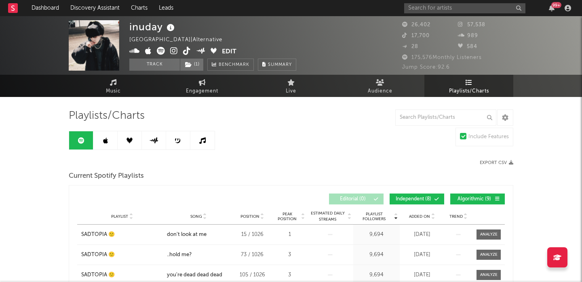
click at [414, 196] on button "Independent ( 8 )" at bounding box center [417, 199] width 55 height 11
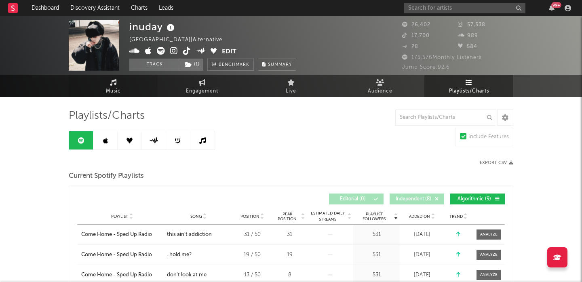
click at [133, 90] on link "Music" at bounding box center [113, 86] width 89 height 22
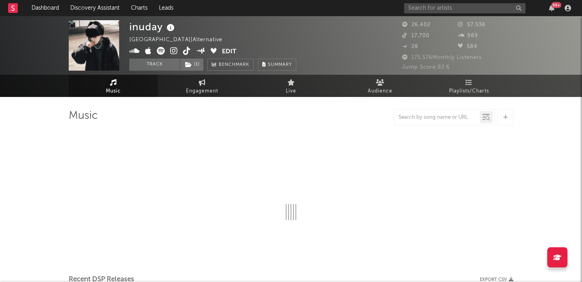
select select "6m"
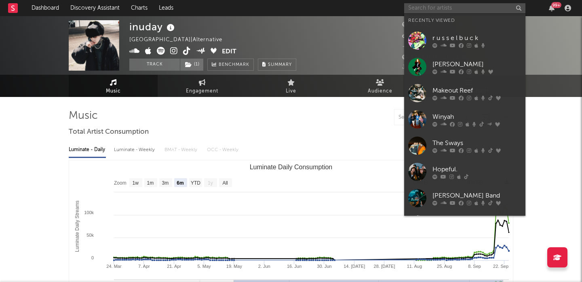
click at [433, 11] on input "text" at bounding box center [464, 8] width 121 height 10
paste input "Two strangers cak"
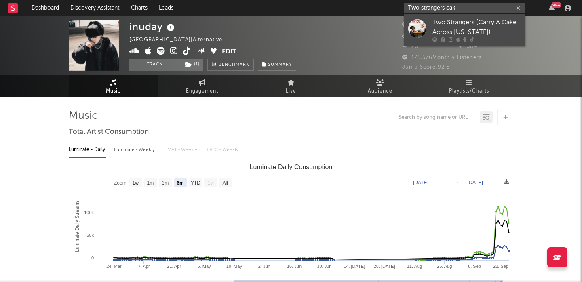
type input "Two strangers cak"
click at [464, 23] on div "Two Strangers (Carry A Cake Across [US_STATE])" at bounding box center [477, 27] width 89 height 19
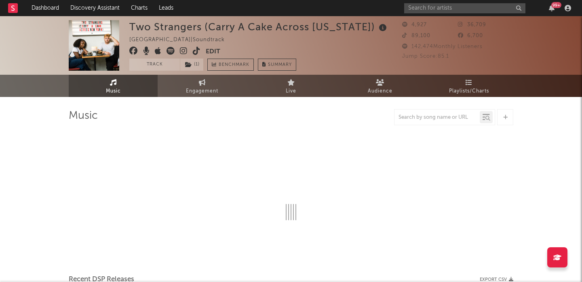
select select "6m"
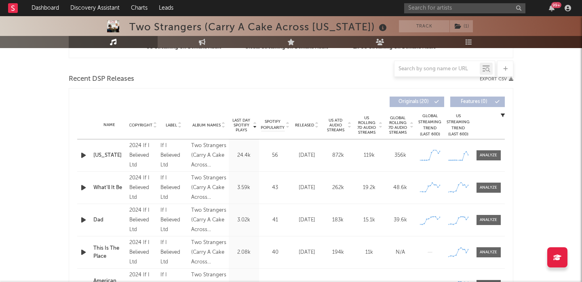
scroll to position [276, 0]
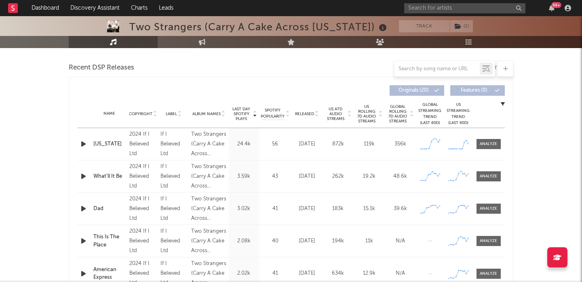
click at [366, 116] on span "US Rolling 7D Audio Streams" at bounding box center [367, 113] width 22 height 19
click at [85, 145] on icon "button" at bounding box center [83, 144] width 8 height 10
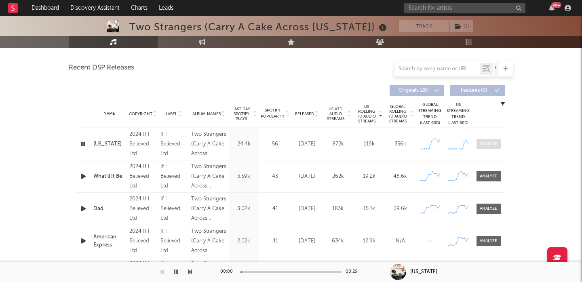
click at [488, 144] on div at bounding box center [488, 144] width 17 height 6
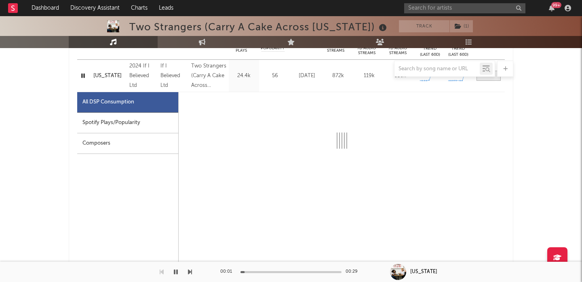
scroll to position [357, 0]
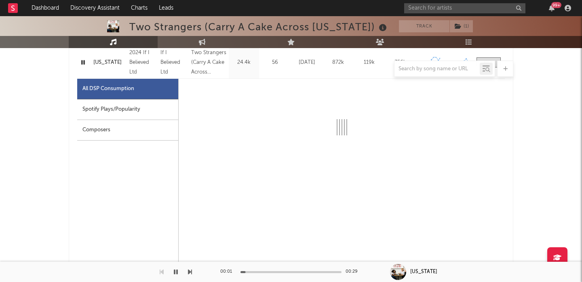
select select "6m"
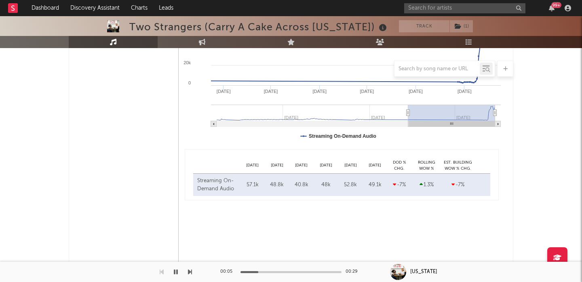
scroll to position [0, 0]
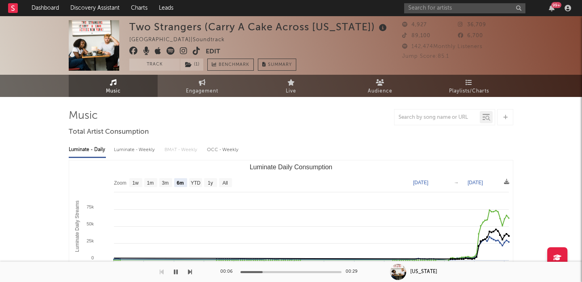
click at [171, 51] on icon at bounding box center [171, 51] width 8 height 8
click at [443, 6] on input "text" at bounding box center [464, 8] width 121 height 10
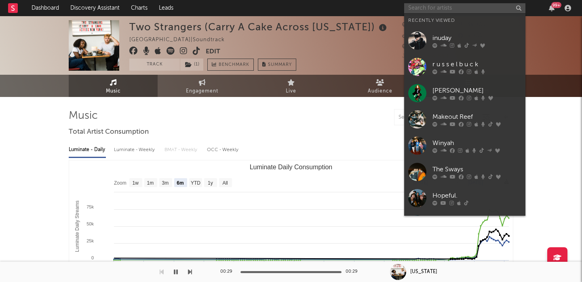
paste input "Wiv"
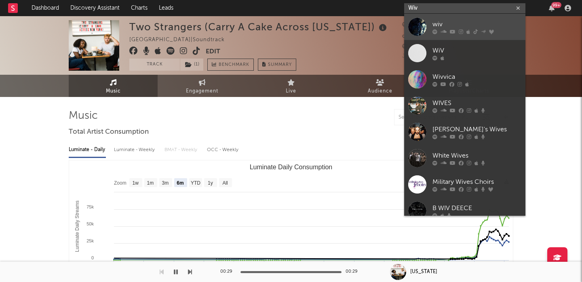
type input "Wiv"
click at [448, 17] on link "wiv" at bounding box center [464, 27] width 121 height 26
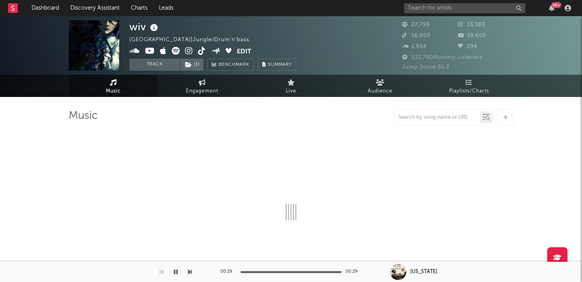
click at [175, 49] on icon at bounding box center [176, 51] width 8 height 8
select select "6m"
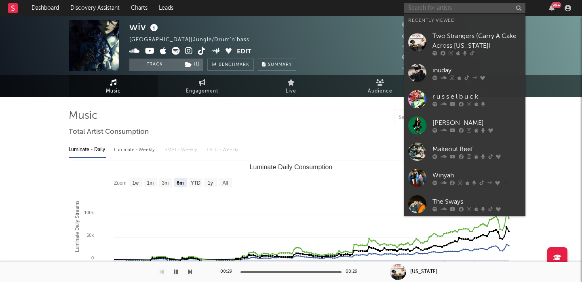
click at [451, 13] on input "text" at bounding box center [464, 8] width 121 height 10
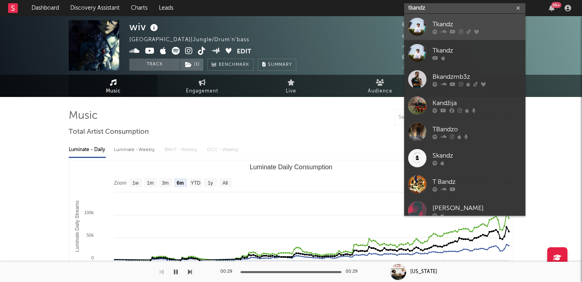
type input "tkandz"
click at [469, 20] on div "Tkandz" at bounding box center [477, 24] width 89 height 10
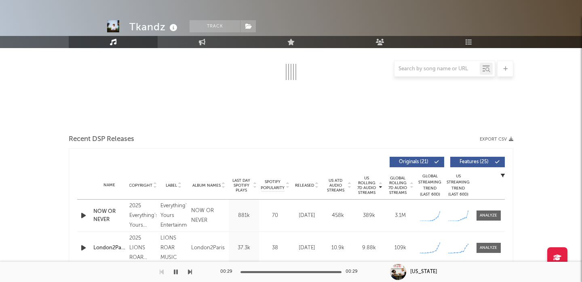
select select "6m"
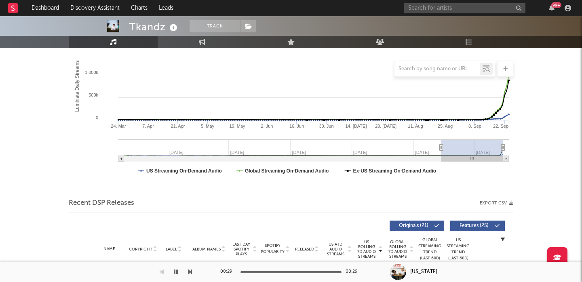
scroll to position [204, 0]
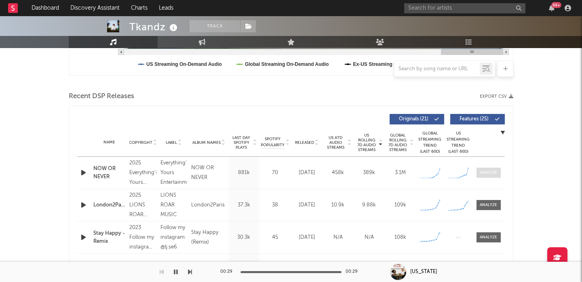
click at [484, 172] on div at bounding box center [488, 173] width 17 height 6
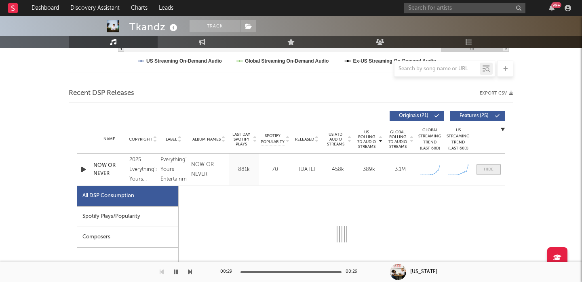
select select "1w"
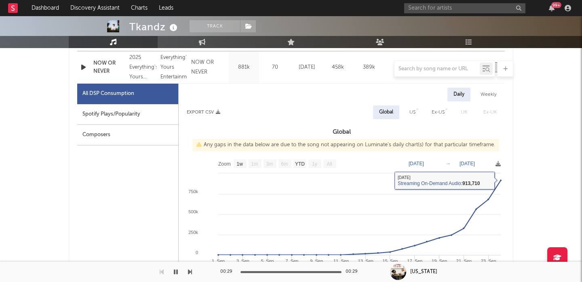
scroll to position [341, 0]
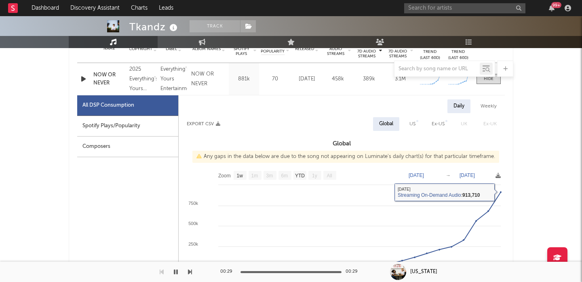
click at [410, 126] on div "US" at bounding box center [413, 124] width 6 height 10
select select "1w"
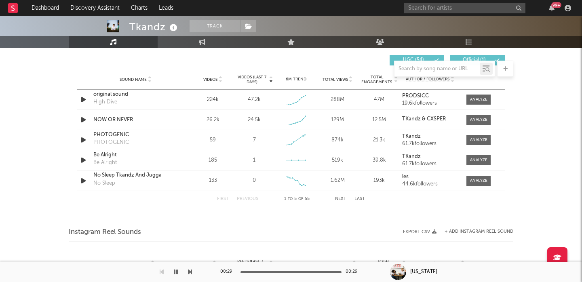
scroll to position [951, 0]
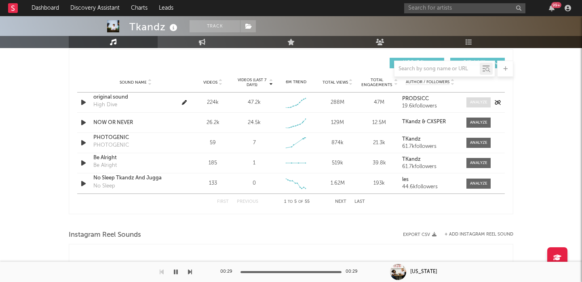
click at [471, 100] on div at bounding box center [478, 102] width 17 height 6
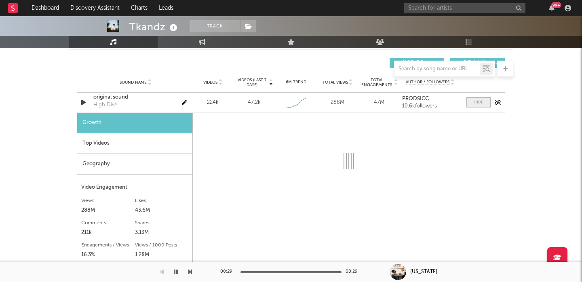
click at [471, 100] on span at bounding box center [479, 102] width 24 height 10
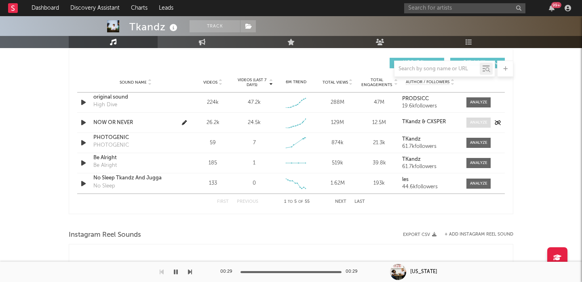
click at [475, 125] on div at bounding box center [478, 123] width 17 height 6
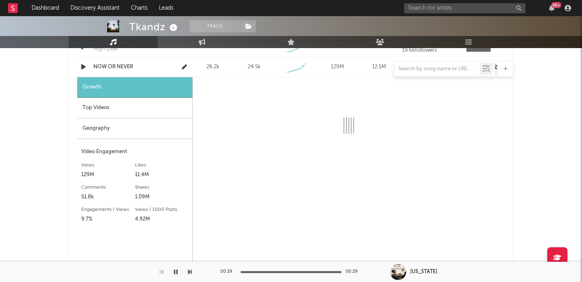
select select "1w"
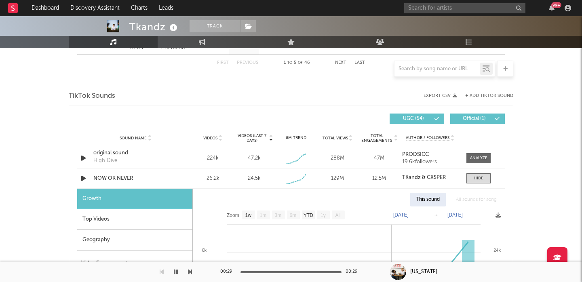
scroll to position [891, 0]
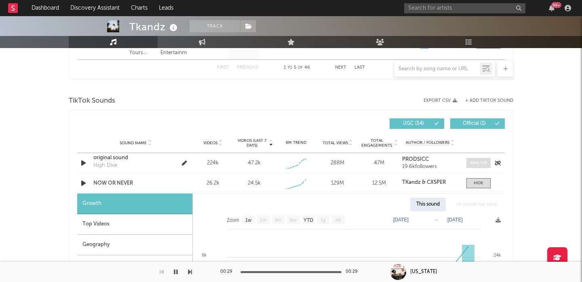
click at [490, 165] on span at bounding box center [479, 163] width 24 height 10
select select "1w"
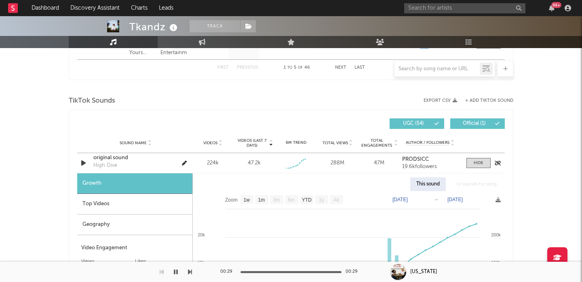
click at [83, 162] on icon "button" at bounding box center [83, 163] width 8 height 10
click at [481, 161] on div at bounding box center [479, 163] width 10 height 6
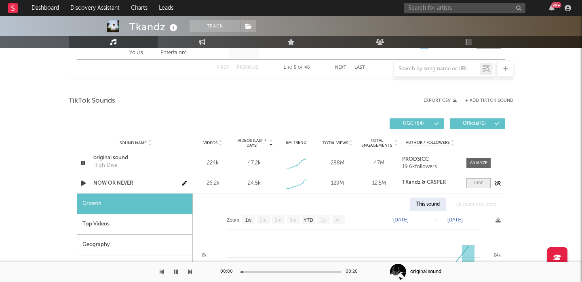
click at [487, 184] on span at bounding box center [479, 183] width 24 height 10
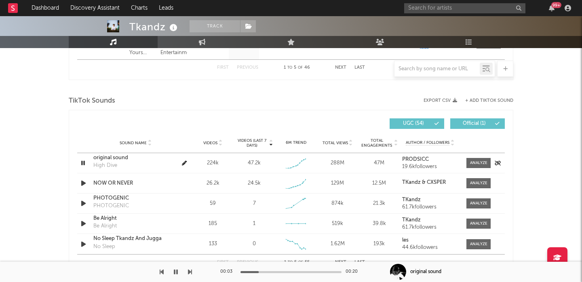
click at [470, 168] on div "Sound Name original sound High Dive Videos 224k Videos (last 7 days) 47.2k Week…" at bounding box center [291, 163] width 428 height 20
click at [474, 182] on div at bounding box center [478, 183] width 17 height 6
select select "1w"
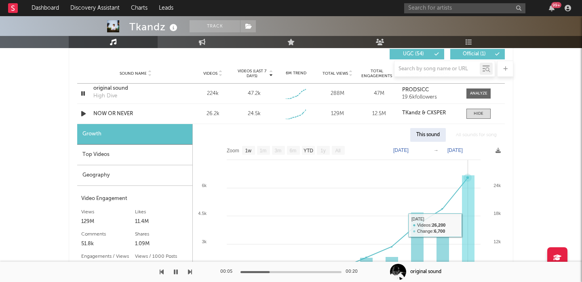
scroll to position [1004, 0]
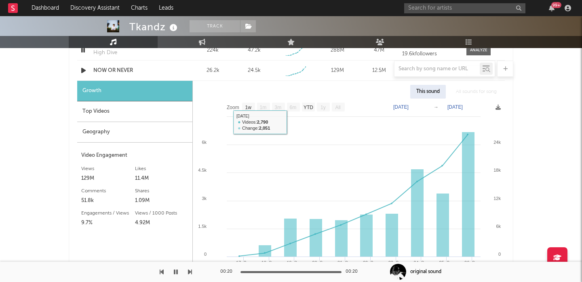
click at [113, 111] on div "Top Videos" at bounding box center [134, 111] width 115 height 21
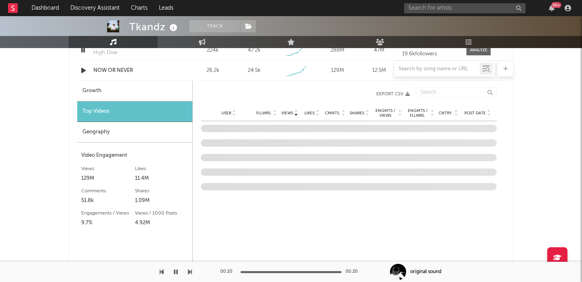
click at [83, 68] on div at bounding box center [291, 69] width 445 height 16
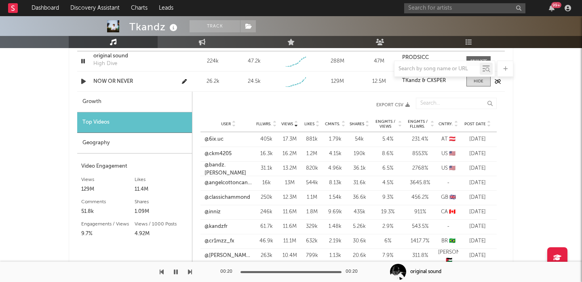
click at [85, 83] on icon "button" at bounding box center [83, 81] width 8 height 10
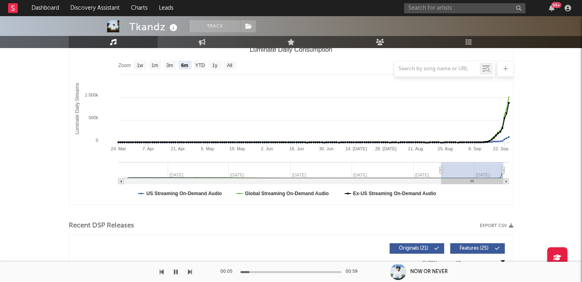
scroll to position [0, 0]
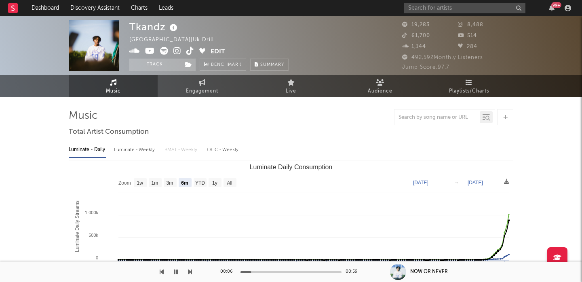
click at [140, 155] on div "Luminate - Weekly" at bounding box center [135, 150] width 42 height 14
select select "6m"
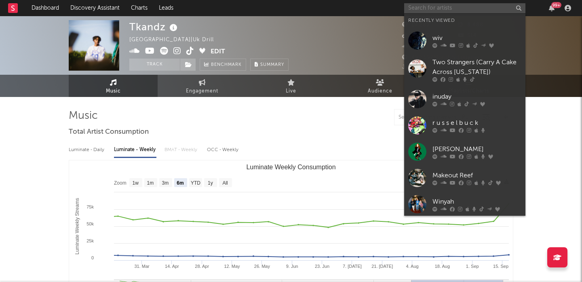
click at [433, 4] on input "text" at bounding box center [464, 8] width 121 height 10
paste input "[PERSON_NAME]"
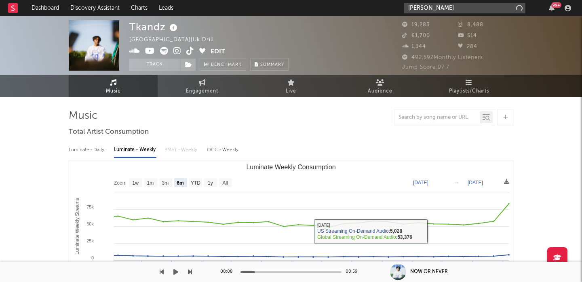
type input "[PERSON_NAME]"
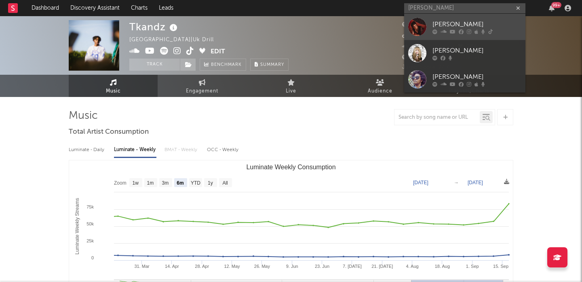
click at [456, 20] on div "[PERSON_NAME]" at bounding box center [477, 24] width 89 height 10
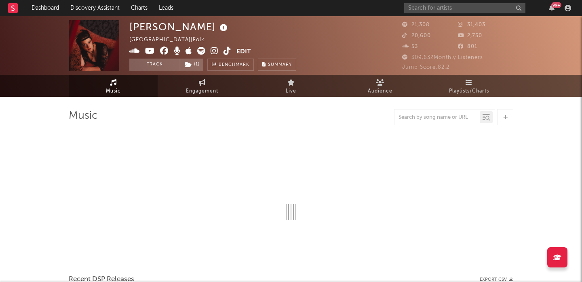
select select "6m"
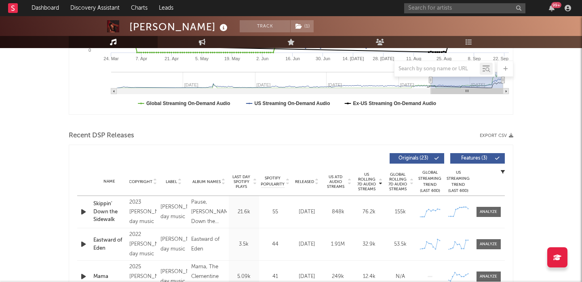
scroll to position [230, 0]
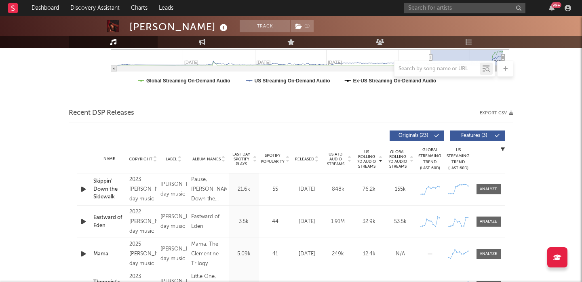
click at [303, 158] on span "Released" at bounding box center [304, 159] width 19 height 5
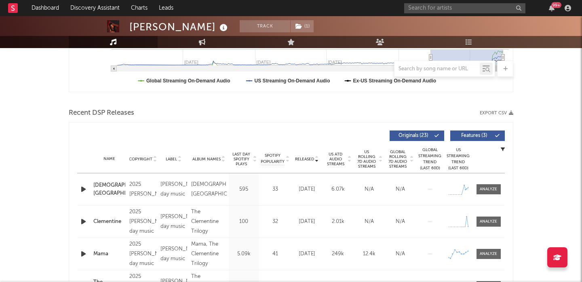
click at [85, 190] on icon "button" at bounding box center [83, 189] width 8 height 10
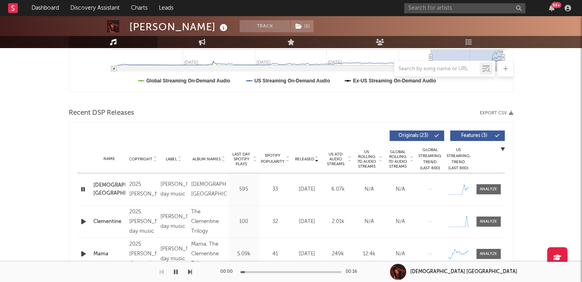
click at [85, 190] on icon "button" at bounding box center [83, 189] width 8 height 10
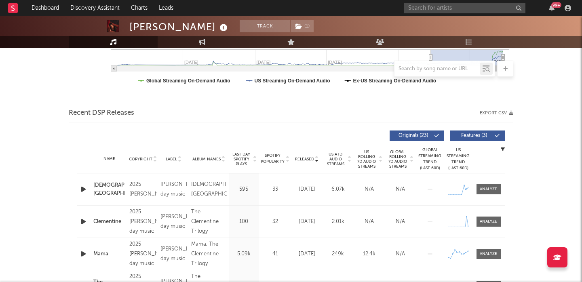
click at [85, 190] on icon "button" at bounding box center [83, 189] width 8 height 10
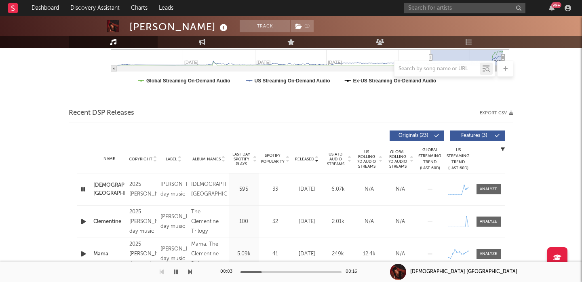
click at [370, 161] on span "US Rolling 7D Audio Streams" at bounding box center [367, 159] width 22 height 19
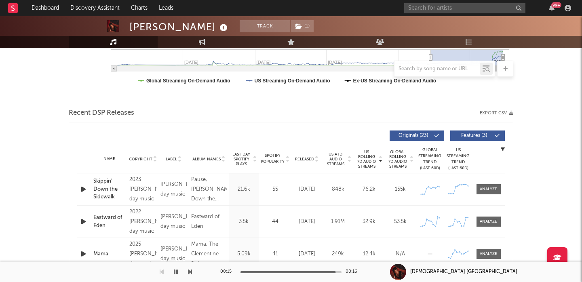
click at [307, 161] on span "Released" at bounding box center [304, 159] width 19 height 5
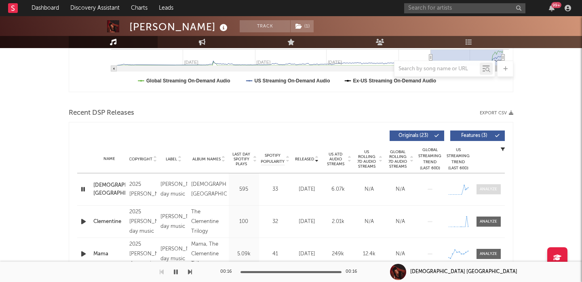
click at [494, 189] on div at bounding box center [488, 189] width 17 height 6
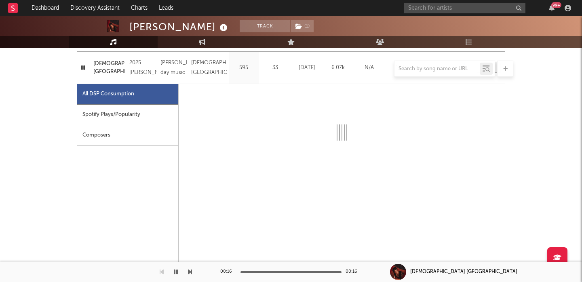
scroll to position [353, 0]
select select "1w"
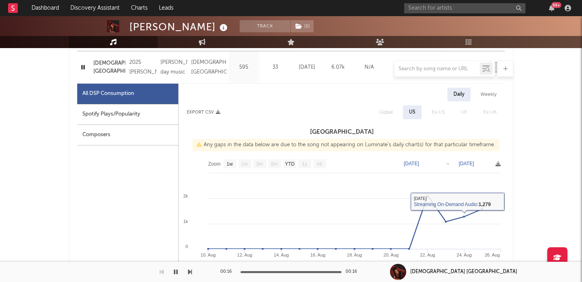
scroll to position [260, 0]
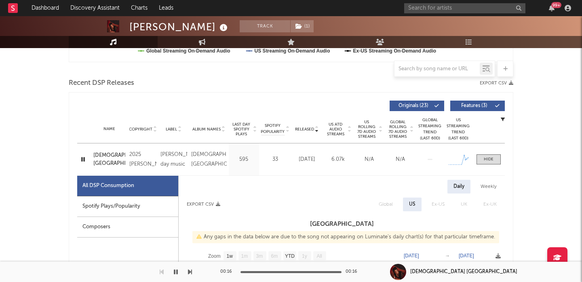
click at [369, 133] on span "US Rolling 7D Audio Streams" at bounding box center [367, 129] width 22 height 19
select select "1w"
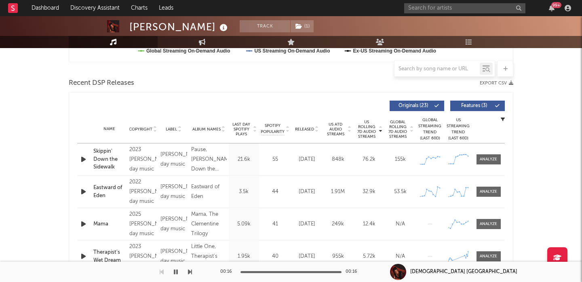
click at [493, 165] on div "Name Skippin' Down the Sidewalk Copyright 2023 [PERSON_NAME] day music Label [P…" at bounding box center [291, 160] width 428 height 32
click at [83, 158] on icon "button" at bounding box center [83, 159] width 8 height 10
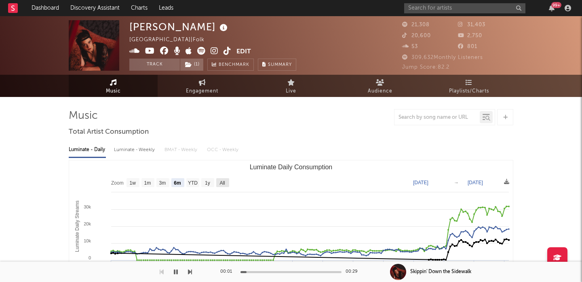
click at [226, 181] on rect "Luminate Daily Consumption" at bounding box center [222, 182] width 13 height 9
select select "All"
type input "[DATE]"
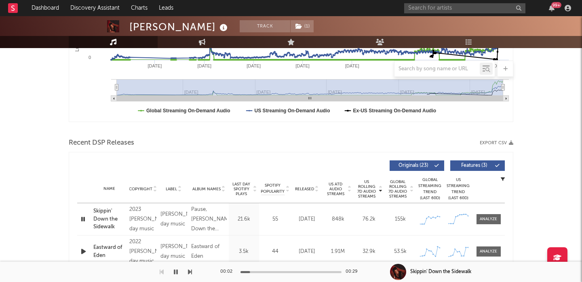
scroll to position [315, 0]
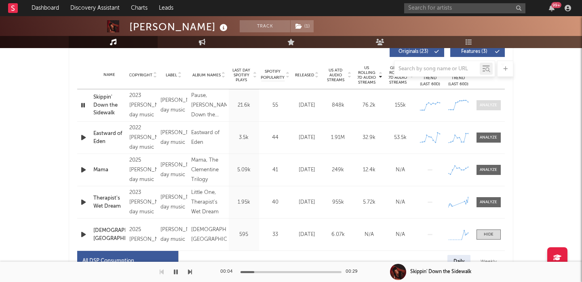
click at [488, 107] on div at bounding box center [488, 105] width 17 height 6
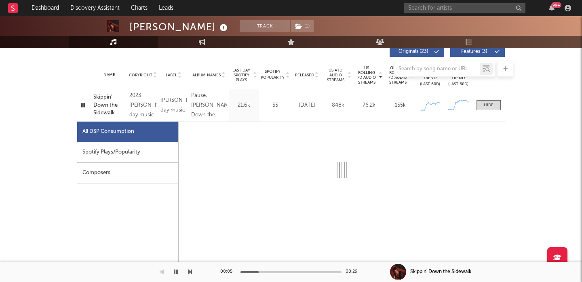
select select "6m"
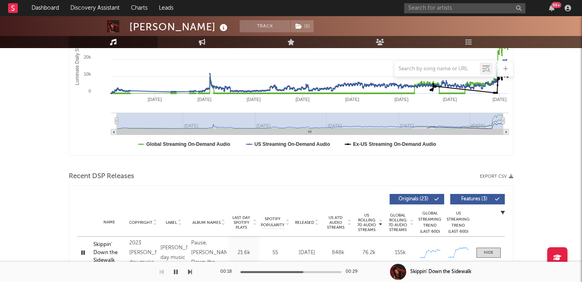
scroll to position [0, 0]
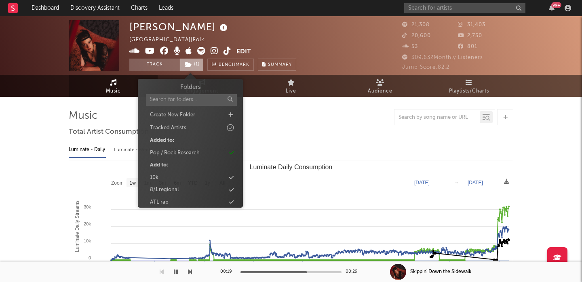
click at [196, 64] on span "( 1 )" at bounding box center [192, 65] width 24 height 12
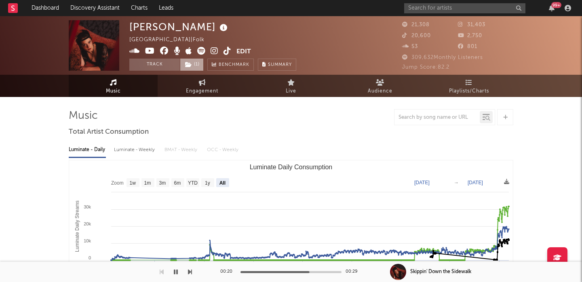
click at [196, 64] on span "( 1 )" at bounding box center [192, 65] width 24 height 12
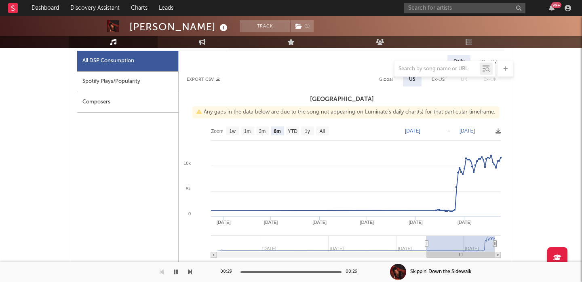
scroll to position [385, 0]
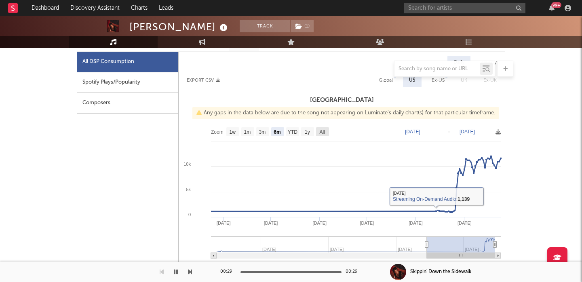
click at [321, 130] on text "All" at bounding box center [321, 132] width 5 height 6
select select "All"
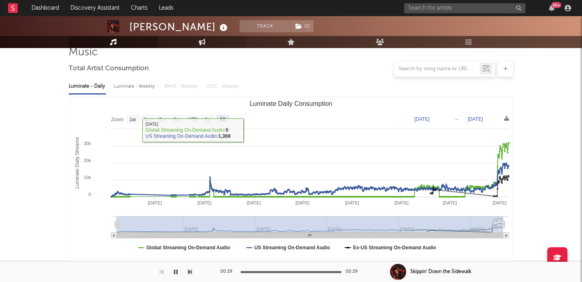
scroll to position [0, 0]
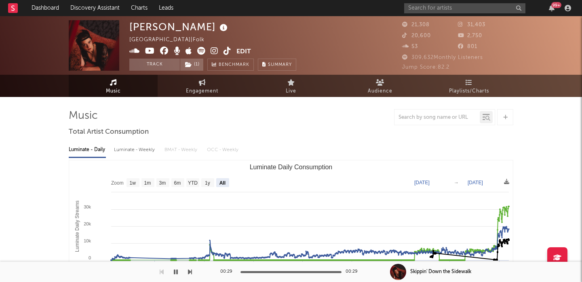
click at [227, 53] on icon at bounding box center [228, 51] width 8 height 8
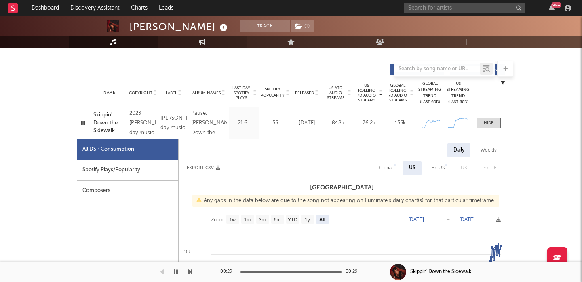
scroll to position [351, 0]
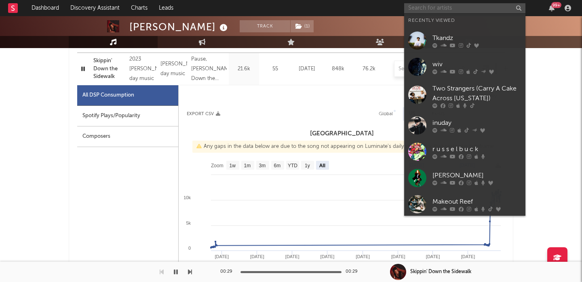
click at [444, 11] on input "text" at bounding box center [464, 8] width 121 height 10
paste input "Tallulah"
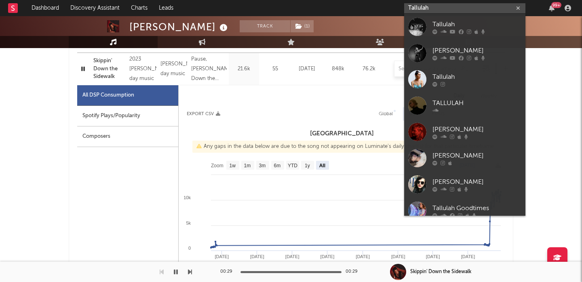
type input "Tallulah"
click at [477, 23] on div "Tallulah" at bounding box center [477, 24] width 89 height 10
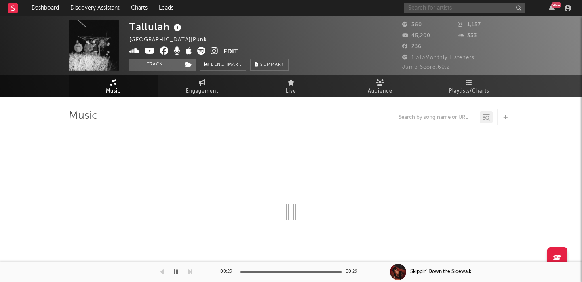
click at [425, 8] on input "text" at bounding box center [464, 8] width 121 height 10
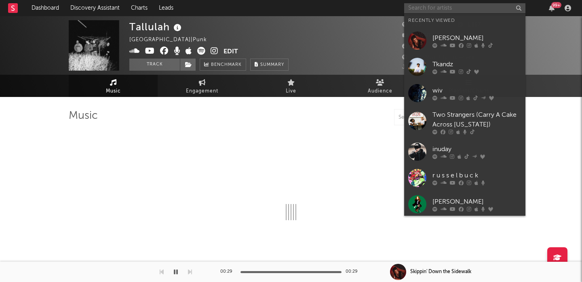
paste input "Tallulah"
type input "Tallulah"
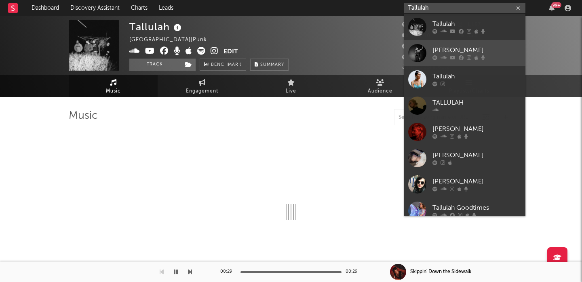
select select "1w"
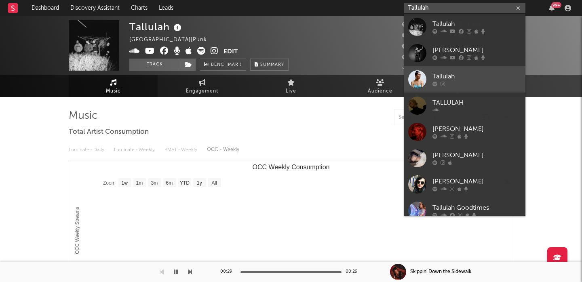
type input "Tallulah"
click at [481, 76] on div "Tallulah" at bounding box center [477, 77] width 89 height 10
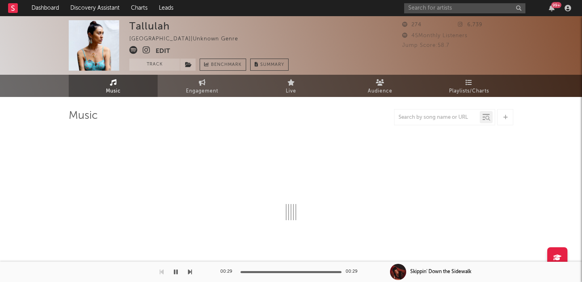
select select "1w"
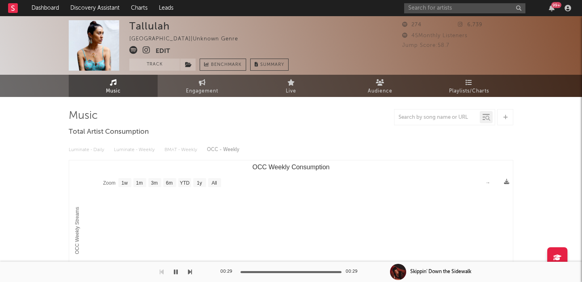
click at [144, 51] on icon at bounding box center [147, 50] width 8 height 8
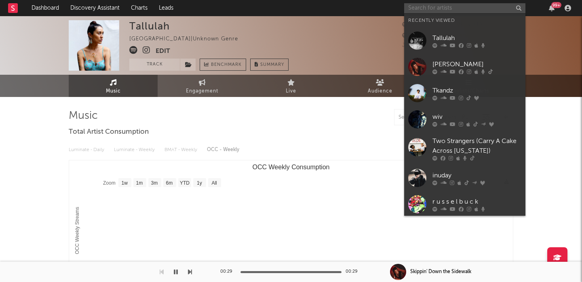
click at [429, 6] on input "text" at bounding box center [464, 8] width 121 height 10
paste input "Tallulah"
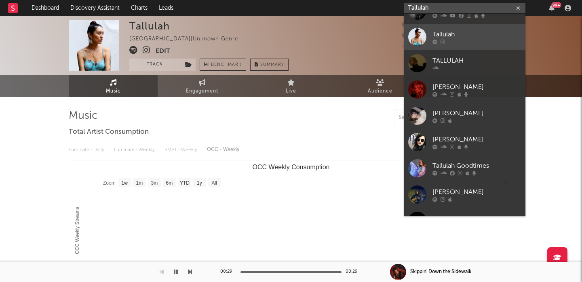
scroll to position [49, 0]
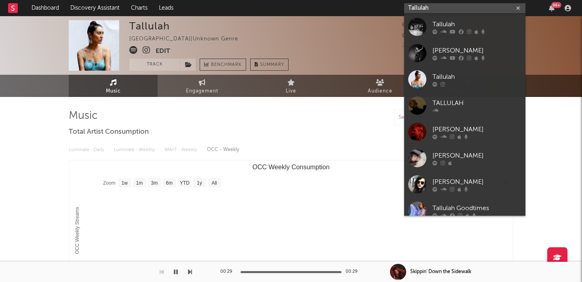
click at [422, 7] on input "Tallulah" at bounding box center [464, 8] width 121 height 10
paste input "[URL][DOMAIN_NAME][DOMAIN_NAME]"
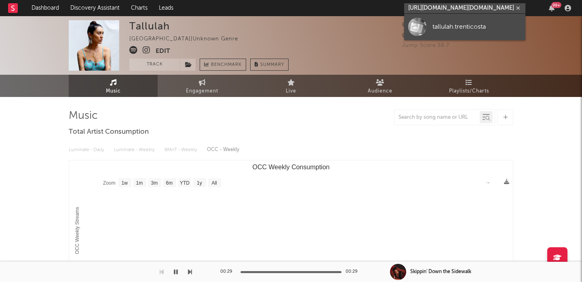
type input "[URL][DOMAIN_NAME][DOMAIN_NAME]"
click at [441, 22] on div "tallulah.trenticosta" at bounding box center [477, 27] width 89 height 10
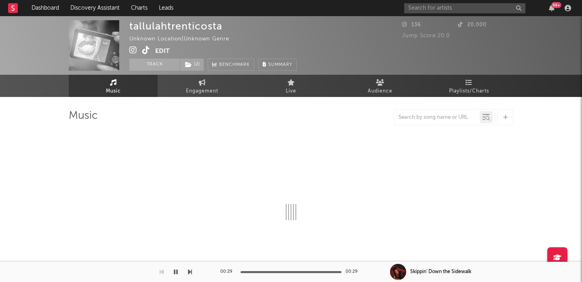
select select "1w"
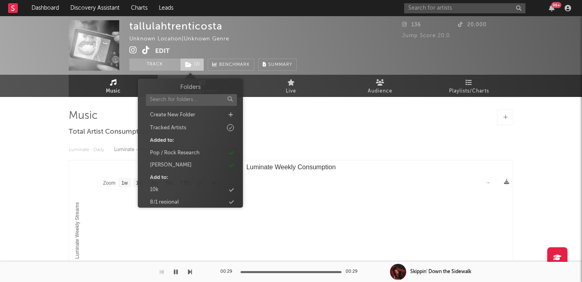
click at [193, 64] on span "( 2 )" at bounding box center [192, 65] width 24 height 12
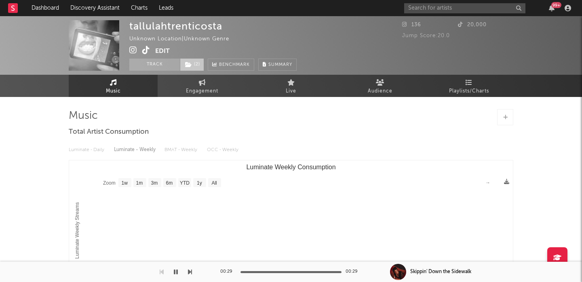
click at [193, 64] on span "( 2 )" at bounding box center [192, 65] width 24 height 12
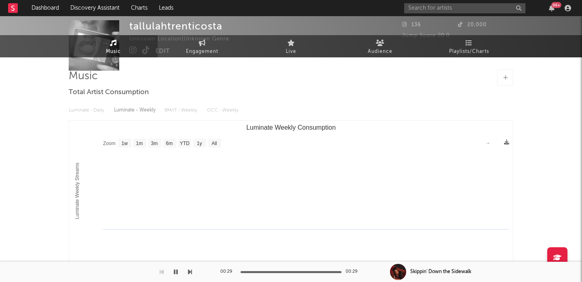
scroll to position [114, 0]
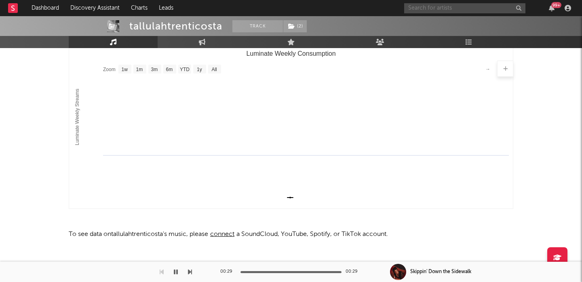
click at [420, 10] on input "text" at bounding box center [464, 8] width 121 height 10
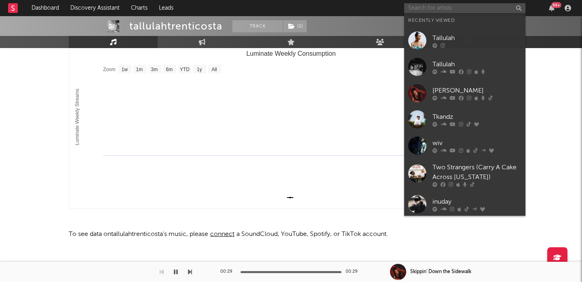
paste input "Willowake"
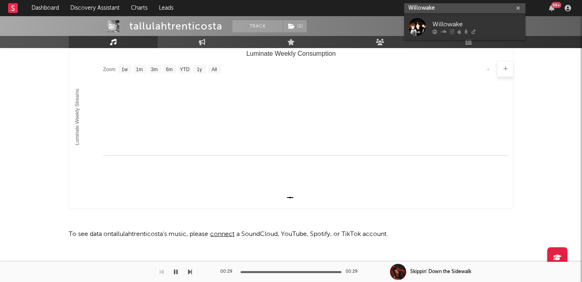
type input "Willowake"
click at [438, 24] on div "Willowake" at bounding box center [477, 24] width 89 height 10
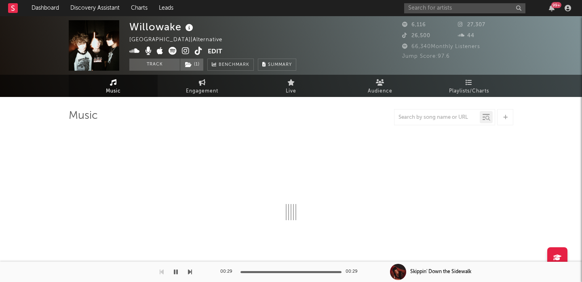
select select "1w"
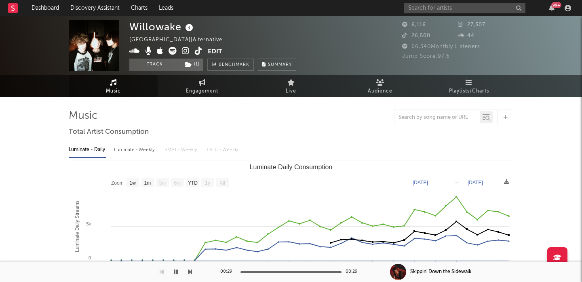
click at [130, 150] on div "Luminate - Weekly" at bounding box center [135, 150] width 42 height 14
select select "1w"
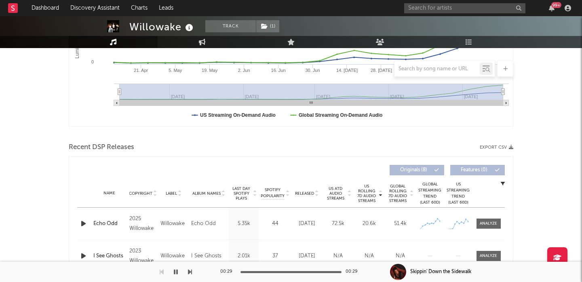
scroll to position [266, 0]
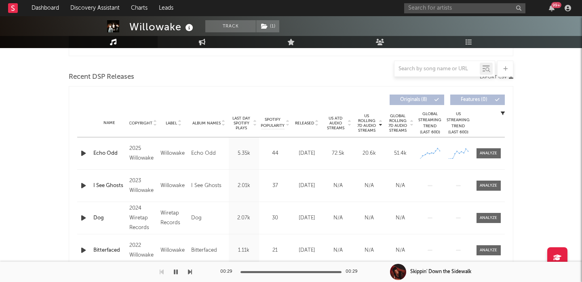
click at [86, 154] on icon "button" at bounding box center [83, 153] width 8 height 10
click at [493, 152] on div at bounding box center [488, 153] width 17 height 6
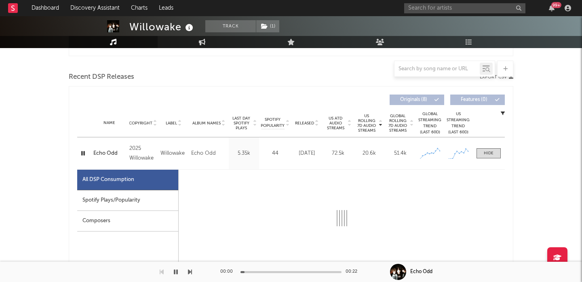
select select "1w"
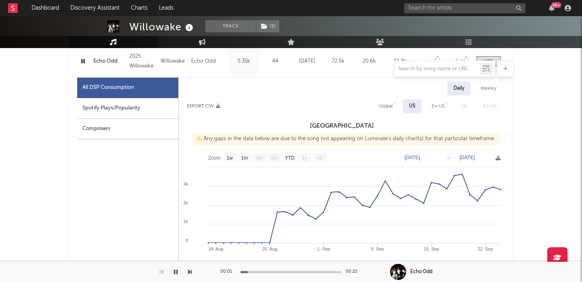
scroll to position [359, 0]
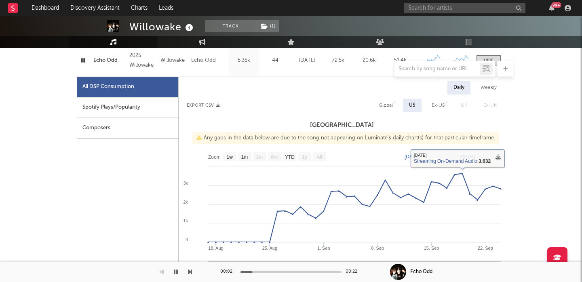
click at [385, 106] on div "Global" at bounding box center [386, 106] width 14 height 10
select select "1w"
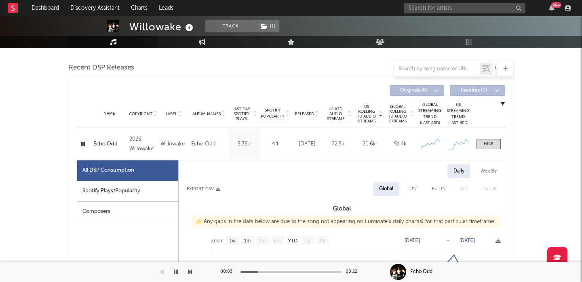
scroll to position [256, 0]
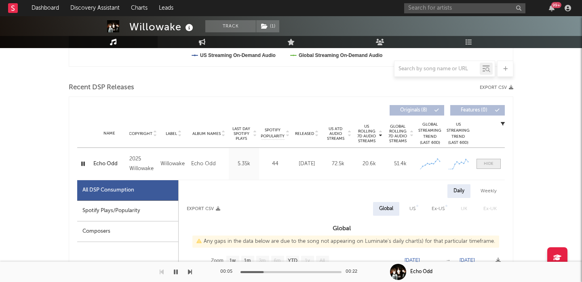
click at [488, 166] on div at bounding box center [489, 164] width 10 height 6
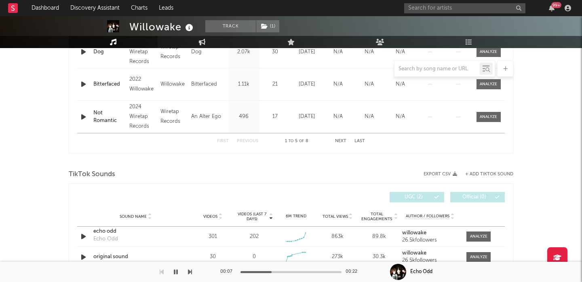
scroll to position [521, 0]
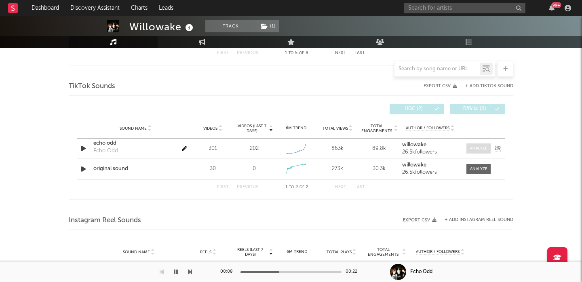
click at [477, 148] on div at bounding box center [478, 149] width 17 height 6
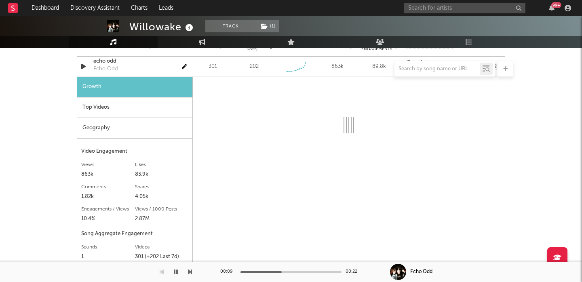
scroll to position [609, 0]
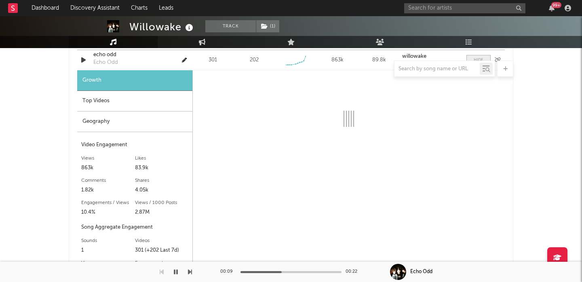
select select "1w"
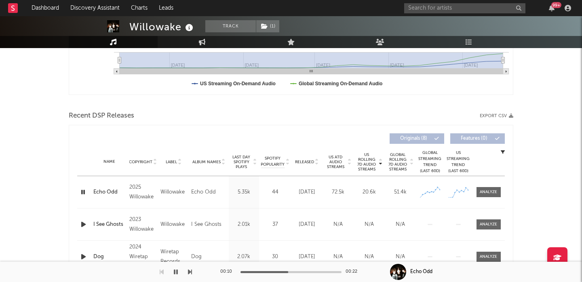
scroll to position [0, 0]
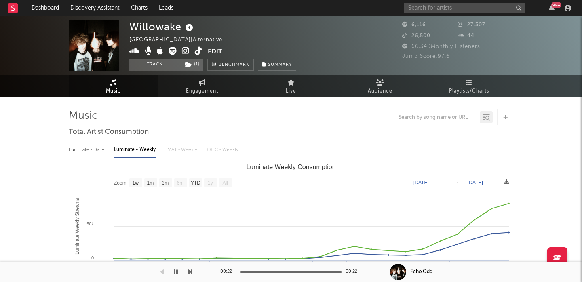
click at [173, 49] on icon at bounding box center [173, 51] width 8 height 8
click at [194, 66] on span "( 1 )" at bounding box center [192, 65] width 24 height 12
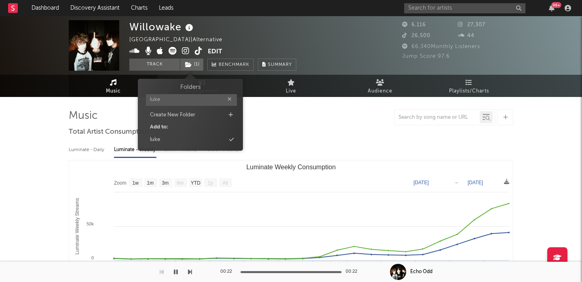
type input "luke"
click at [182, 146] on span "Folders [PERSON_NAME] Create New Folder Add to: [PERSON_NAME]" at bounding box center [190, 115] width 105 height 64
click at [182, 140] on div "luke" at bounding box center [190, 140] width 93 height 11
click at [175, 48] on icon at bounding box center [173, 51] width 8 height 8
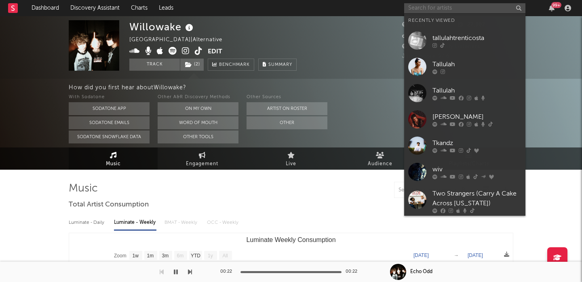
click at [423, 7] on input "text" at bounding box center [464, 8] width 121 height 10
paste input "[PERSON_NAME]"
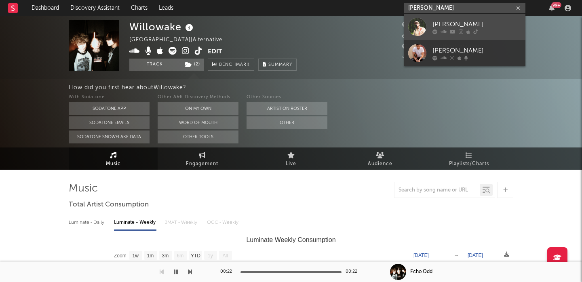
type input "[PERSON_NAME]"
click at [458, 26] on div "[PERSON_NAME]" at bounding box center [477, 24] width 89 height 10
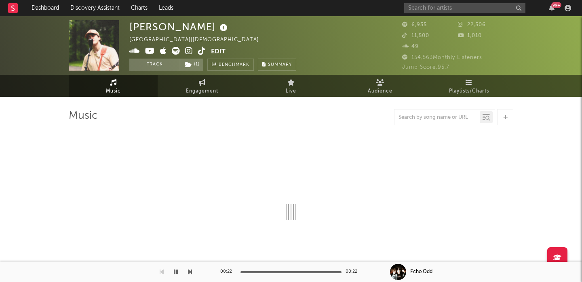
select select "1w"
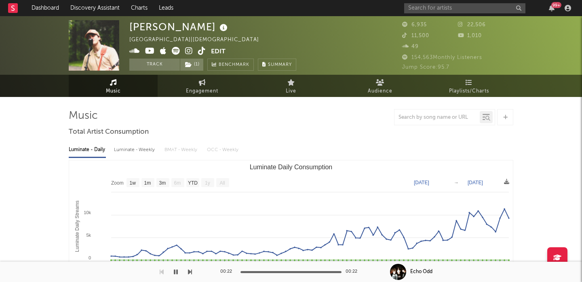
click at [132, 153] on div "Luminate - Weekly" at bounding box center [135, 150] width 42 height 14
select select "1w"
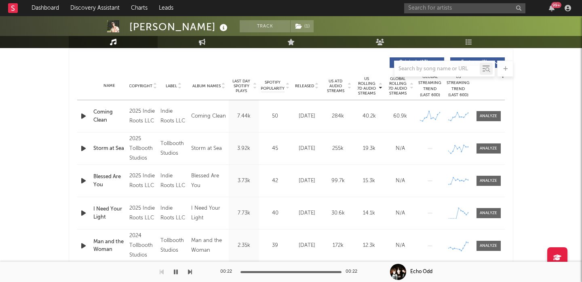
click at [301, 84] on span "Released" at bounding box center [304, 86] width 19 height 5
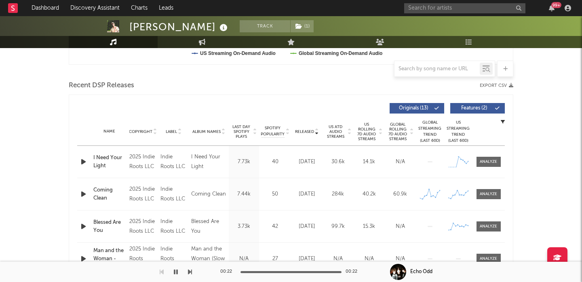
scroll to position [258, 0]
click at [472, 107] on span "Features ( 2 )" at bounding box center [474, 108] width 37 height 5
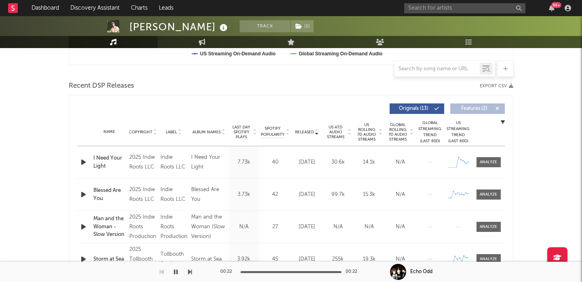
click at [82, 162] on icon "button" at bounding box center [83, 162] width 8 height 10
click at [491, 163] on div at bounding box center [488, 162] width 17 height 6
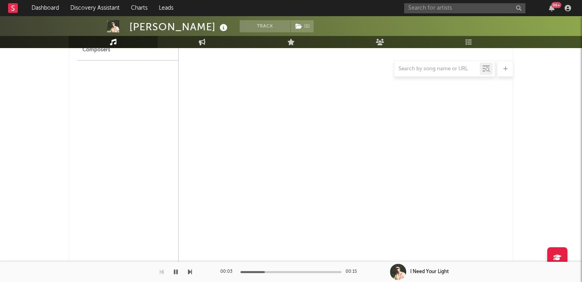
scroll to position [347, 0]
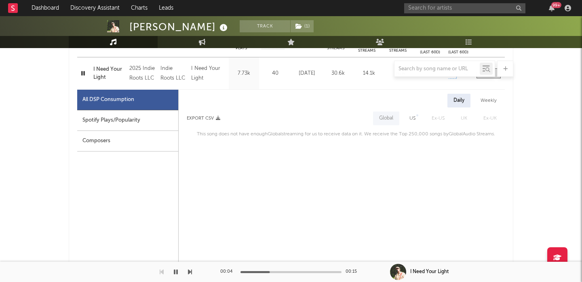
click at [408, 109] on div "Daily Weekly Export CSV Global US Ex-US [GEOGRAPHIC_DATA] Ex-UK This song does …" at bounding box center [342, 116] width 326 height 45
click at [411, 118] on div "US" at bounding box center [413, 119] width 6 height 10
select select "1w"
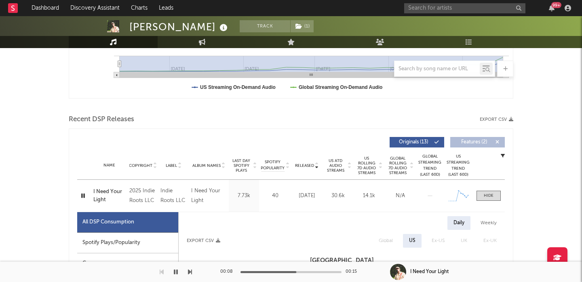
scroll to position [268, 0]
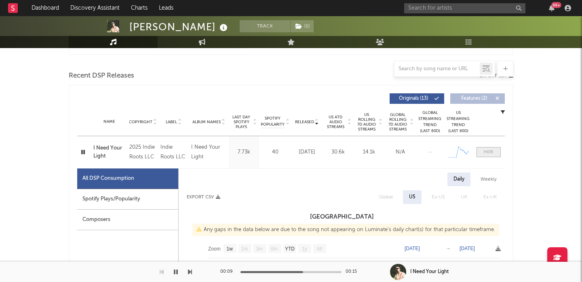
click at [485, 152] on div at bounding box center [489, 152] width 10 height 6
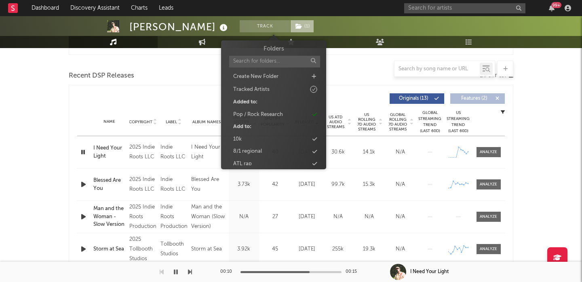
click at [290, 26] on span "( 1 )" at bounding box center [302, 26] width 24 height 12
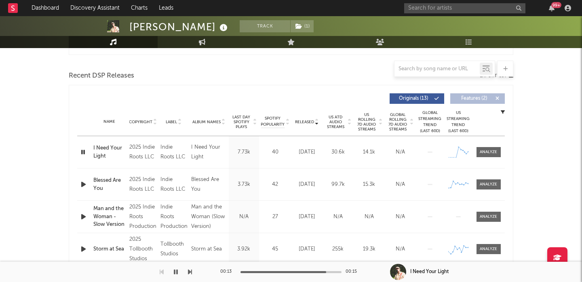
click at [478, 175] on div "Name Blessed Are You Copyright 2025 Indie Roots LLC Label Indie Roots LLC Album…" at bounding box center [291, 185] width 428 height 32
click at [482, 182] on div at bounding box center [488, 185] width 17 height 6
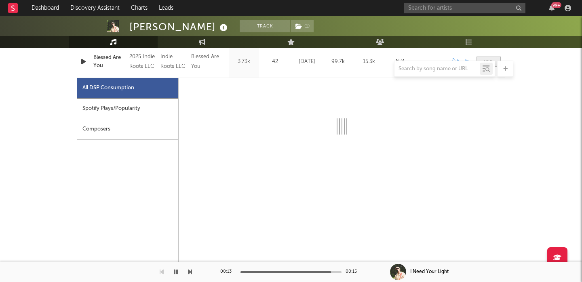
scroll to position [391, 0]
select select "1w"
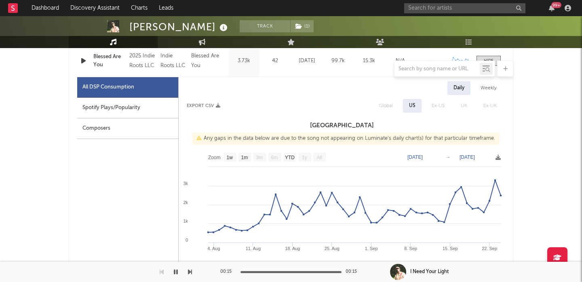
click at [171, 109] on div "Spotify Plays/Popularity" at bounding box center [127, 108] width 101 height 21
select select "1w"
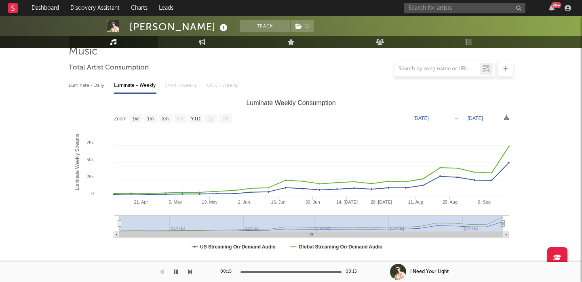
scroll to position [196, 0]
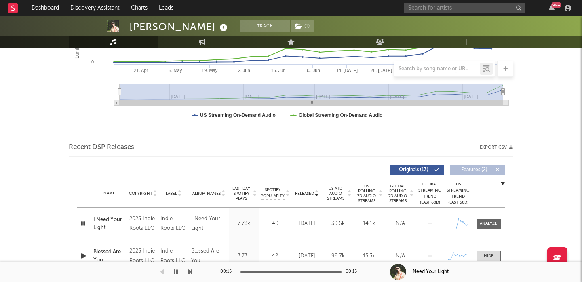
click at [83, 223] on icon "button" at bounding box center [83, 224] width 8 height 10
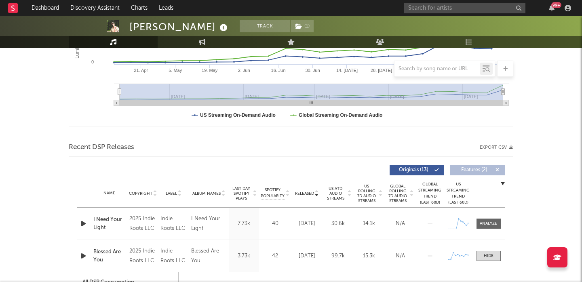
click at [83, 223] on icon "button" at bounding box center [83, 224] width 8 height 10
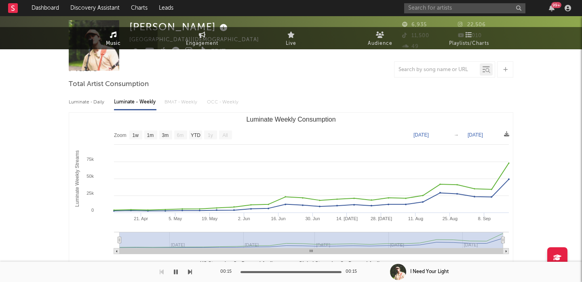
scroll to position [53, 0]
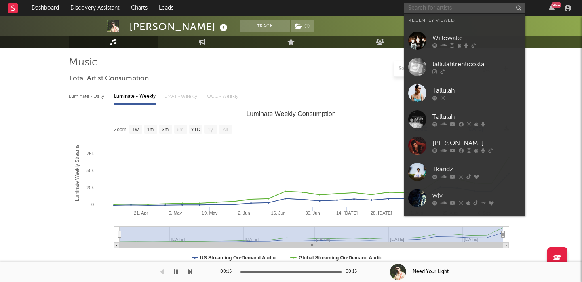
click at [431, 4] on input "text" at bounding box center [464, 8] width 121 height 10
paste input "Serinx"
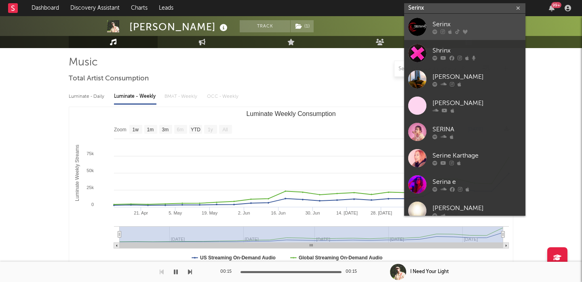
type input "Serinx"
click at [453, 26] on div "Serinx" at bounding box center [477, 24] width 89 height 10
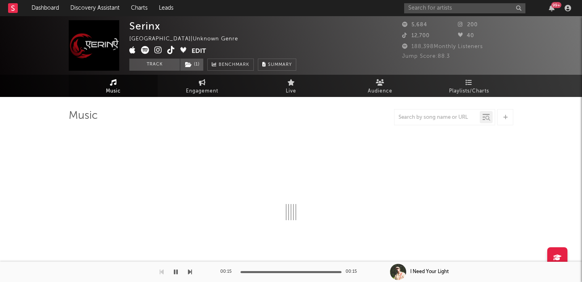
select select "1w"
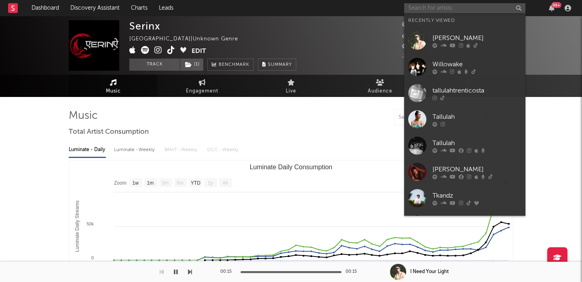
click at [440, 8] on input "text" at bounding box center [464, 8] width 121 height 10
paste input "[PERSON_NAME]"
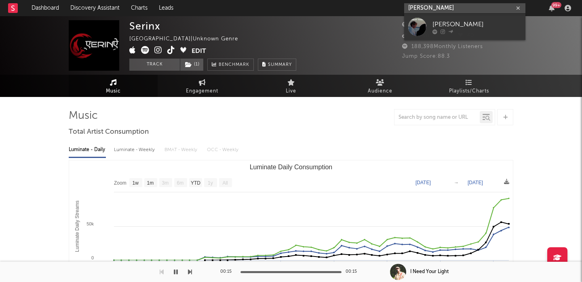
type input "[PERSON_NAME]"
click at [463, 23] on div "[PERSON_NAME]" at bounding box center [477, 24] width 89 height 10
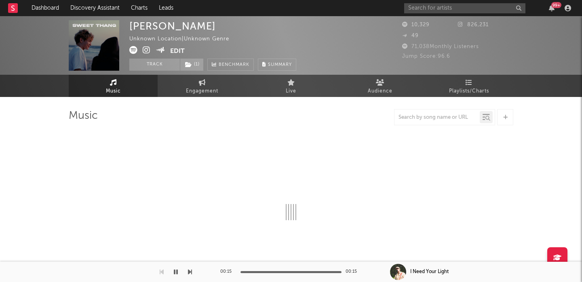
select select "1w"
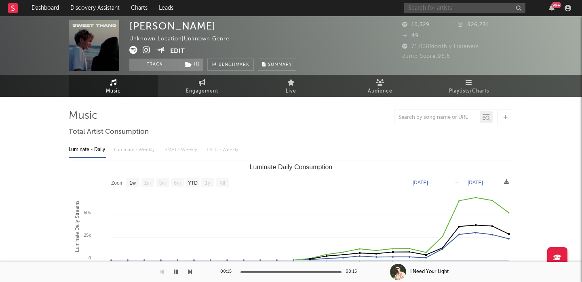
click at [421, 9] on input "text" at bounding box center [464, 8] width 121 height 10
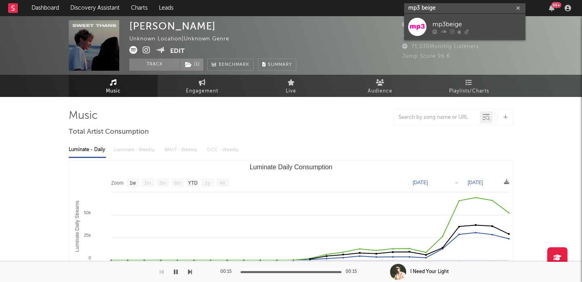
type input "mp3 beige"
click at [445, 35] on link "mp3beige" at bounding box center [464, 27] width 121 height 26
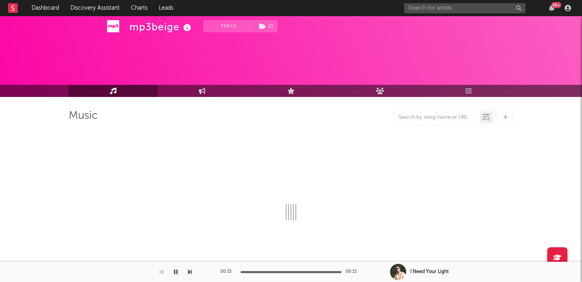
select select "1w"
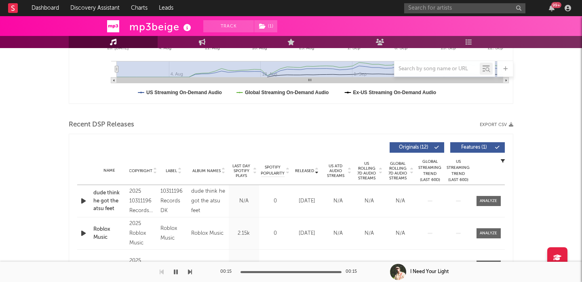
scroll to position [242, 0]
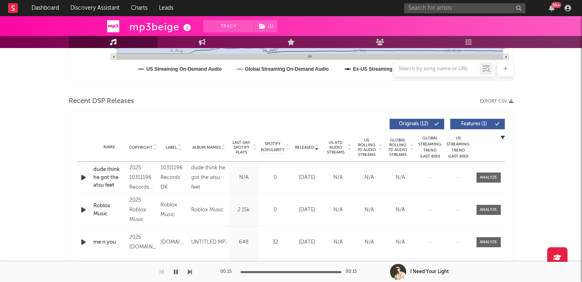
click at [485, 120] on button "Features ( 1 )" at bounding box center [477, 124] width 55 height 11
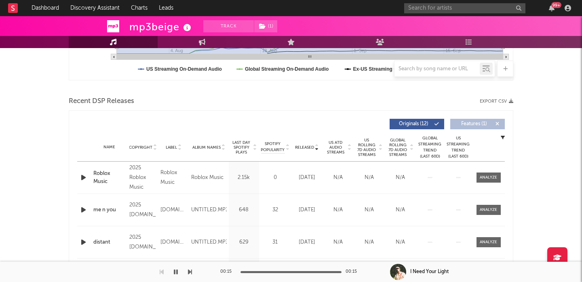
click at [82, 177] on icon "button" at bounding box center [83, 178] width 8 height 10
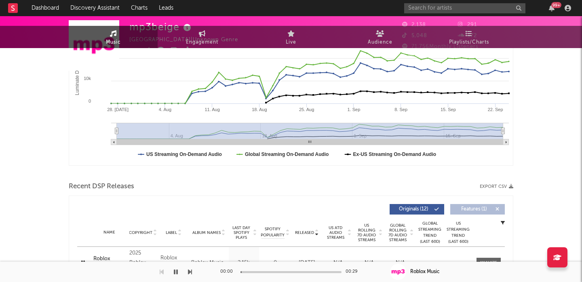
scroll to position [0, 0]
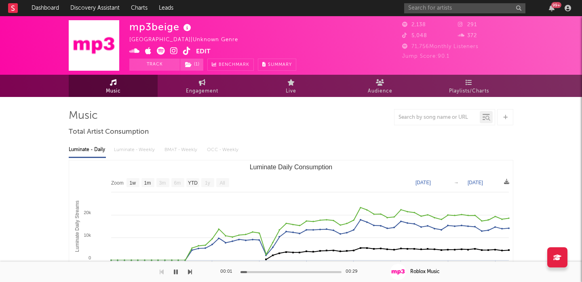
click at [160, 49] on icon at bounding box center [161, 51] width 8 height 8
click at [448, 6] on input "text" at bounding box center [464, 8] width 121 height 10
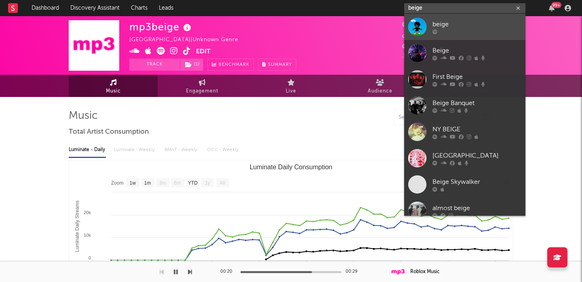
type input "beige"
click at [467, 18] on link "beige" at bounding box center [464, 27] width 121 height 26
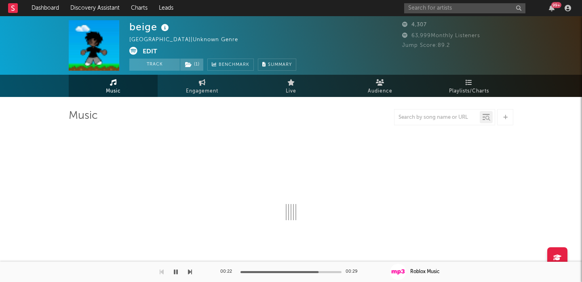
click at [134, 49] on icon at bounding box center [133, 51] width 8 height 8
select select "1w"
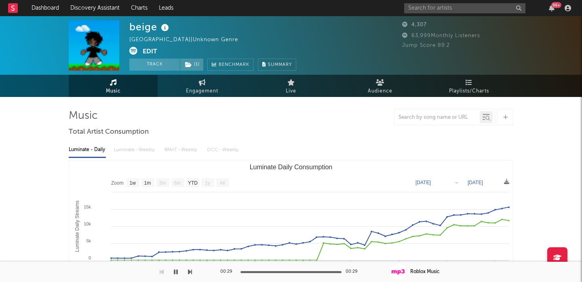
click at [426, 2] on div "99 +" at bounding box center [489, 8] width 170 height 16
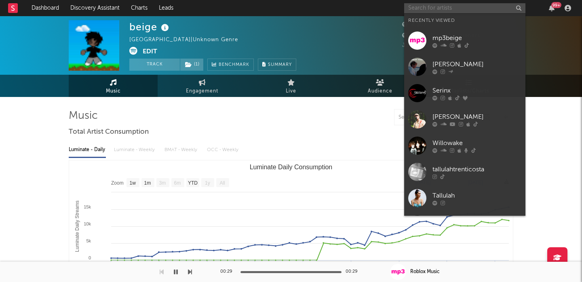
paste input "[PERSON_NAME]"
click at [430, 6] on input "text" at bounding box center [464, 8] width 121 height 10
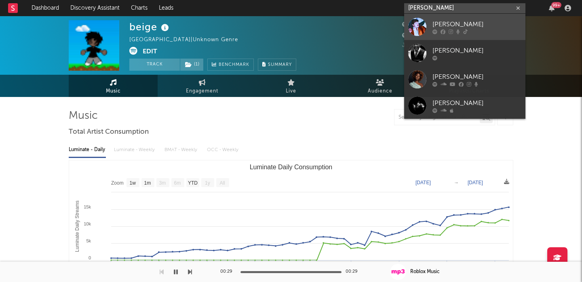
type input "[PERSON_NAME]"
click at [445, 29] on icon at bounding box center [443, 31] width 5 height 5
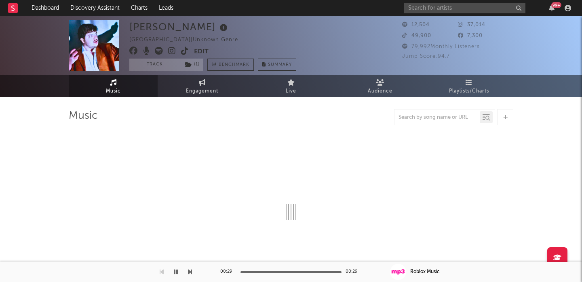
select select "1w"
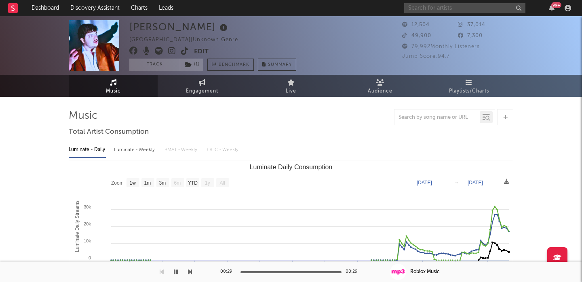
click at [437, 10] on input "text" at bounding box center [464, 8] width 121 height 10
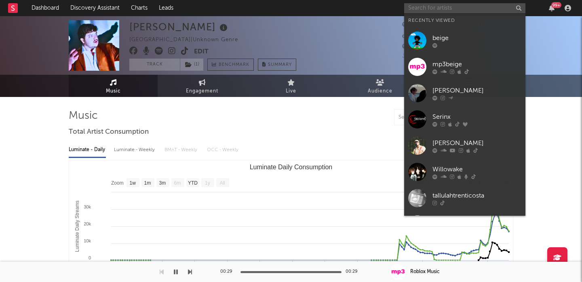
paste input "[PERSON_NAME]"
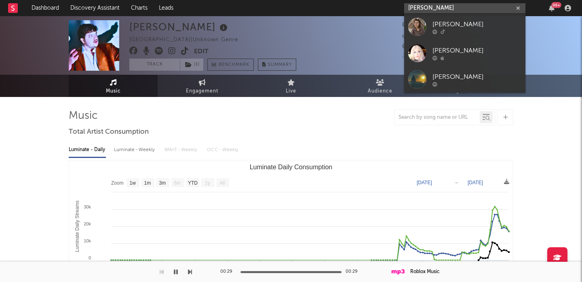
type input "[PERSON_NAME]"
click at [481, 19] on div "[PERSON_NAME]" at bounding box center [477, 24] width 89 height 10
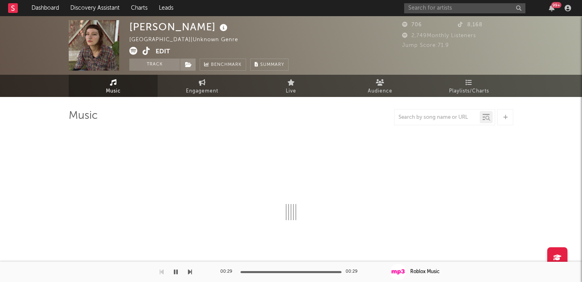
select select "1w"
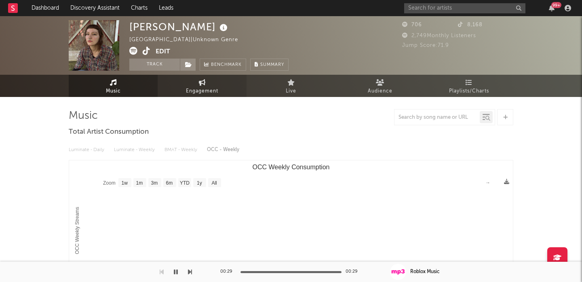
click at [185, 89] on link "Engagement" at bounding box center [202, 86] width 89 height 22
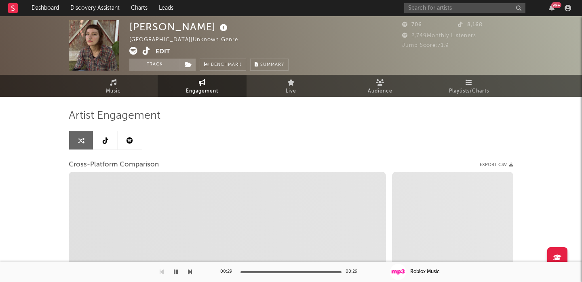
select select "1w"
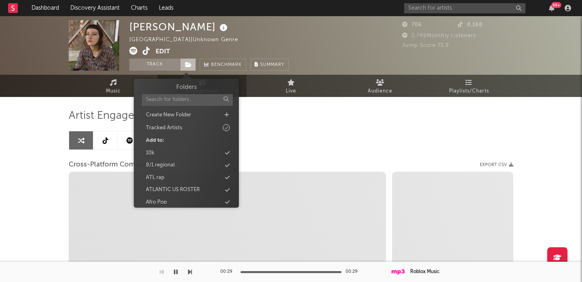
click at [191, 61] on span at bounding box center [188, 65] width 16 height 12
type input "po"
select select "1m"
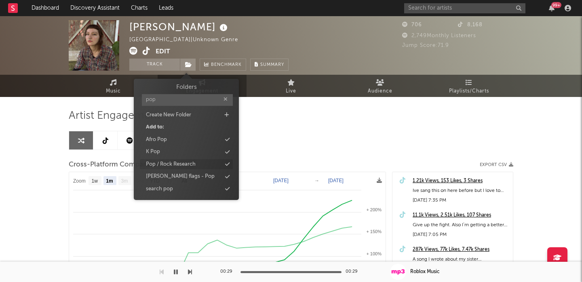
type input "pop"
click at [185, 164] on div "Pop / Rock Research" at bounding box center [171, 165] width 50 height 8
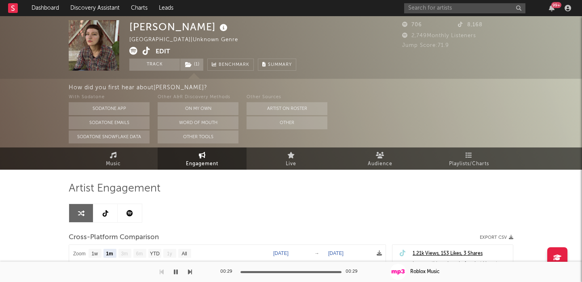
click at [115, 212] on link at bounding box center [105, 213] width 24 height 18
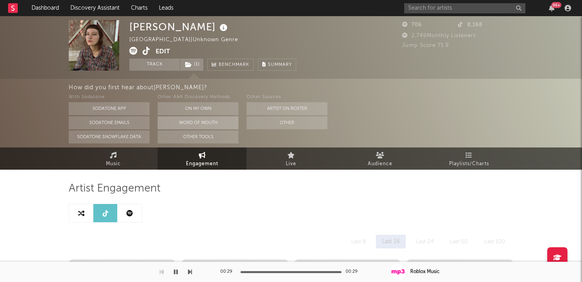
select select "1w"
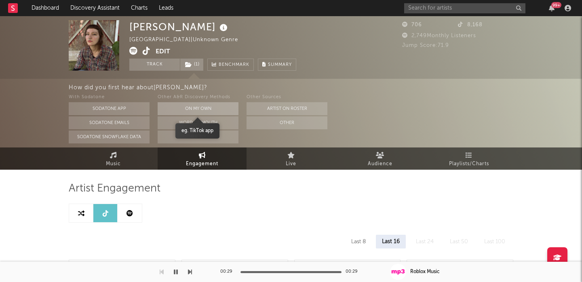
click at [190, 109] on button "On My Own" at bounding box center [198, 108] width 81 height 13
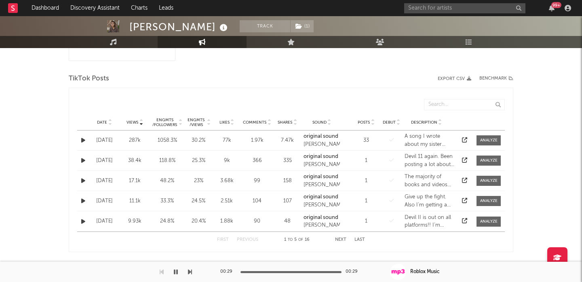
scroll to position [283, 0]
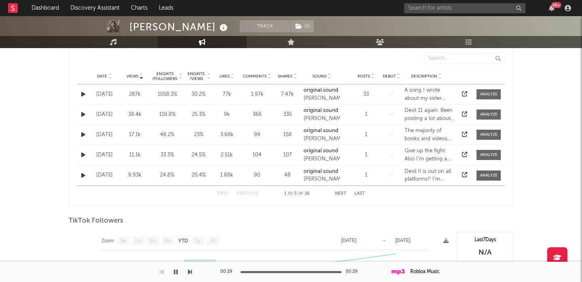
click at [465, 93] on icon at bounding box center [464, 93] width 5 height 5
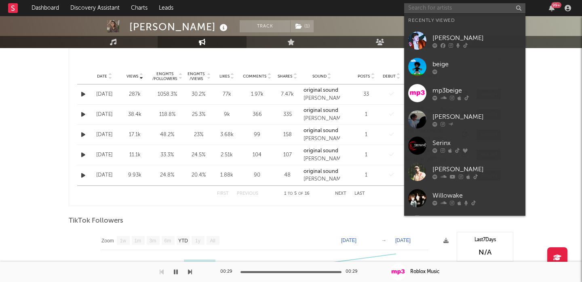
click at [435, 10] on input "text" at bounding box center [464, 8] width 121 height 10
paste input "Gabriella chord"
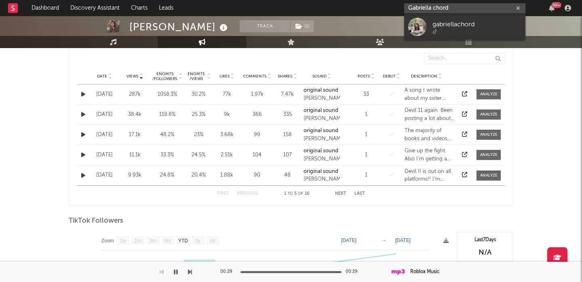
type input "Gabriella chord"
click at [440, 28] on div "gabriellachord" at bounding box center [477, 24] width 89 height 10
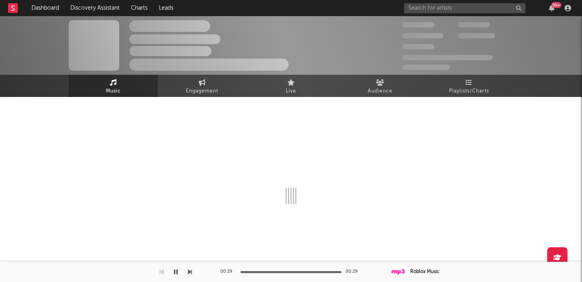
select select "1w"
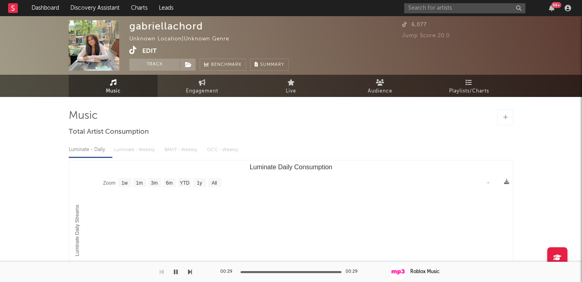
click at [131, 51] on icon at bounding box center [133, 50] width 8 height 8
click at [146, 52] on button "Edit" at bounding box center [149, 51] width 15 height 10
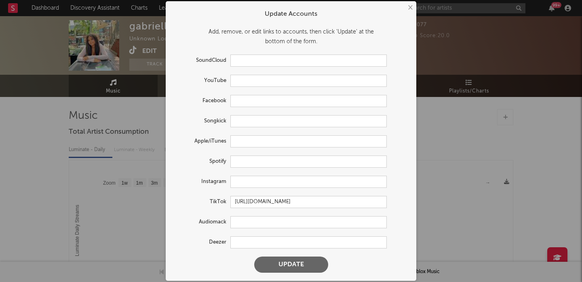
click at [135, 52] on div "× Update Accounts Add, remove, or edit links to accounts, then click 'Update' a…" at bounding box center [291, 141] width 582 height 282
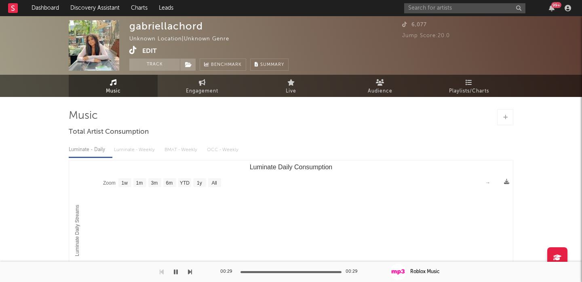
click at [132, 51] on icon at bounding box center [133, 50] width 8 height 8
click at [428, 10] on input "text" at bounding box center [464, 8] width 121 height 10
paste input "[PERSON_NAME] [PERSON_NAME]"
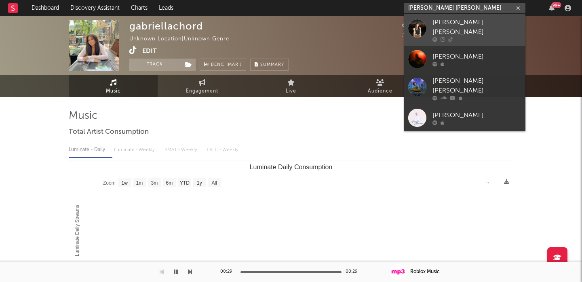
type input "[PERSON_NAME] [PERSON_NAME]"
click at [492, 23] on div "[PERSON_NAME] [PERSON_NAME]" at bounding box center [477, 27] width 89 height 19
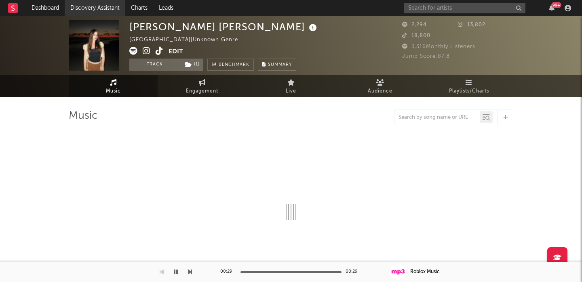
select select "1w"
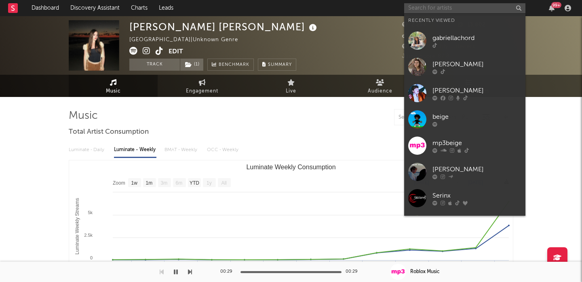
click at [426, 7] on input "text" at bounding box center [464, 8] width 121 height 10
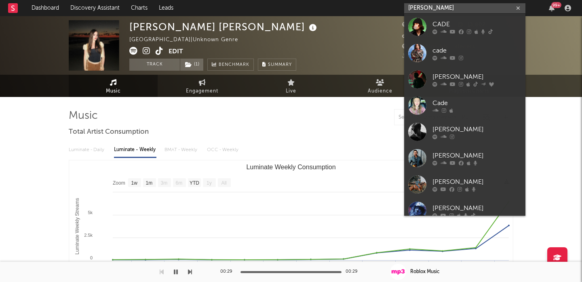
click at [447, 7] on input "[PERSON_NAME]" at bounding box center [464, 8] width 121 height 10
paste input "[URL][DOMAIN_NAME]"
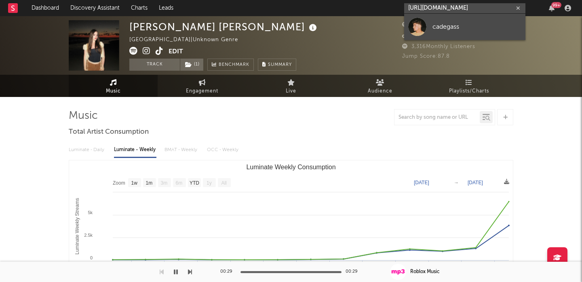
type input "[URL][DOMAIN_NAME]"
click at [460, 20] on link "cadegass" at bounding box center [464, 27] width 121 height 26
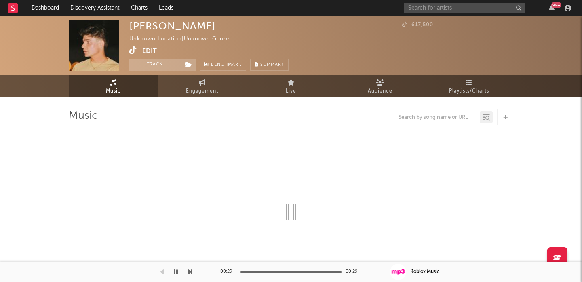
select select "1w"
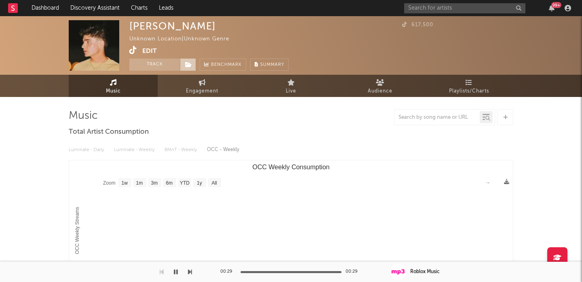
click at [186, 63] on icon at bounding box center [188, 65] width 7 height 6
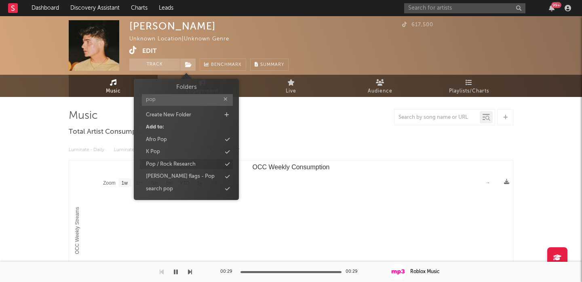
type input "pop"
click at [202, 167] on div "Pop / Rock Research" at bounding box center [186, 164] width 93 height 11
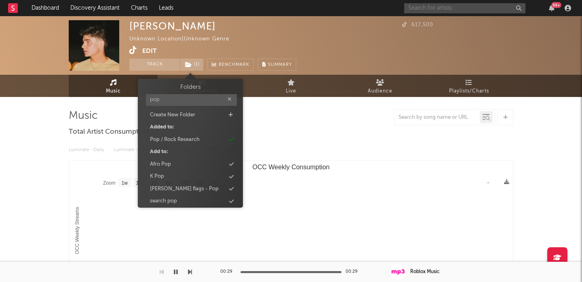
click at [432, 6] on input "text" at bounding box center [464, 8] width 121 height 10
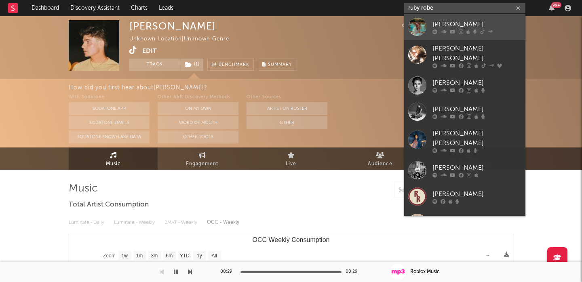
type input "ruby robe"
click at [462, 24] on div "[PERSON_NAME]" at bounding box center [477, 24] width 89 height 10
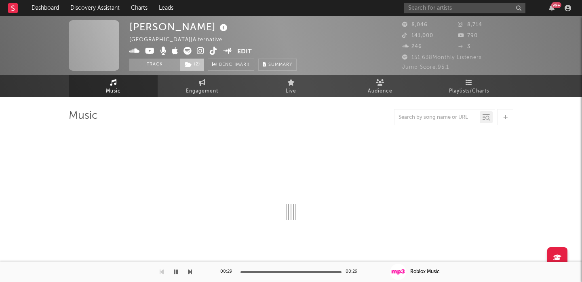
click at [203, 66] on span "( 2 )" at bounding box center [192, 65] width 24 height 12
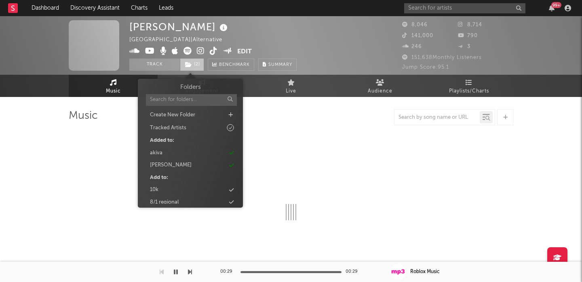
click at [199, 66] on span "( 2 )" at bounding box center [192, 65] width 24 height 12
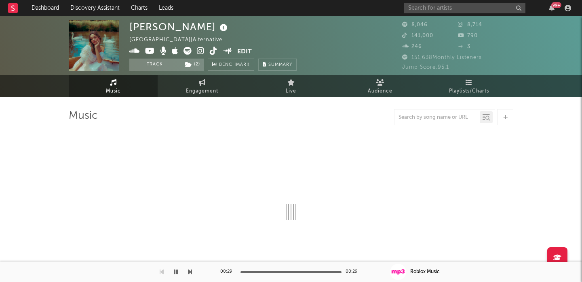
select select "1w"
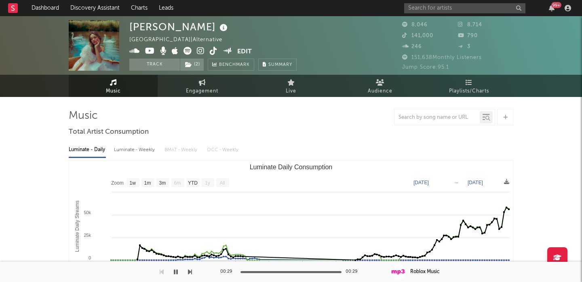
click at [187, 50] on icon at bounding box center [188, 51] width 8 height 8
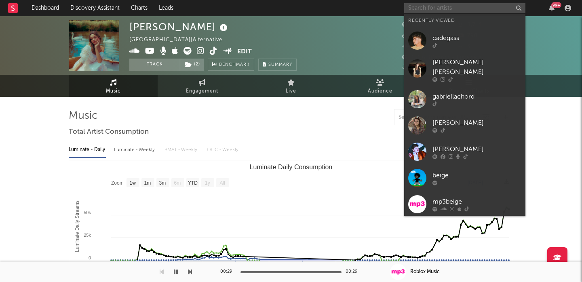
click at [439, 9] on input "text" at bounding box center [464, 8] width 121 height 10
paste input "[URL][DOMAIN_NAME]"
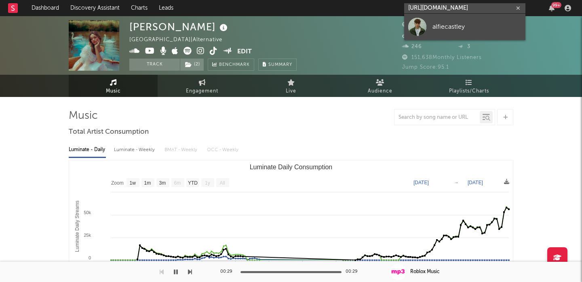
type input "[URL][DOMAIN_NAME]"
click at [488, 28] on div "alfiecastley" at bounding box center [477, 27] width 89 height 10
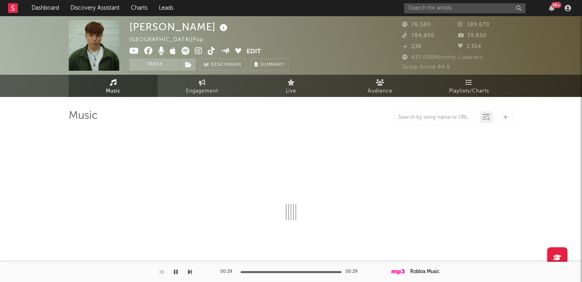
select select "6m"
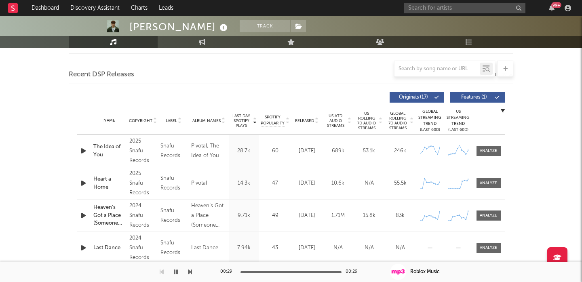
scroll to position [269, 0]
click at [309, 120] on span "Released" at bounding box center [304, 120] width 19 height 5
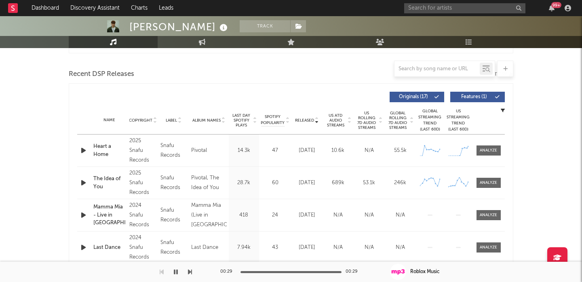
click at [82, 151] on icon "button" at bounding box center [83, 151] width 8 height 10
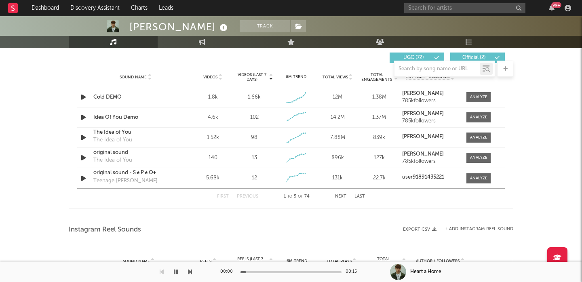
scroll to position [571, 0]
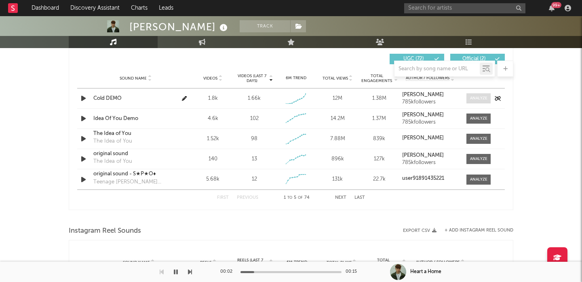
click at [471, 100] on div at bounding box center [478, 98] width 17 height 6
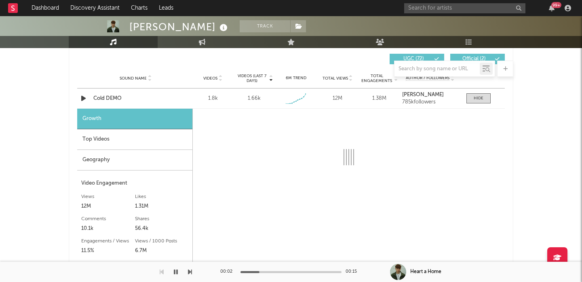
select select "1w"
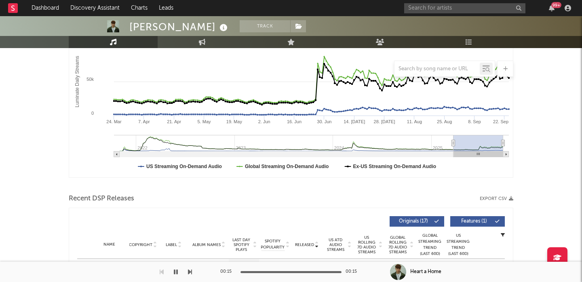
scroll to position [0, 0]
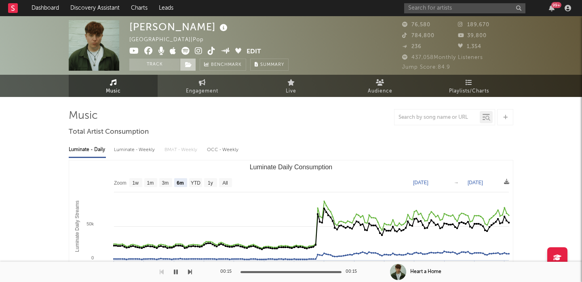
click at [188, 66] on icon at bounding box center [188, 65] width 7 height 6
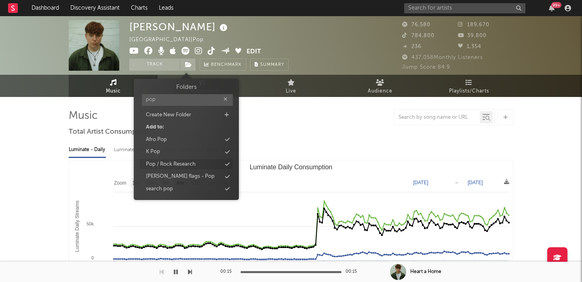
type input "pop"
click at [199, 165] on div "Pop / Rock Research" at bounding box center [186, 164] width 93 height 11
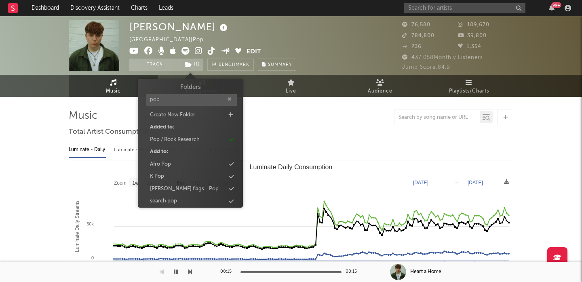
click at [309, 122] on div at bounding box center [291, 117] width 445 height 16
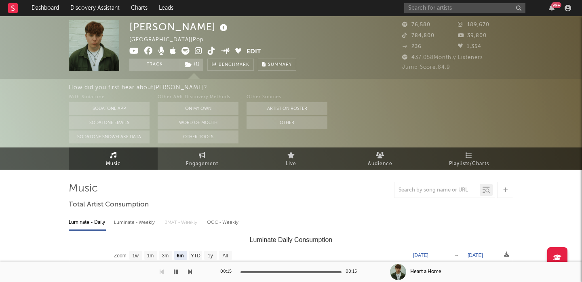
click at [184, 50] on icon at bounding box center [186, 51] width 8 height 8
click at [184, 52] on icon at bounding box center [186, 51] width 8 height 8
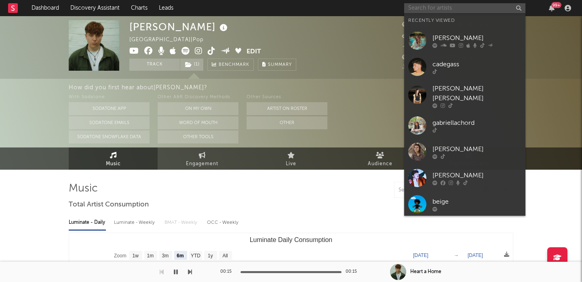
click at [431, 9] on input "text" at bounding box center [464, 8] width 121 height 10
paste input "[PERSON_NAME]"
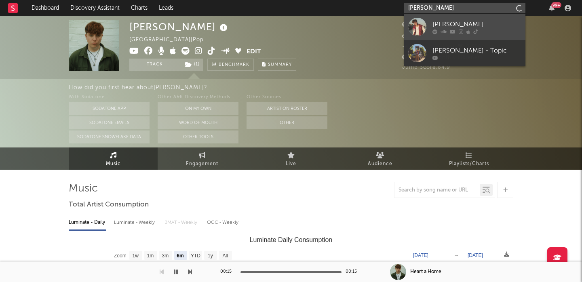
type input "[PERSON_NAME]"
click at [481, 22] on div "[PERSON_NAME]" at bounding box center [477, 24] width 89 height 10
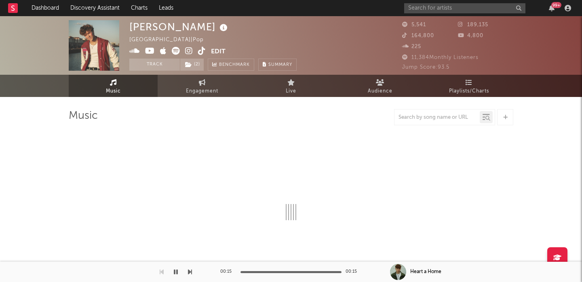
select select "6m"
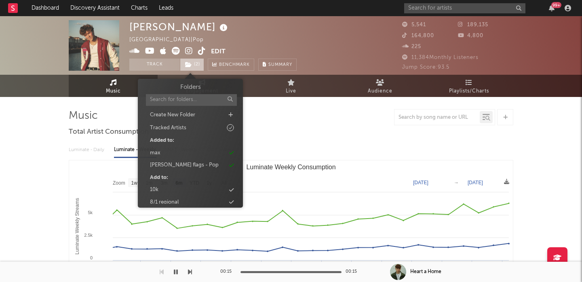
click at [196, 67] on span "( 2 )" at bounding box center [192, 65] width 24 height 12
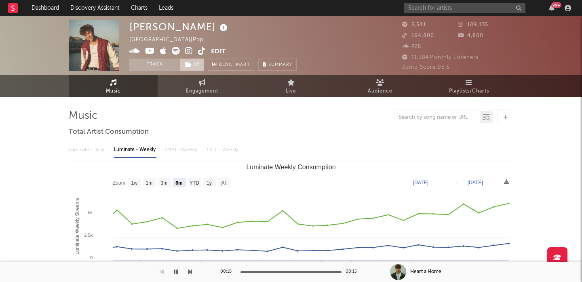
click at [196, 67] on span "( 2 )" at bounding box center [192, 65] width 24 height 12
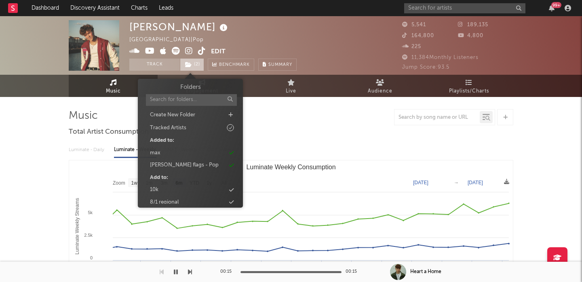
click at [196, 68] on span "( 2 )" at bounding box center [192, 65] width 24 height 12
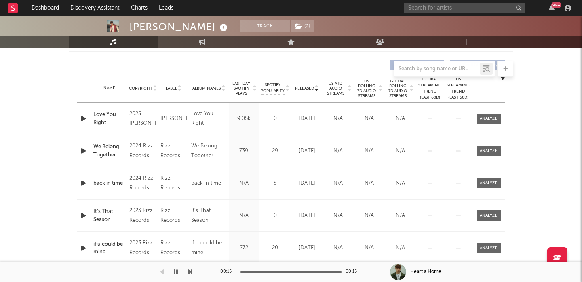
scroll to position [286, 0]
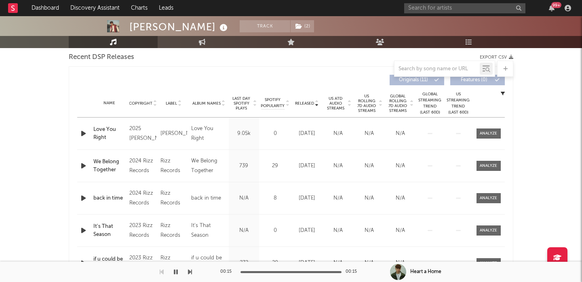
click at [370, 100] on span "US Rolling 7D Audio Streams" at bounding box center [367, 103] width 22 height 19
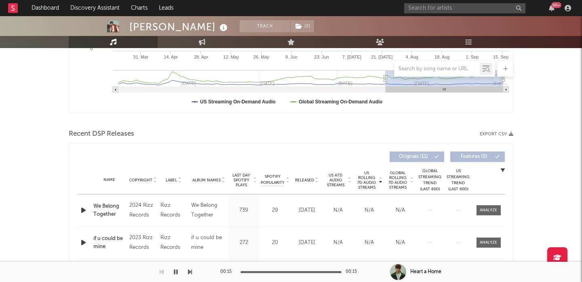
scroll to position [266, 0]
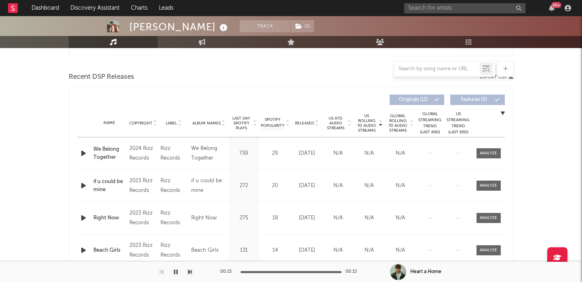
click at [298, 123] on span "Released" at bounding box center [304, 123] width 19 height 5
click at [406, 70] on input "text" at bounding box center [437, 69] width 85 height 6
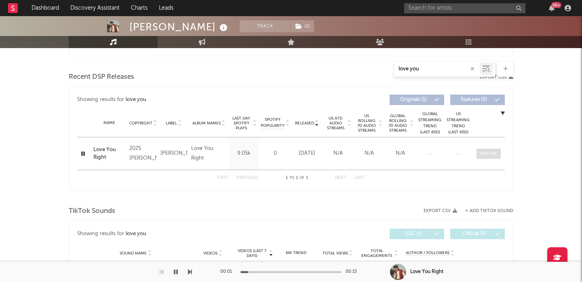
type input "love you"
click at [479, 154] on span at bounding box center [489, 154] width 24 height 10
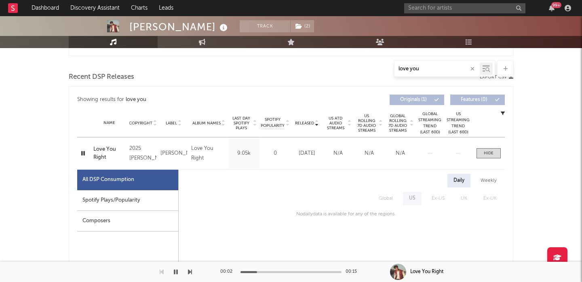
click at [83, 152] on icon "button" at bounding box center [83, 153] width 8 height 10
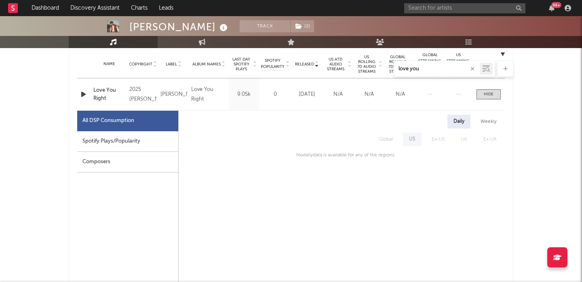
scroll to position [325, 0]
click at [107, 150] on div "Spotify Plays/Popularity" at bounding box center [127, 142] width 101 height 21
select select "1w"
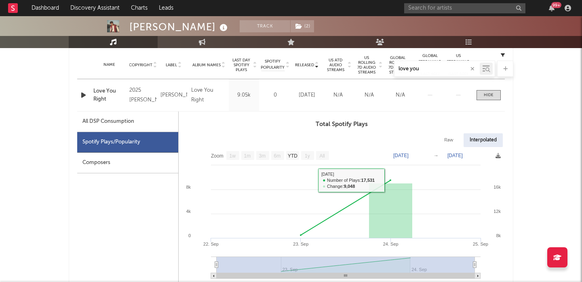
click at [461, 135] on div "Raw Interpolated" at bounding box center [342, 140] width 326 height 14
click at [453, 137] on div "Raw" at bounding box center [448, 140] width 21 height 14
select select "1w"
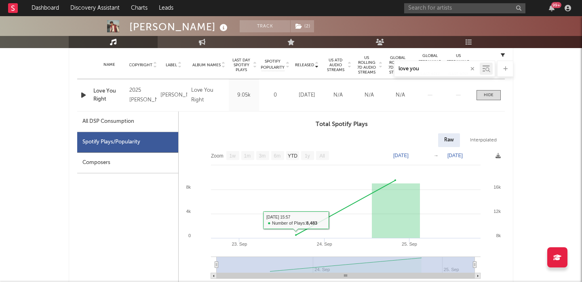
click at [124, 120] on div "All DSP Consumption" at bounding box center [108, 122] width 52 height 10
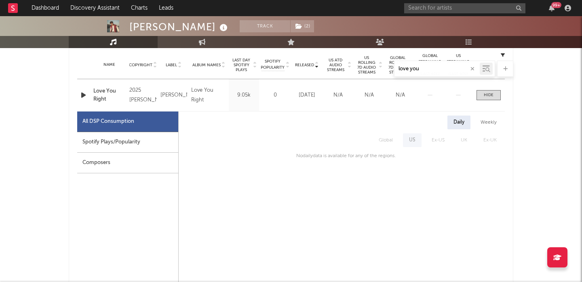
click at [155, 142] on div "Spotify Plays/Popularity" at bounding box center [127, 142] width 101 height 21
select select "1w"
